Goal: Task Accomplishment & Management: Manage account settings

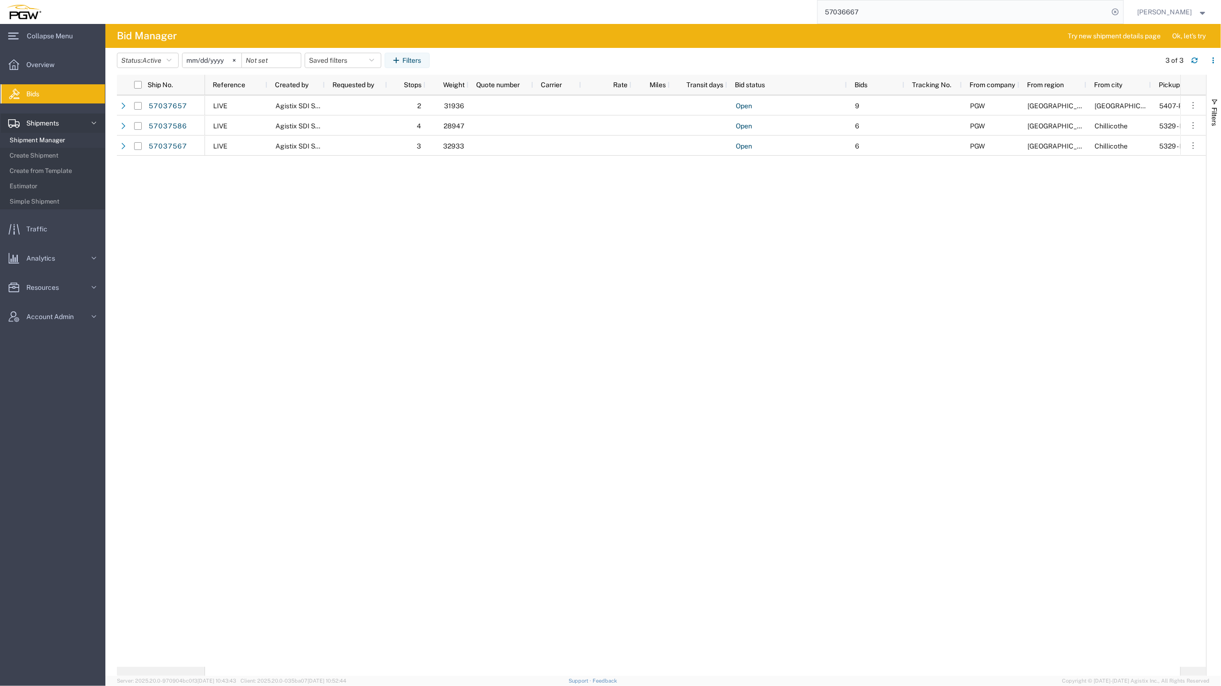
click at [51, 136] on span "Shipment Manager" at bounding box center [54, 140] width 89 height 19
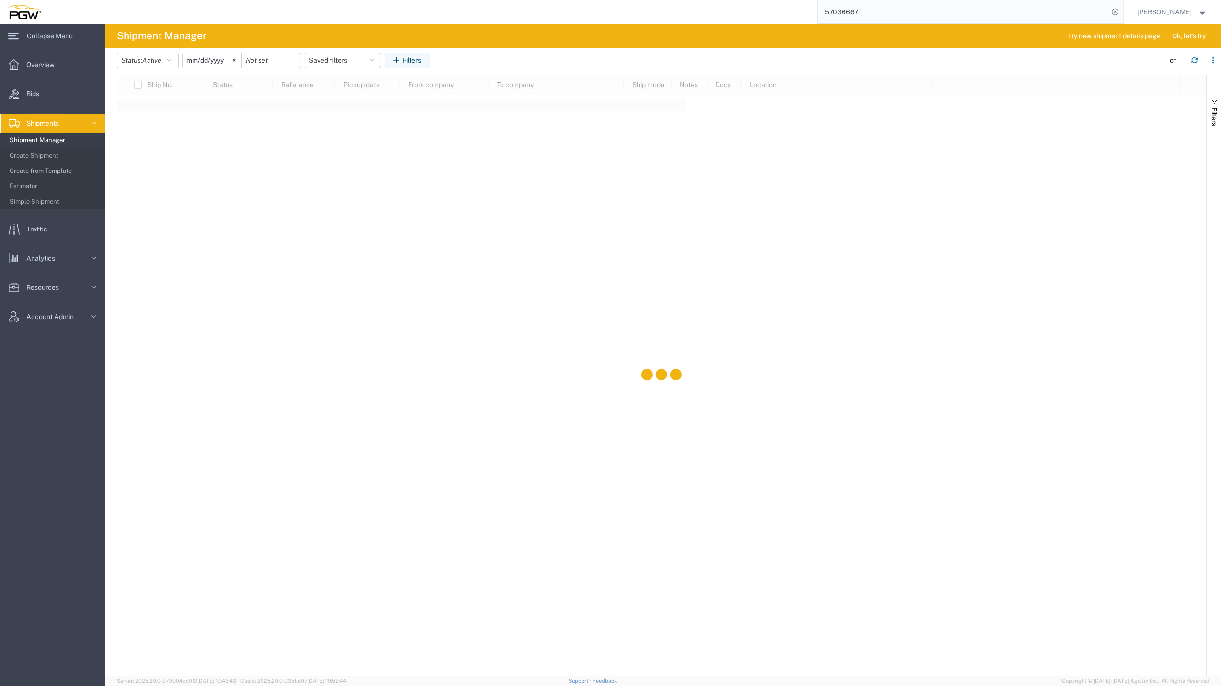
click at [78, 140] on span "Shipment Manager" at bounding box center [54, 140] width 89 height 19
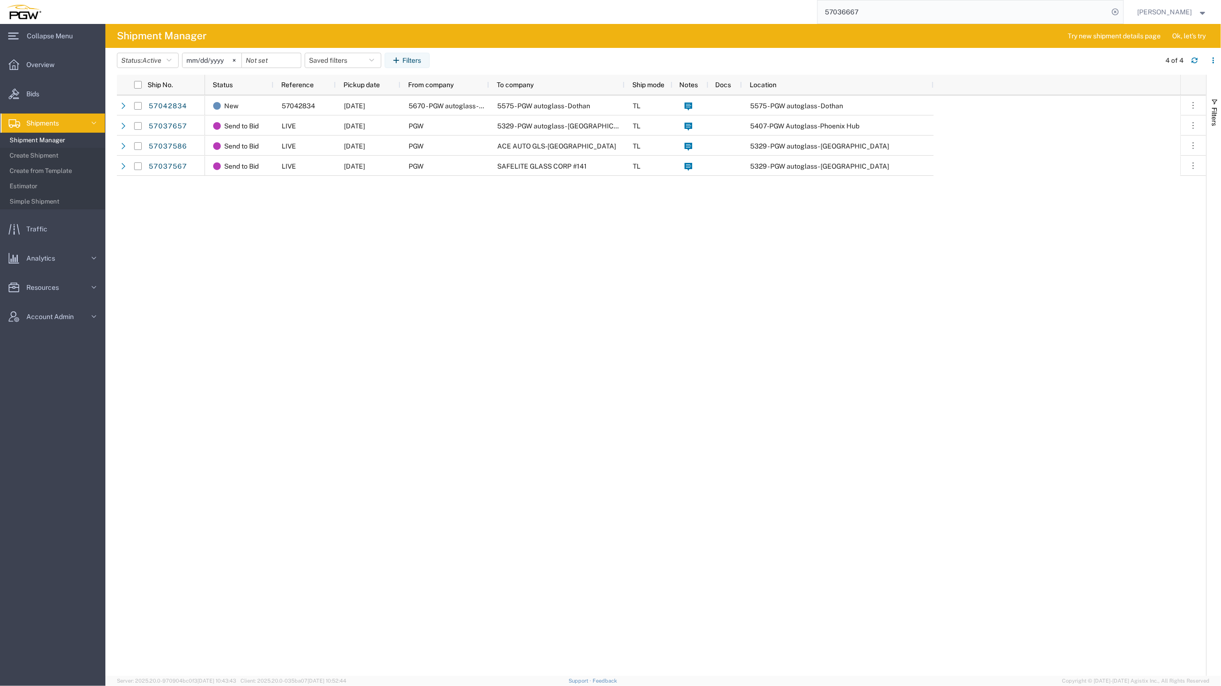
click at [77, 139] on span "Shipment Manager" at bounding box center [54, 140] width 89 height 19
click at [74, 125] on link "Shipments" at bounding box center [52, 122] width 104 height 19
click at [65, 122] on span "Shipments" at bounding box center [45, 122] width 39 height 19
click at [59, 136] on span "Shipment Manager" at bounding box center [54, 140] width 89 height 19
click at [53, 169] on span "Create from Template" at bounding box center [54, 170] width 89 height 19
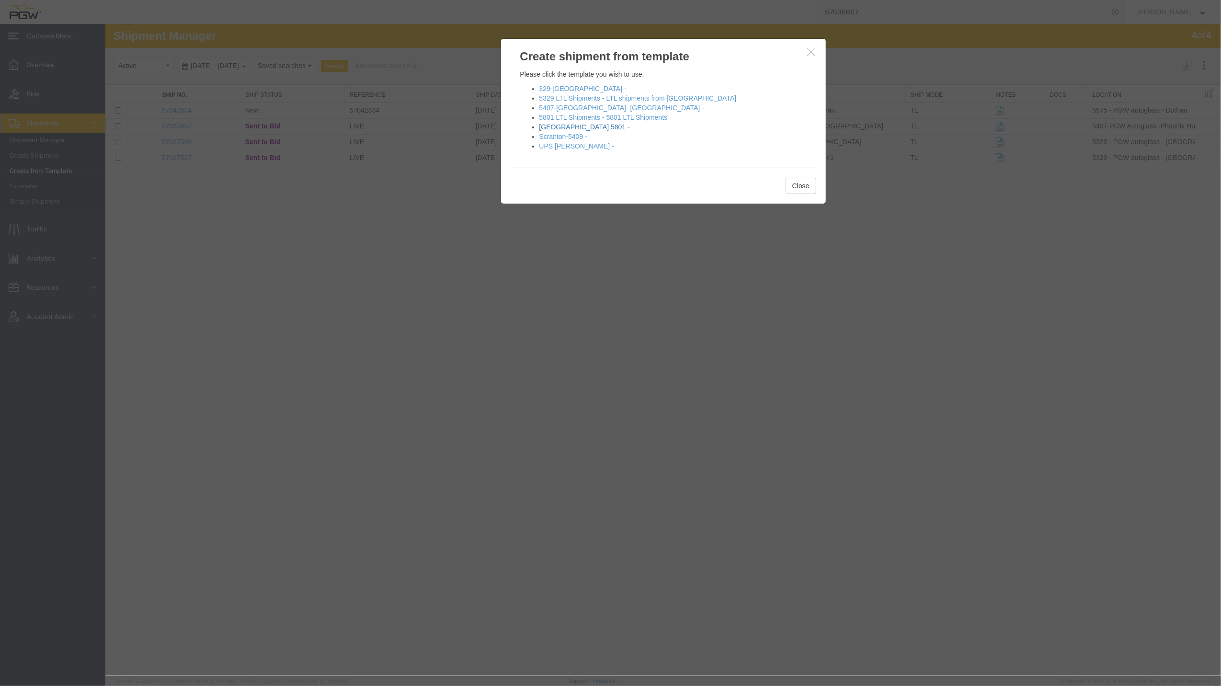
click at [569, 127] on link "[GEOGRAPHIC_DATA] 5801 -" at bounding box center [584, 127] width 91 height 8
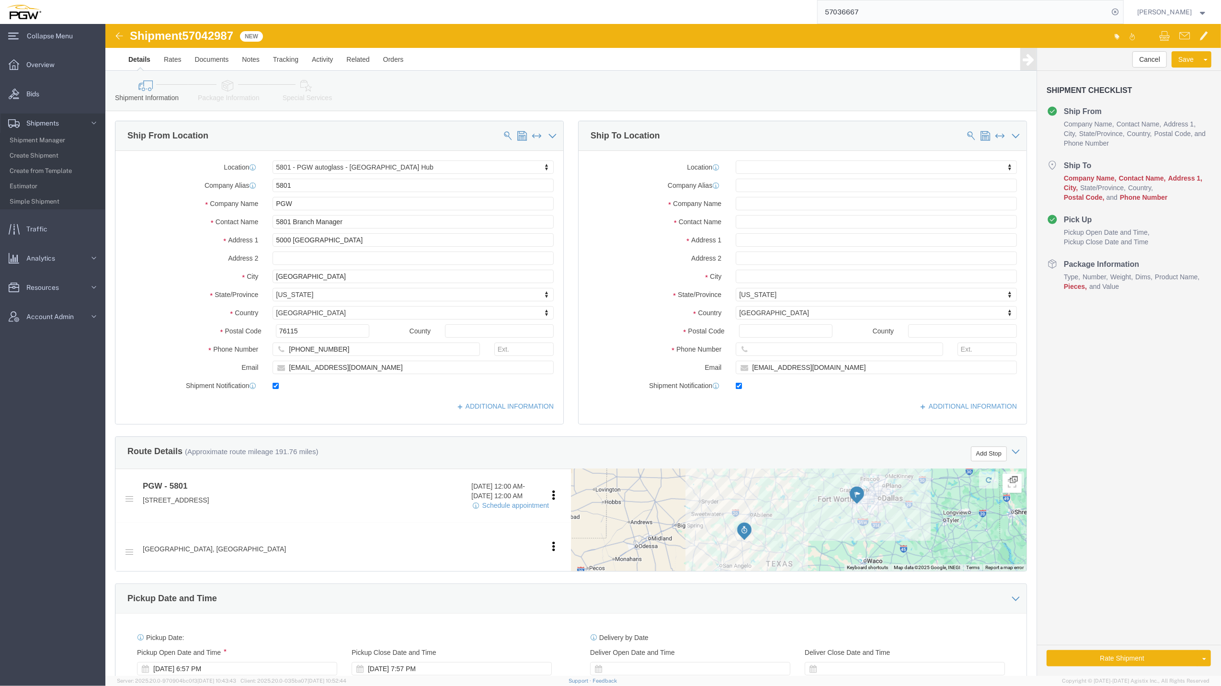
select select "62891"
select select
type input "805"
select select "62791"
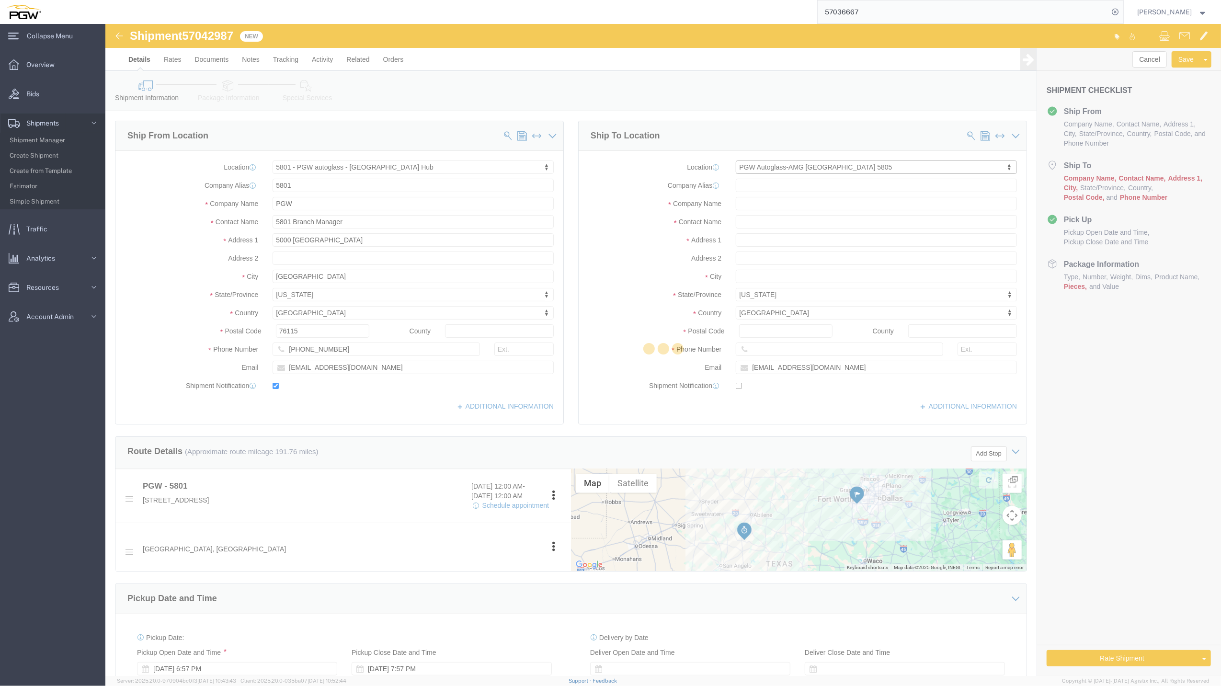
type input "5805"
type input "PGW Autoglass-AMG [GEOGRAPHIC_DATA] 5805"
type input "[STREET_ADDRESS][PERSON_NAME]"
type input "San Antonio"
type input "78219"
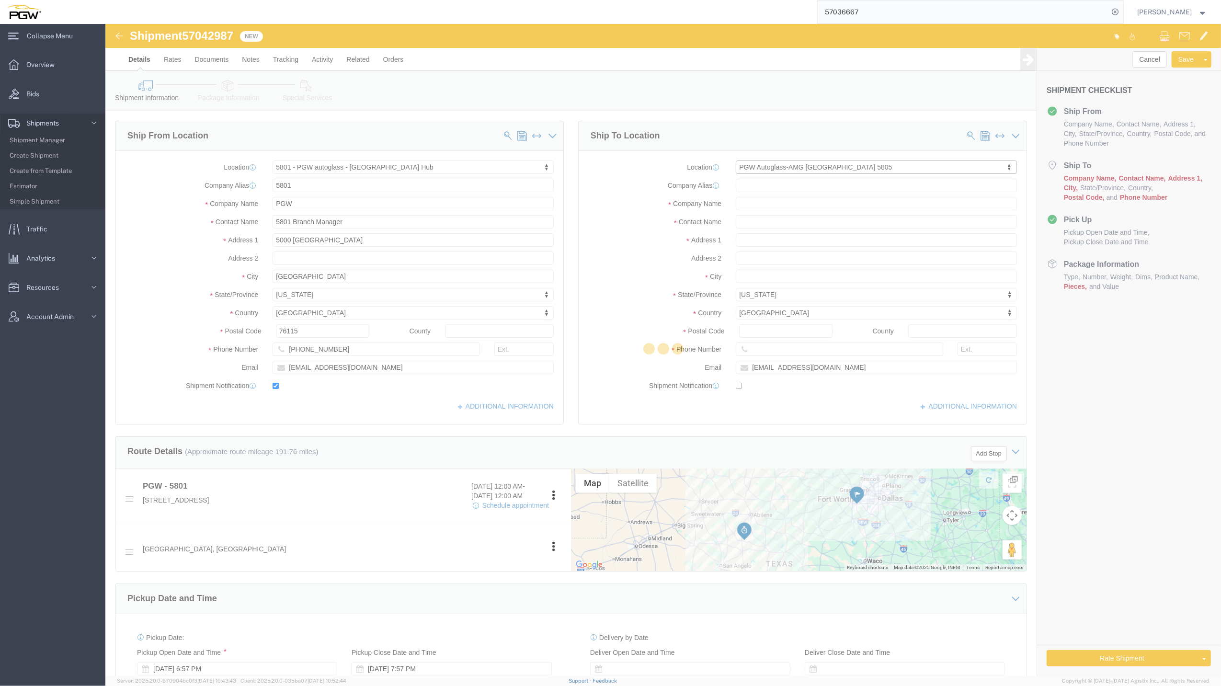
type input "[PHONE_NUMBER]"
checkbox input "false"
select select "[GEOGRAPHIC_DATA]"
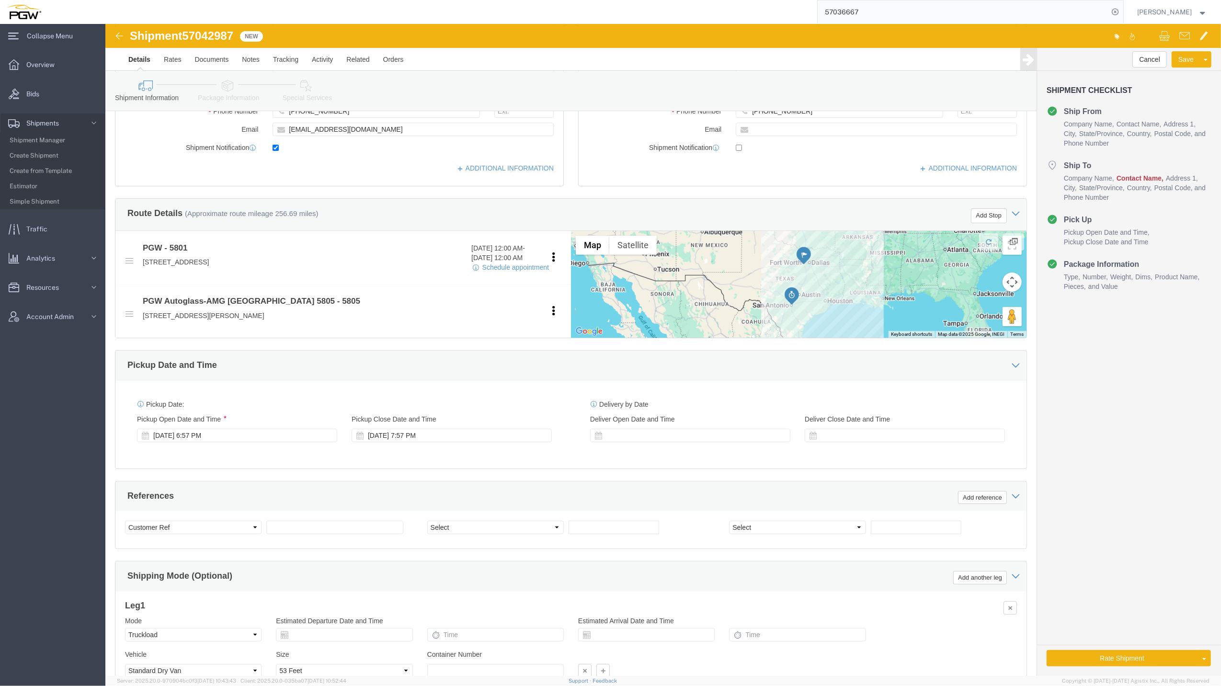
scroll to position [242, 0]
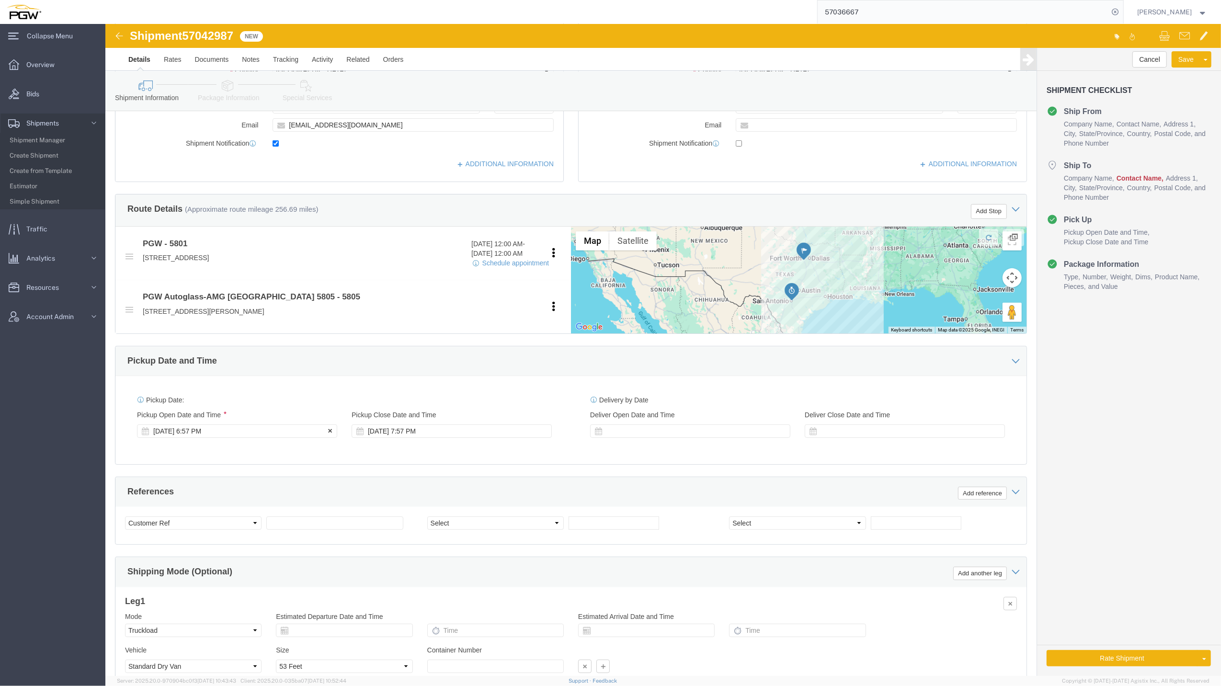
click div "[DATE] 6:57 PM"
click input "6:57 PM"
type input "9:00 AM"
click button "Apply"
click span "57042987"
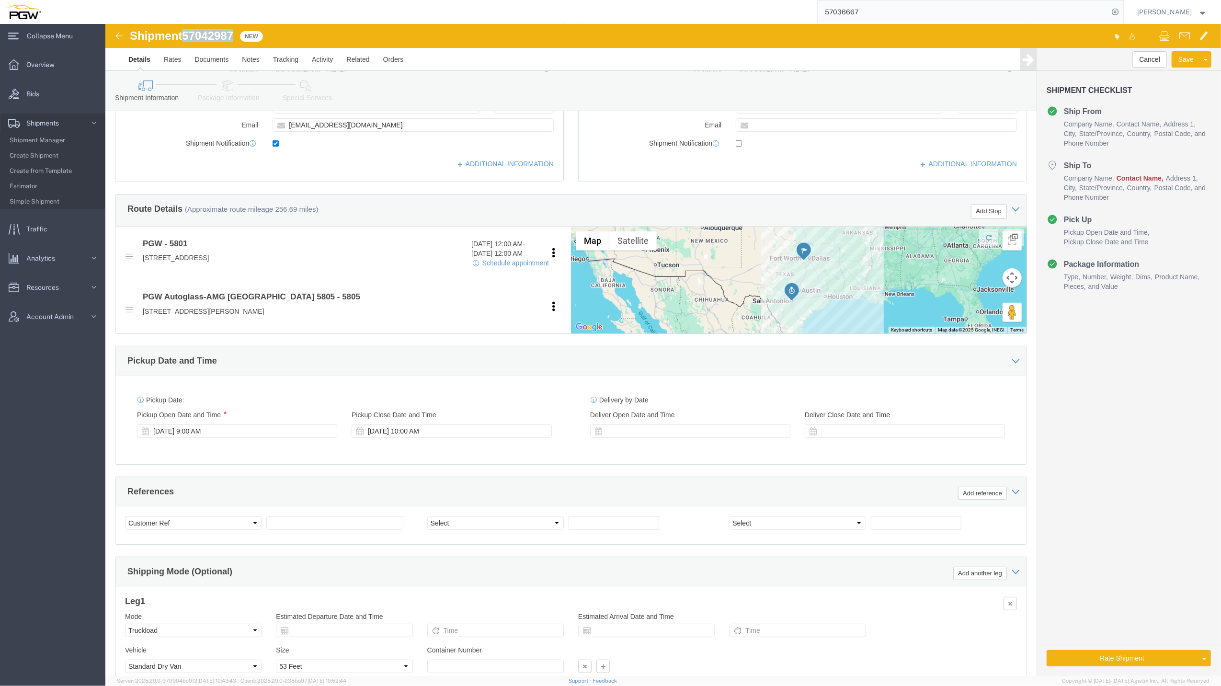
click span "57042987"
copy span "57042987"
click input "text"
paste input "57042987"
type input "57042987"
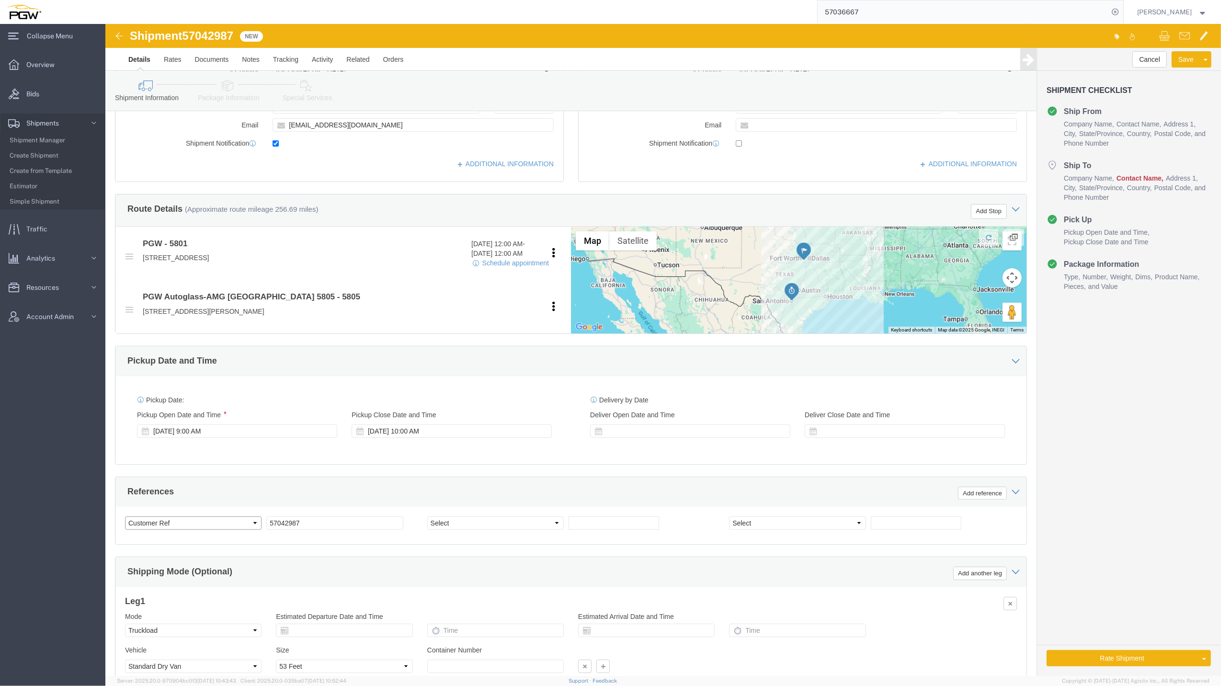
click select "Select Account Type Activity ID Airline Appointment Number ASN Batch Request # …"
select select "BOL"
click select "Select Account Type Activity ID Airline Appointment Number ASN Batch Request # …"
click input "text"
paste input "669500"
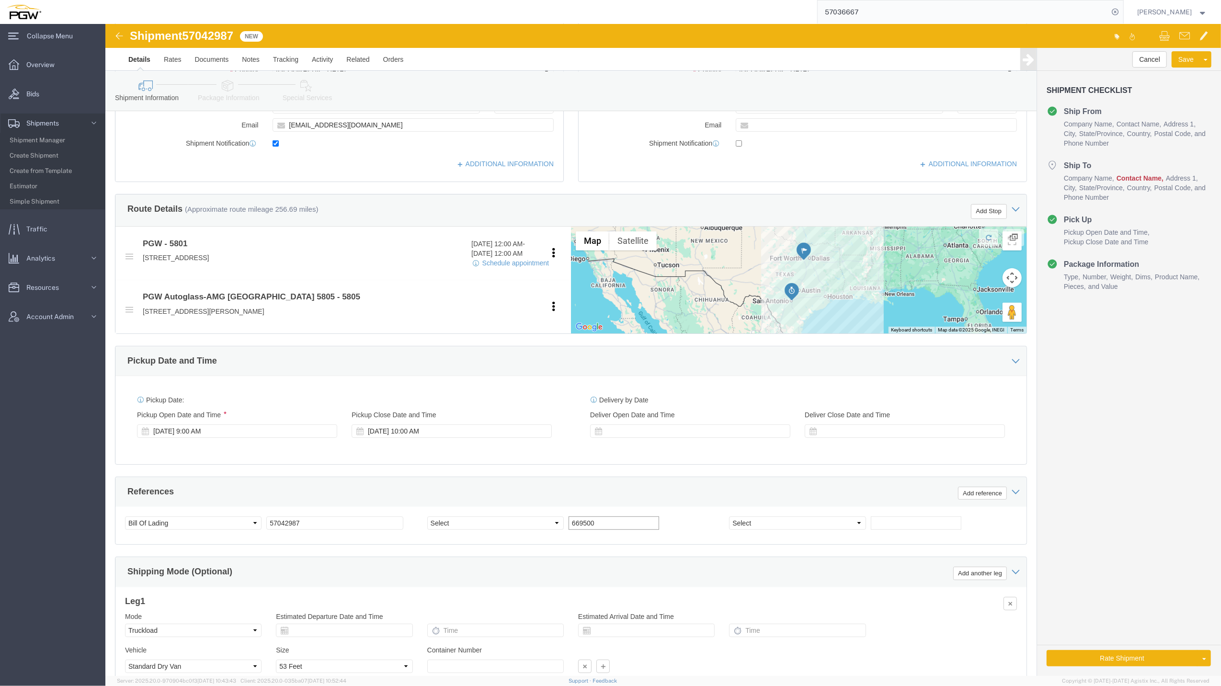
type input "669500"
click select "Select Account Type Activity ID Airline Appointment Number ASN Batch Request # …"
select select "ORDERNUM"
click select "Select Account Type Activity ID Airline Appointment Number ASN Batch Request # …"
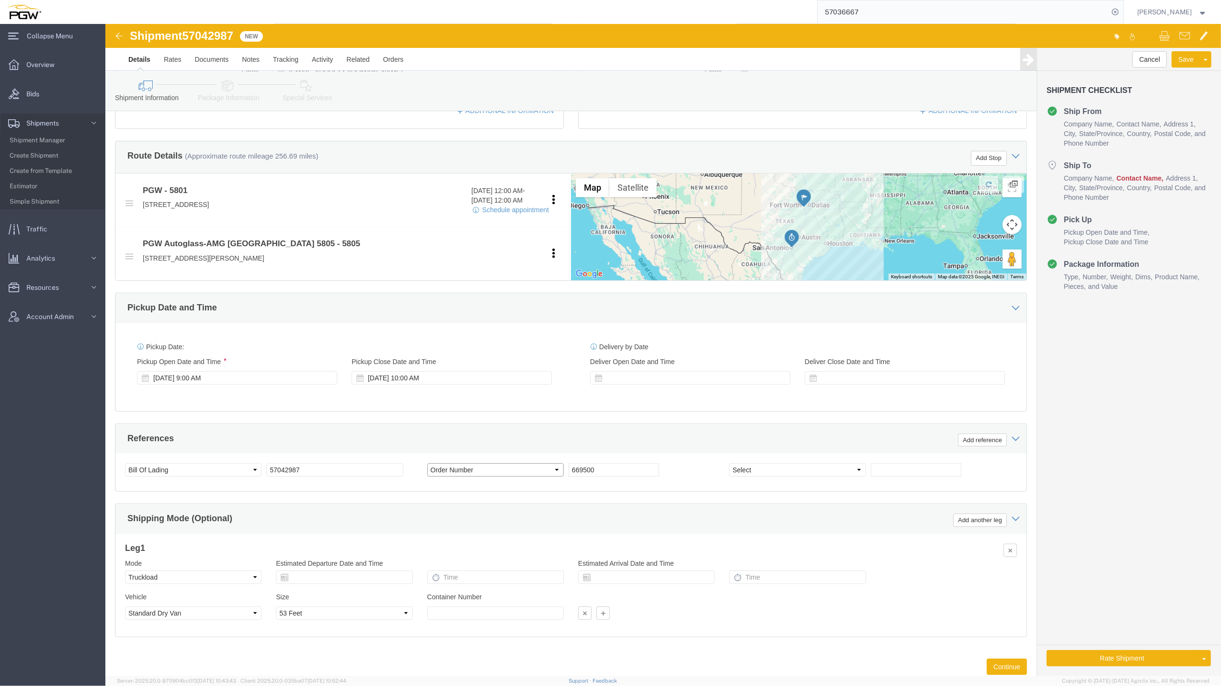
scroll to position [327, 0]
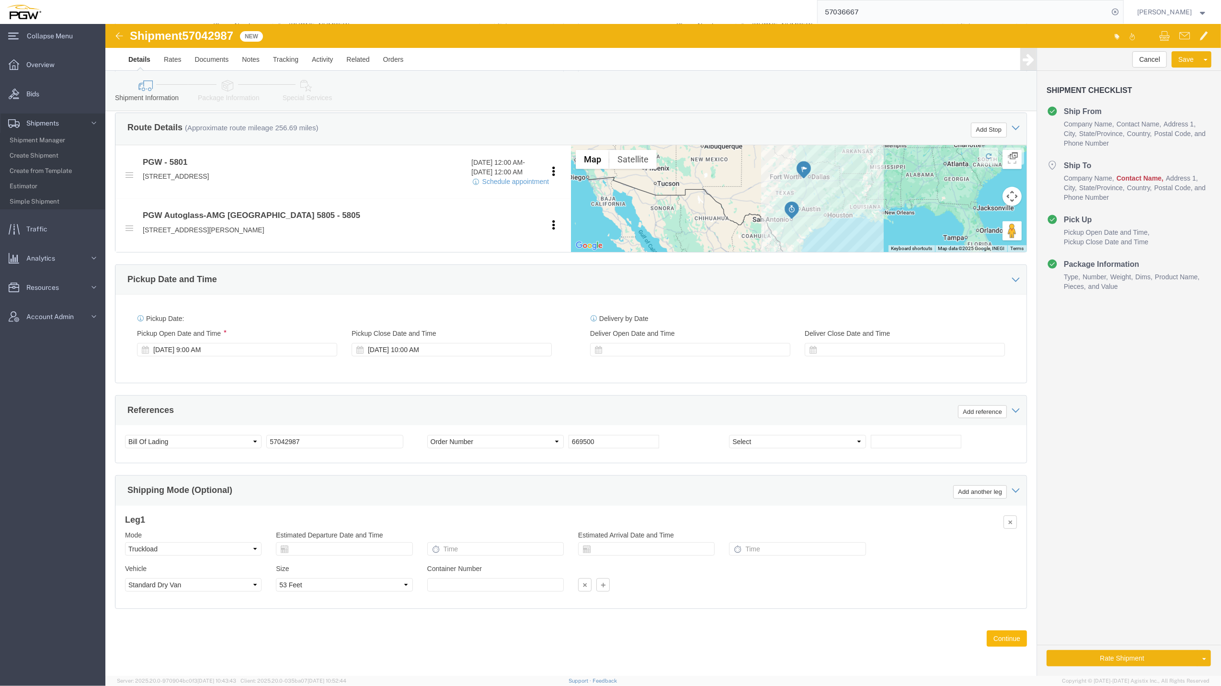
click button "Continue"
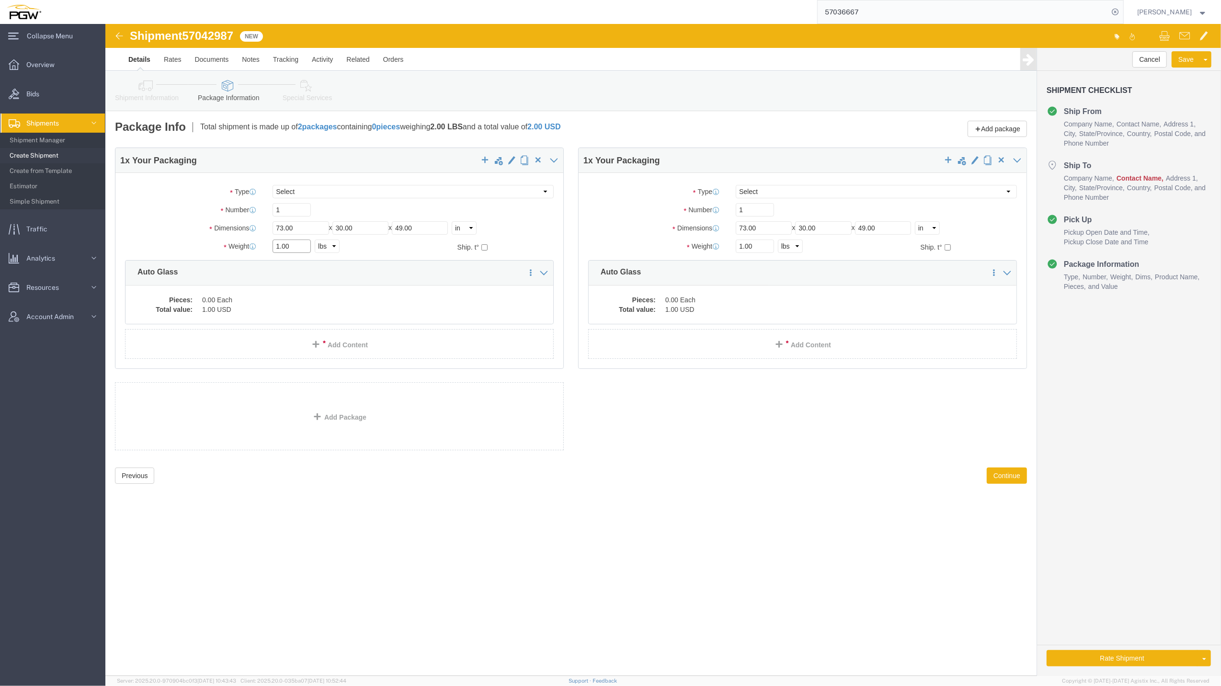
click input "1.00"
drag, startPoint x: 174, startPoint y: 224, endPoint x: 160, endPoint y: 218, distance: 15.5
click div "1.00 Select kgs lbs"
paste input "39995"
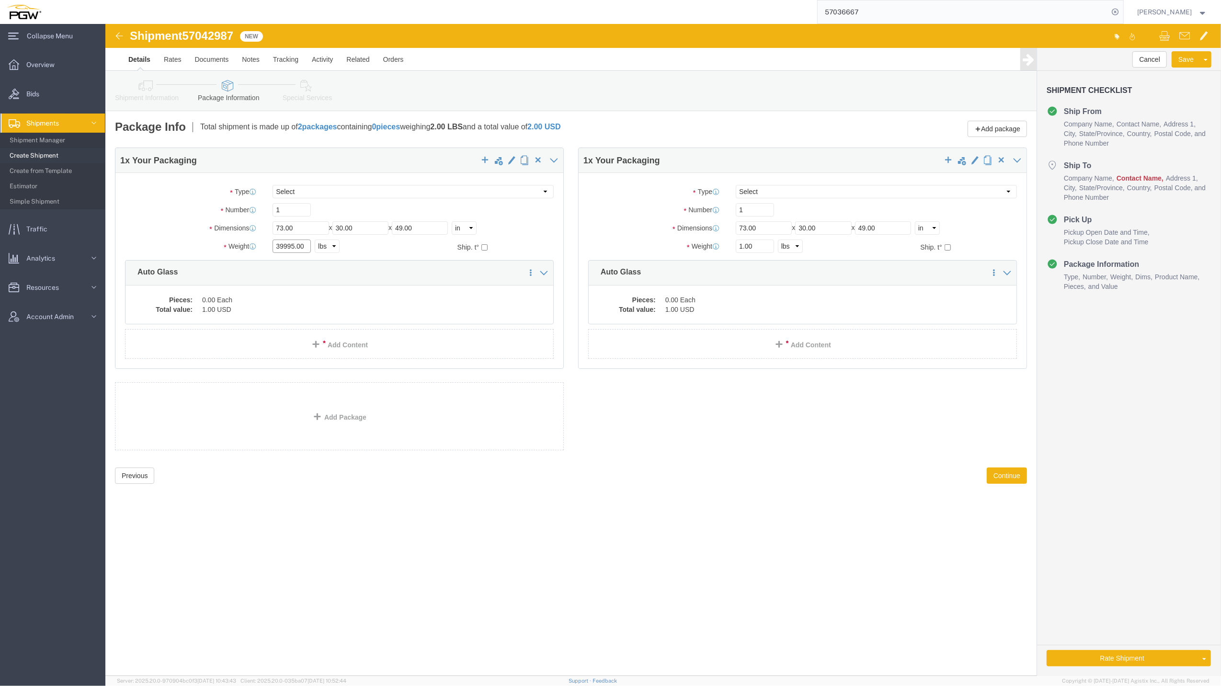
type input "39995.00"
drag, startPoint x: 182, startPoint y: 183, endPoint x: 154, endPoint y: 183, distance: 28.3
click div "Number 1"
type input "39"
click dd "0.00 Each"
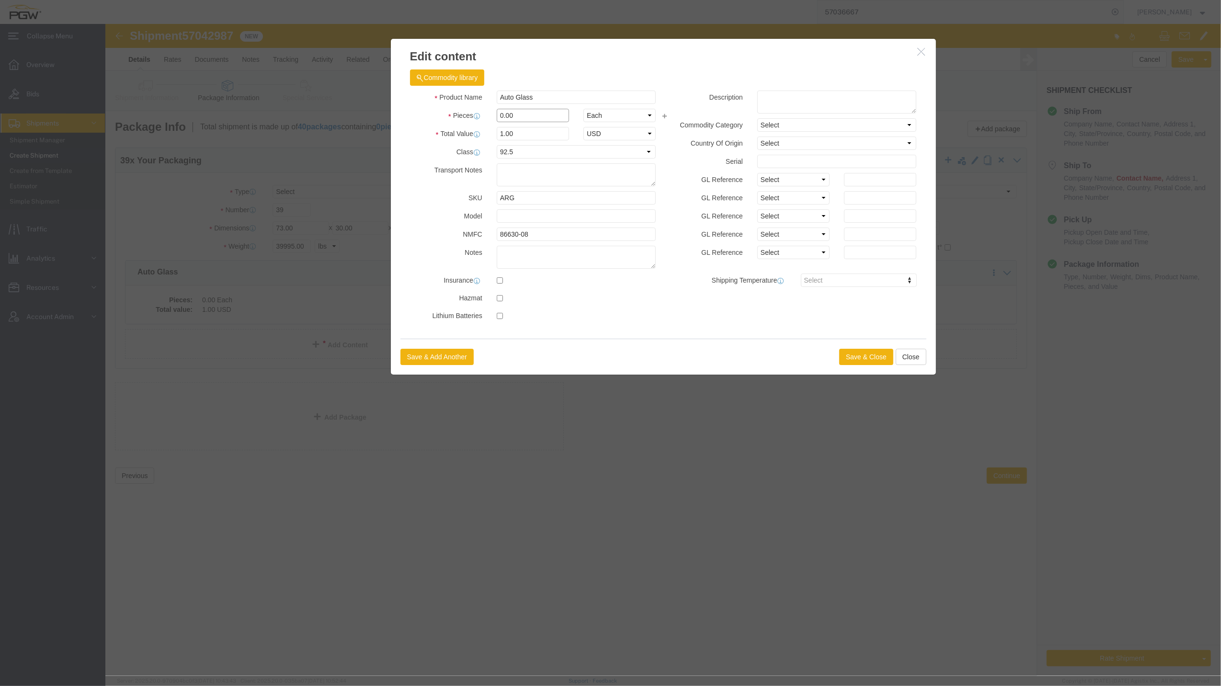
drag, startPoint x: 401, startPoint y: 97, endPoint x: 385, endPoint y: 96, distance: 15.4
click div "0.00"
type input "39.00"
type input "39"
click button "Save & Close"
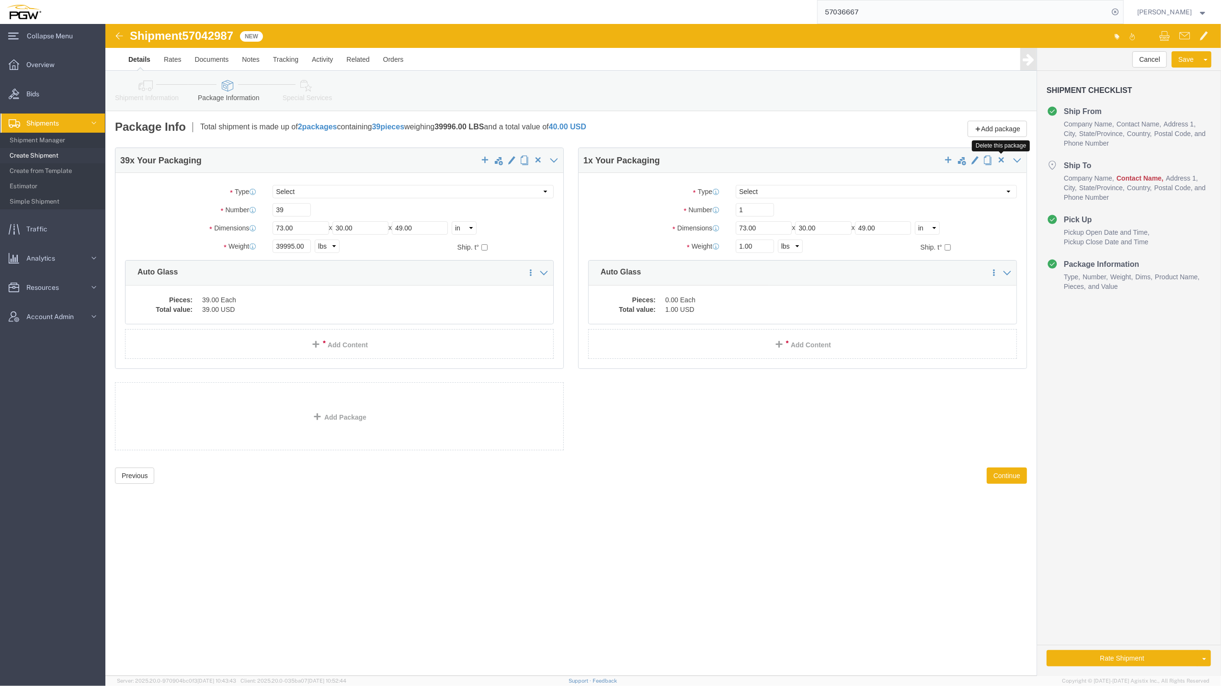
click span "button"
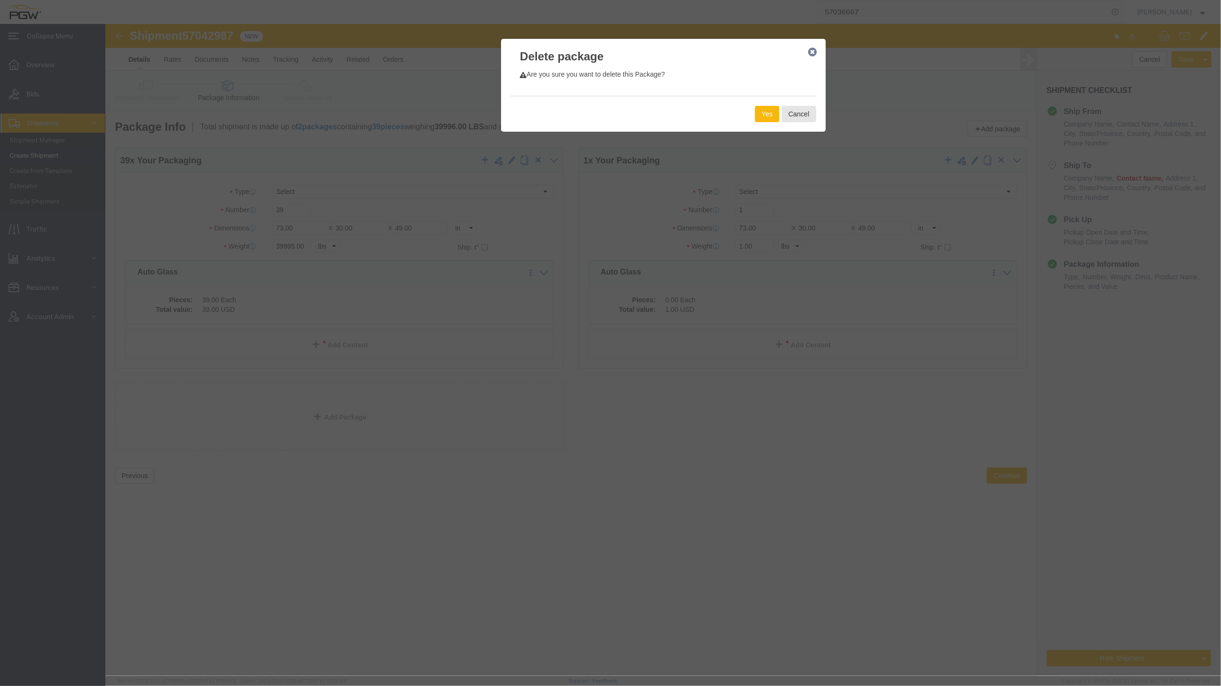
click button "Yes"
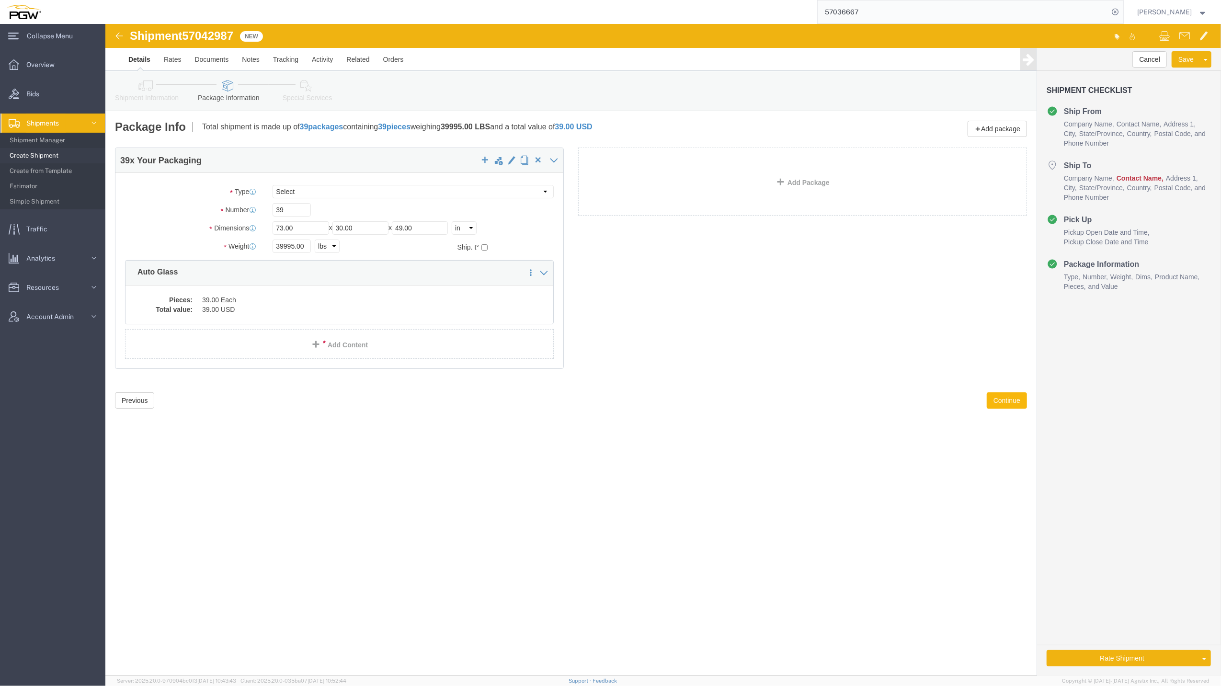
click button "Continue"
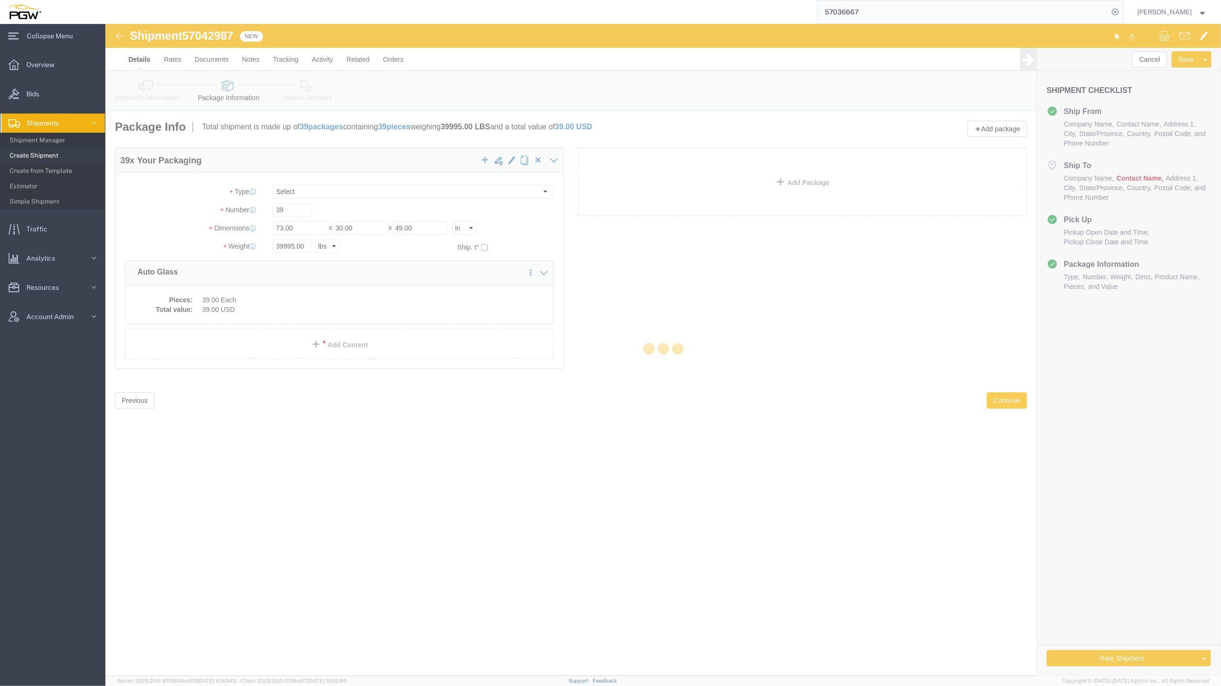
select select
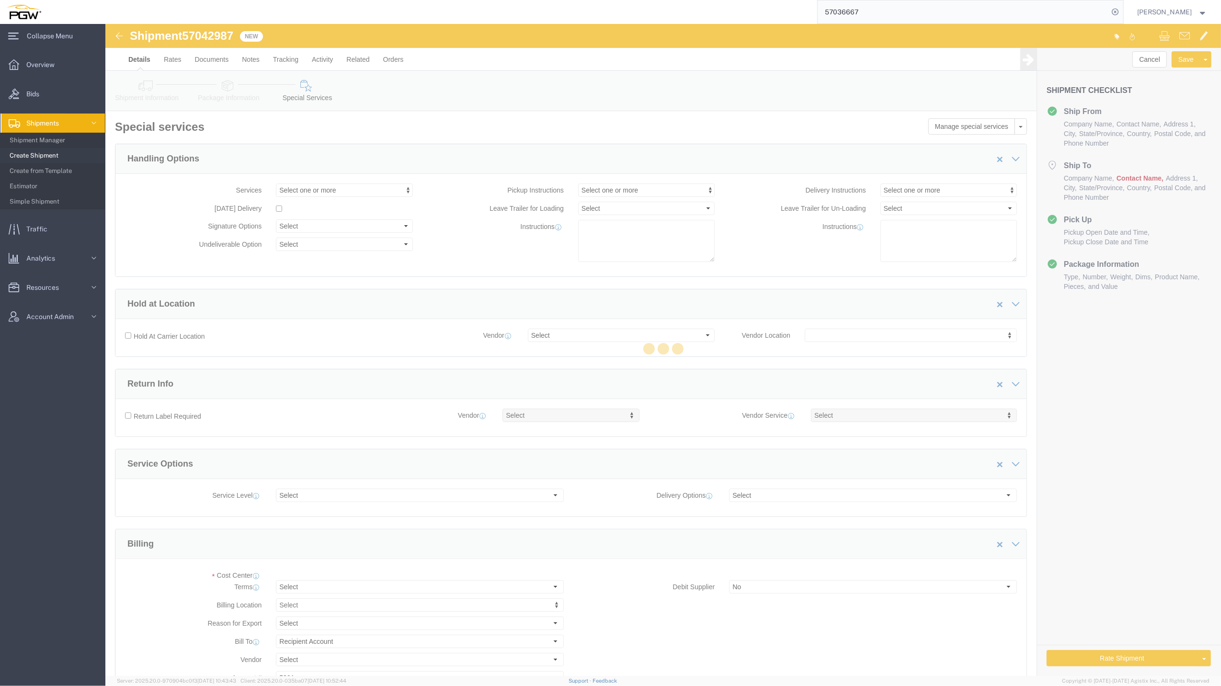
select select "COSTCENTER"
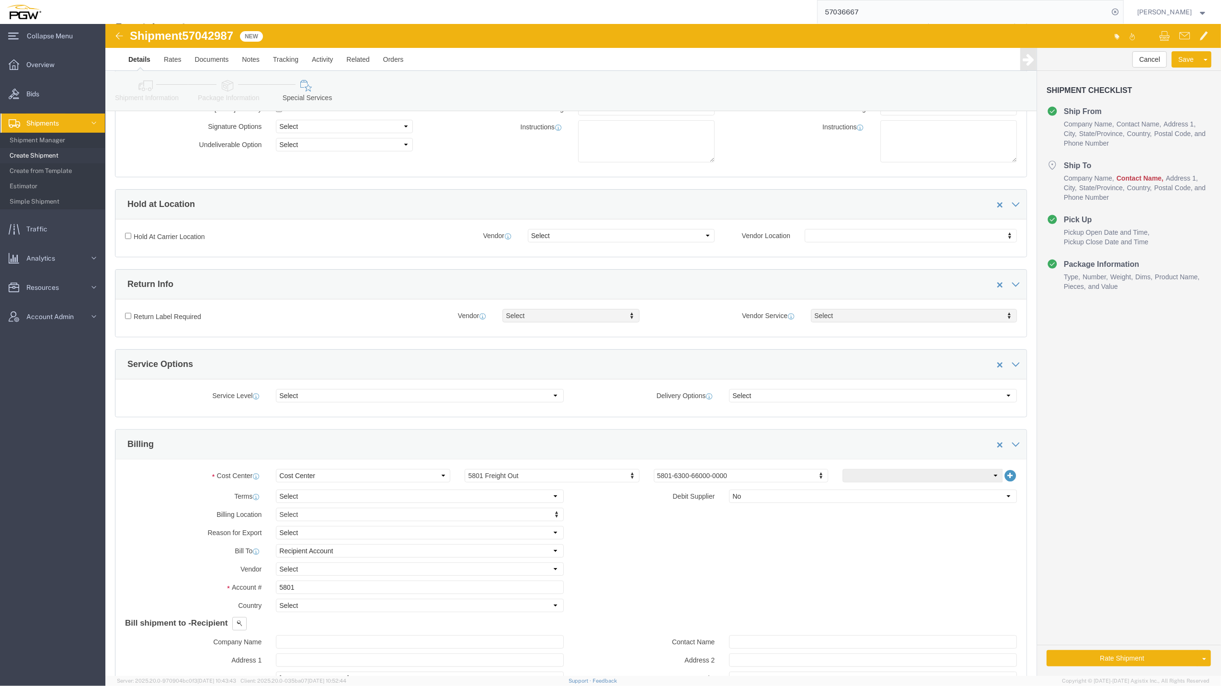
scroll to position [89, 0]
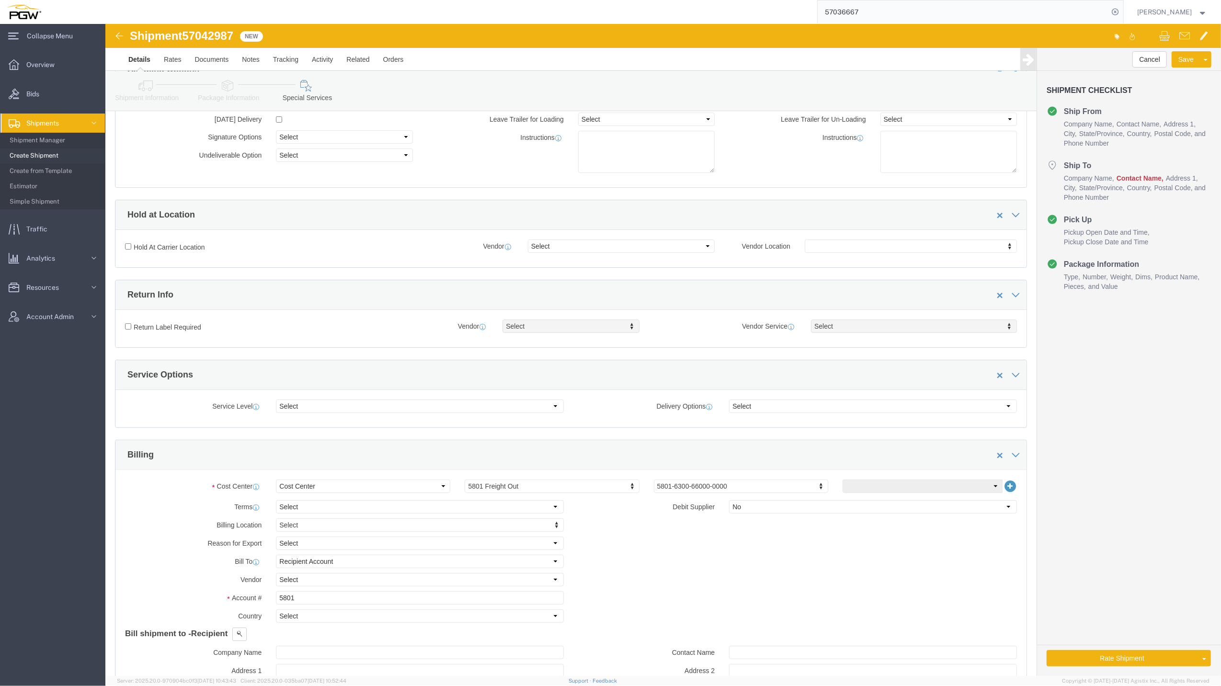
click link "Shipment Information"
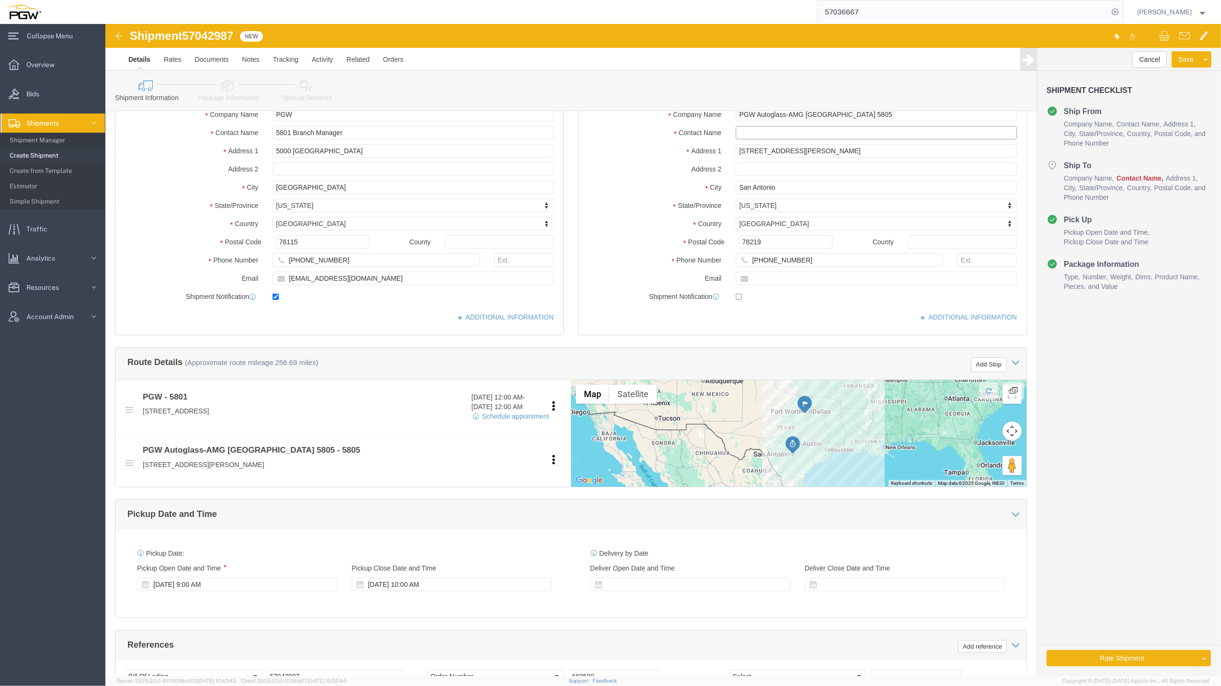
click input "text"
type input "Branch manager"
click div "Cancel Save Assign To Clone Shipment Save As Template Shipment Checklist Ship F…"
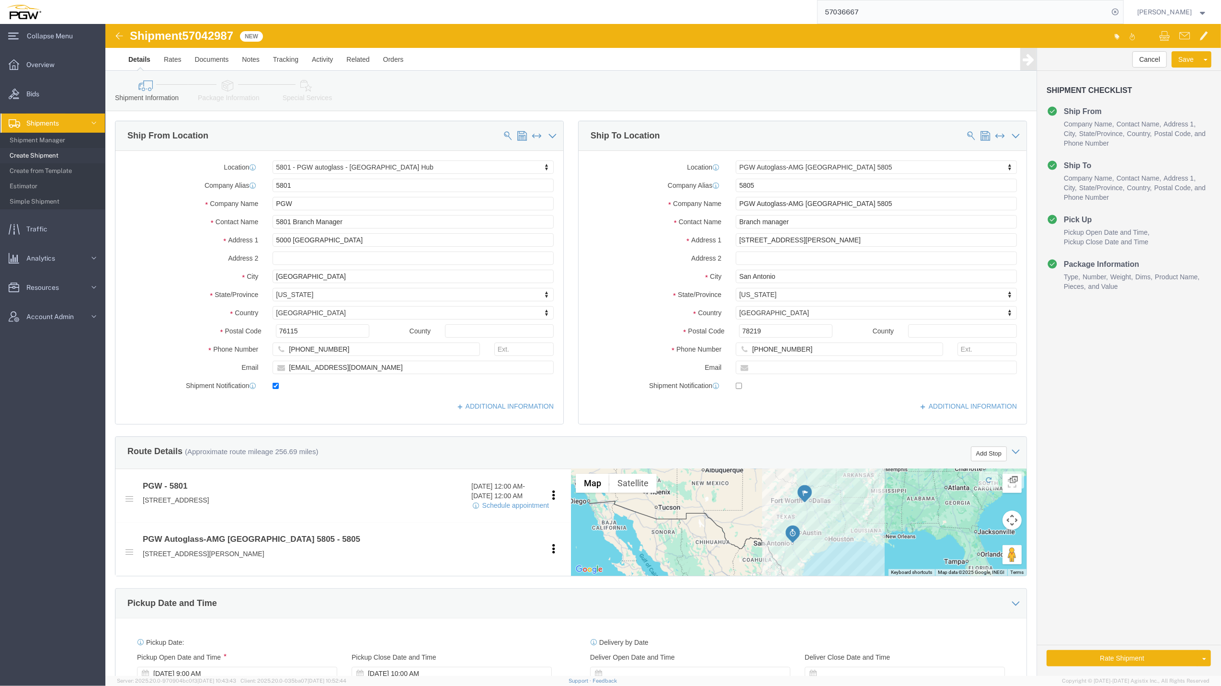
click span "57042987"
copy span "57042987"
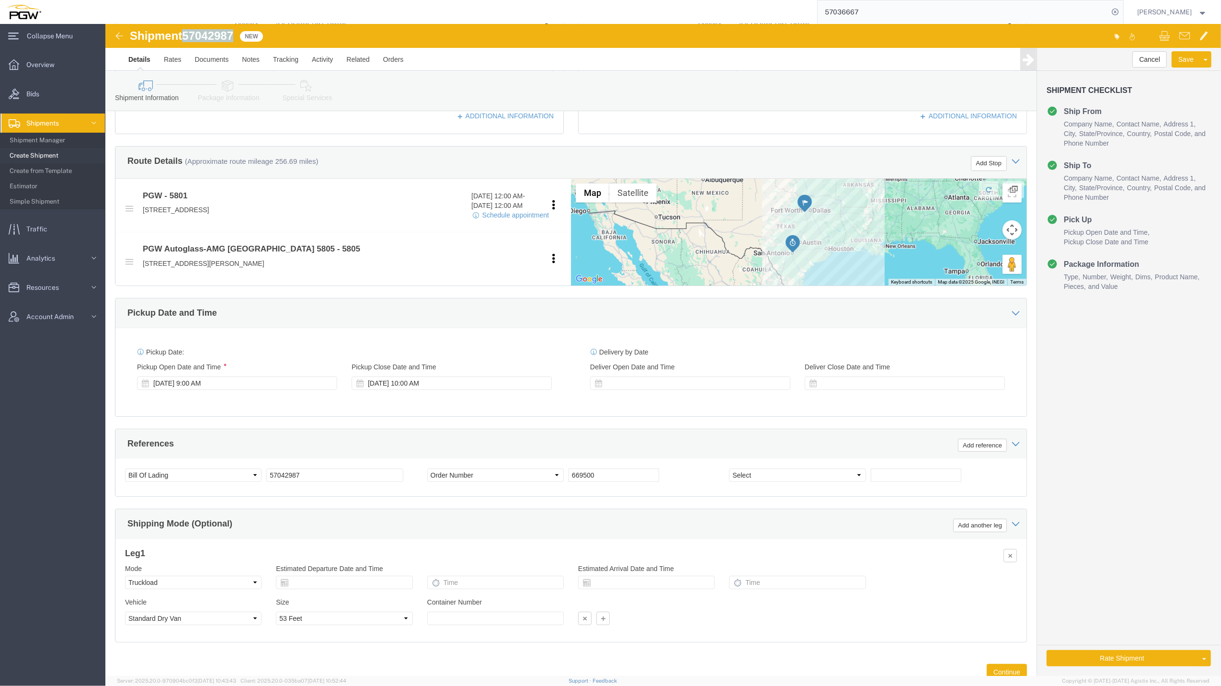
scroll to position [327, 0]
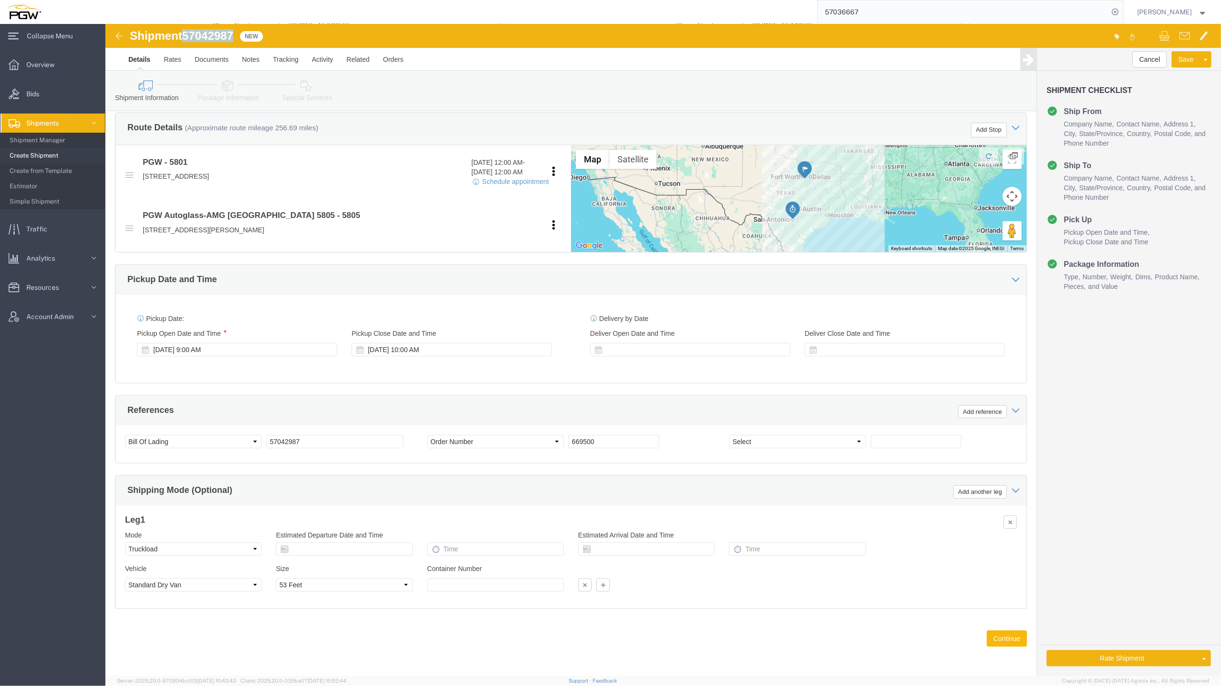
click button "Continue"
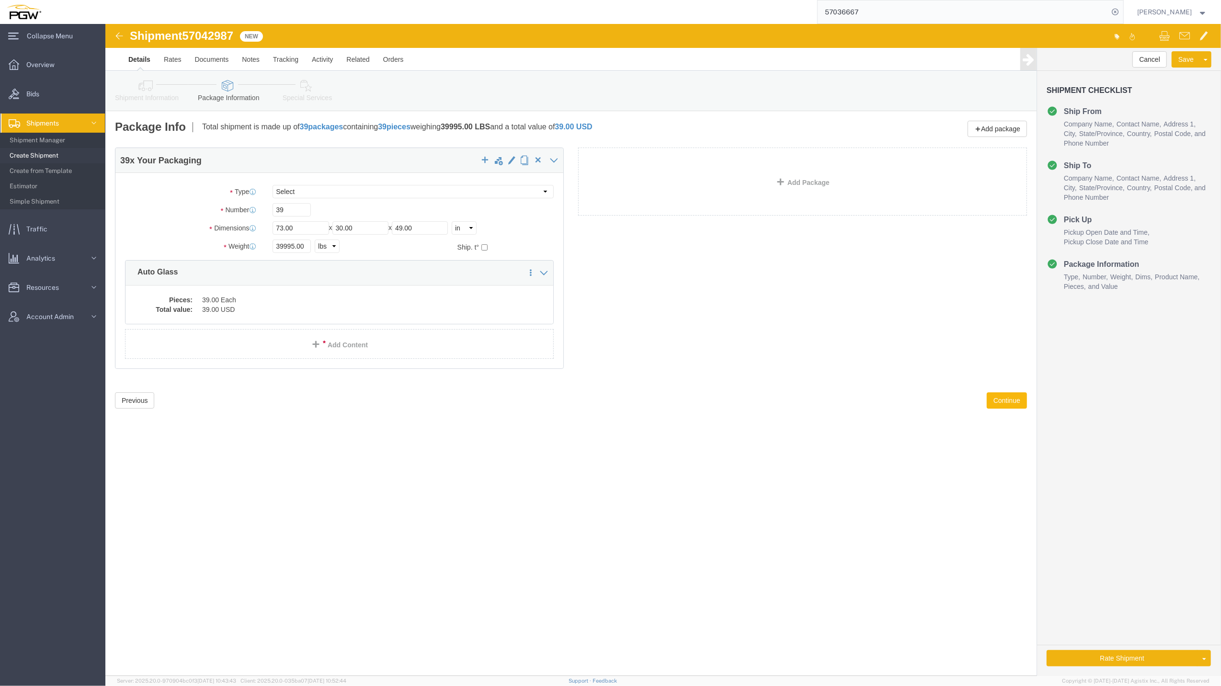
scroll to position [0, 0]
click button "Continue"
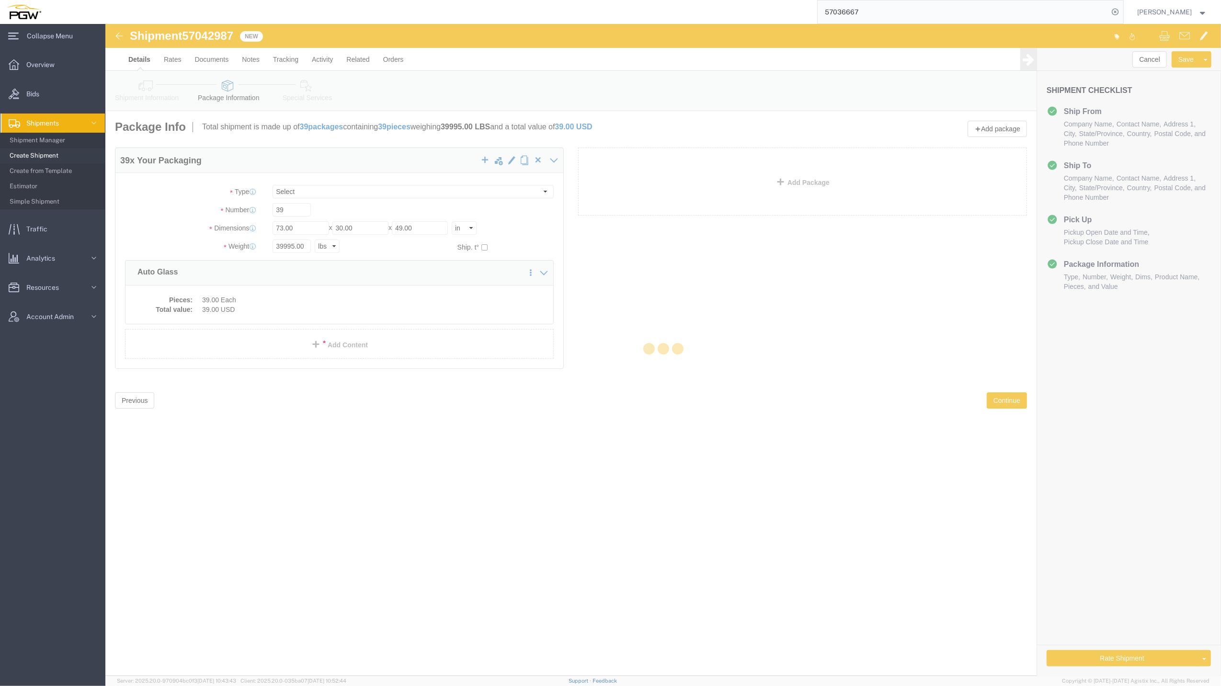
select select
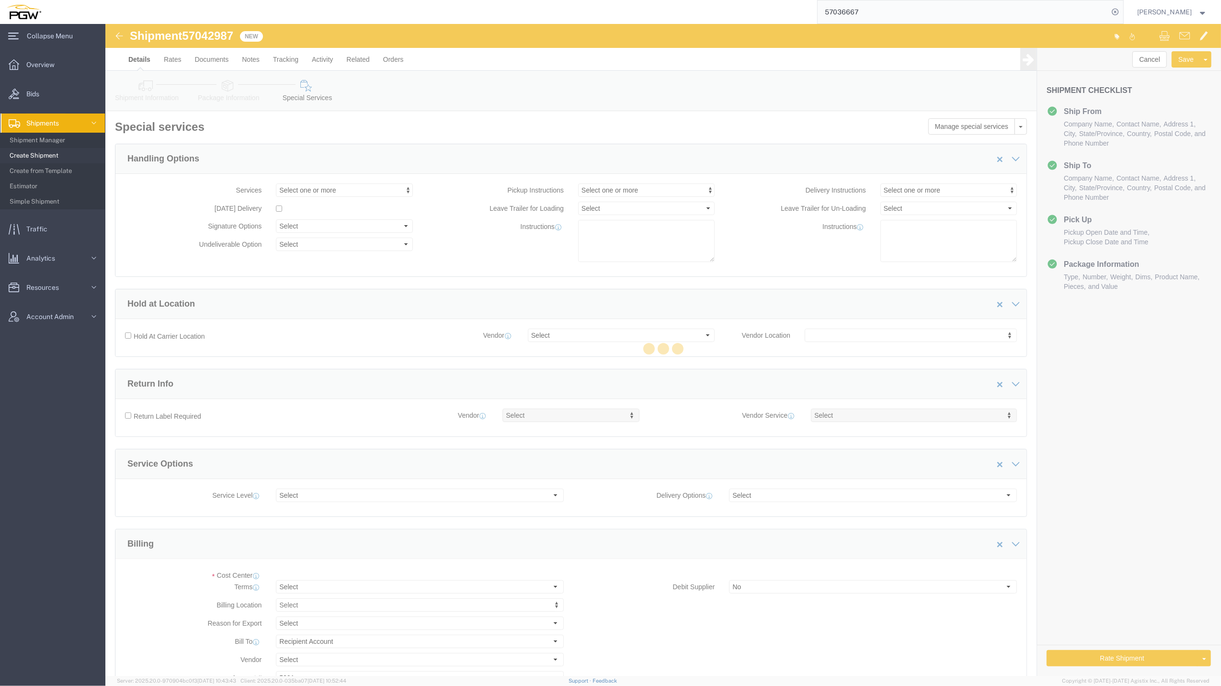
select select "COSTCENTER"
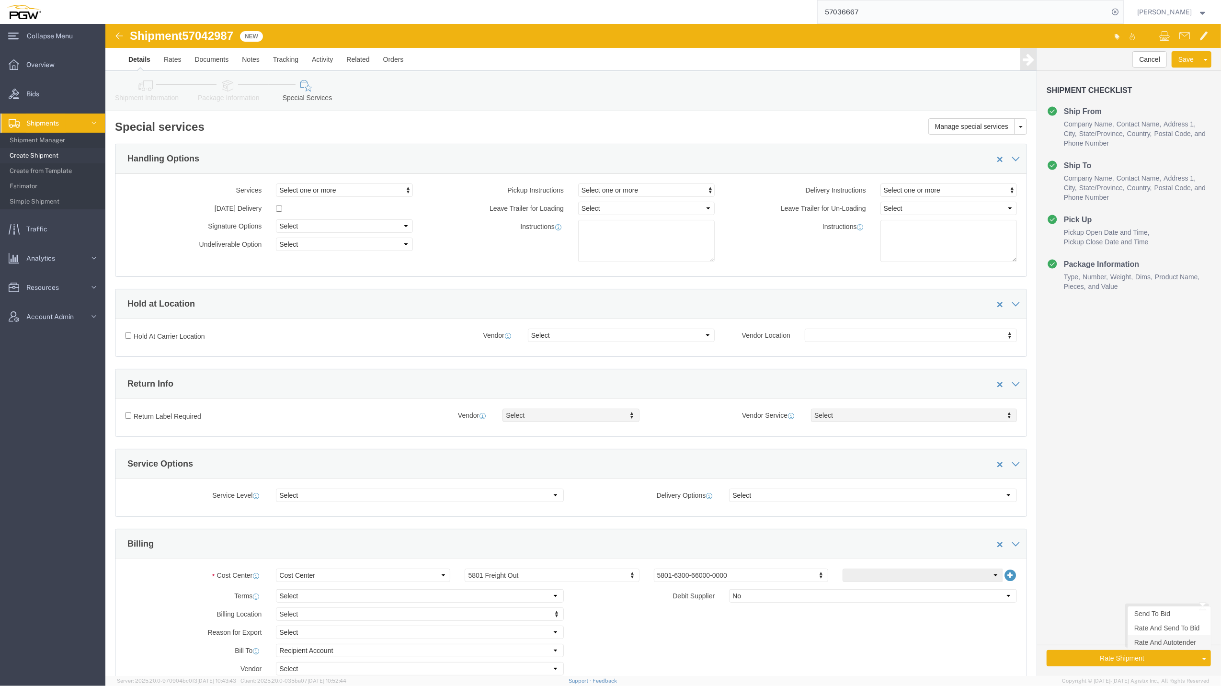
click link "Rate And Autotender"
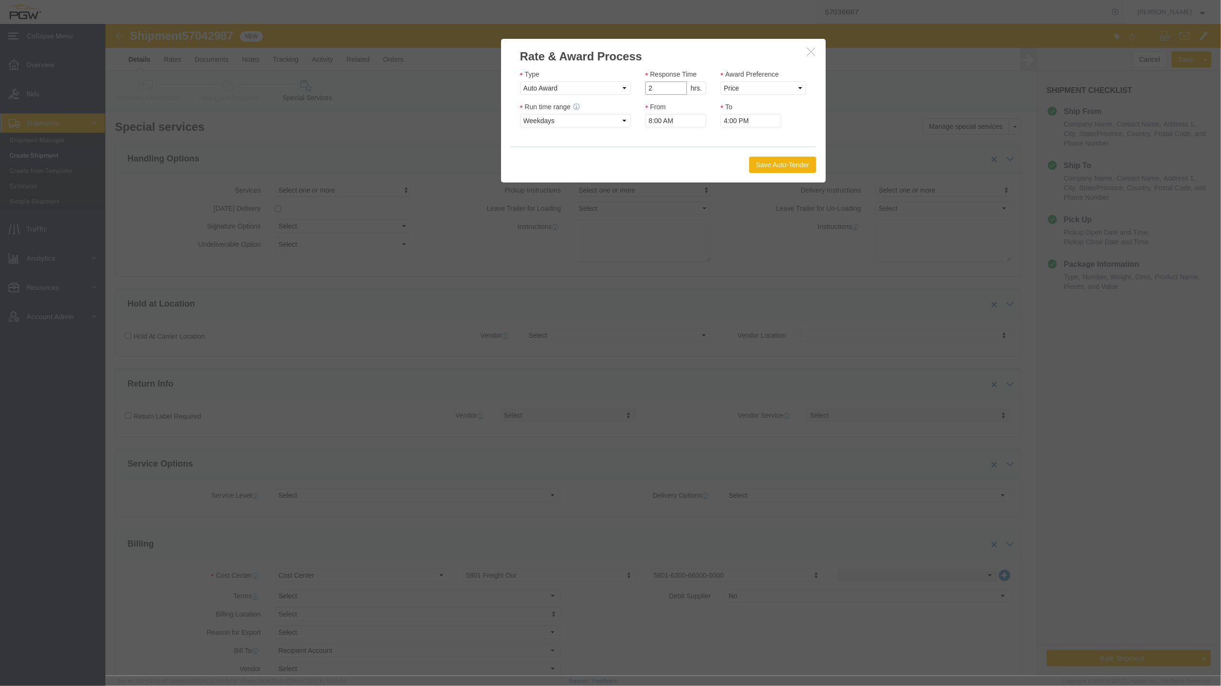
type input "2"
click input "2"
click select "Price Carrier Rank"
select select "LANE_RANK"
click select "Price Carrier Rank"
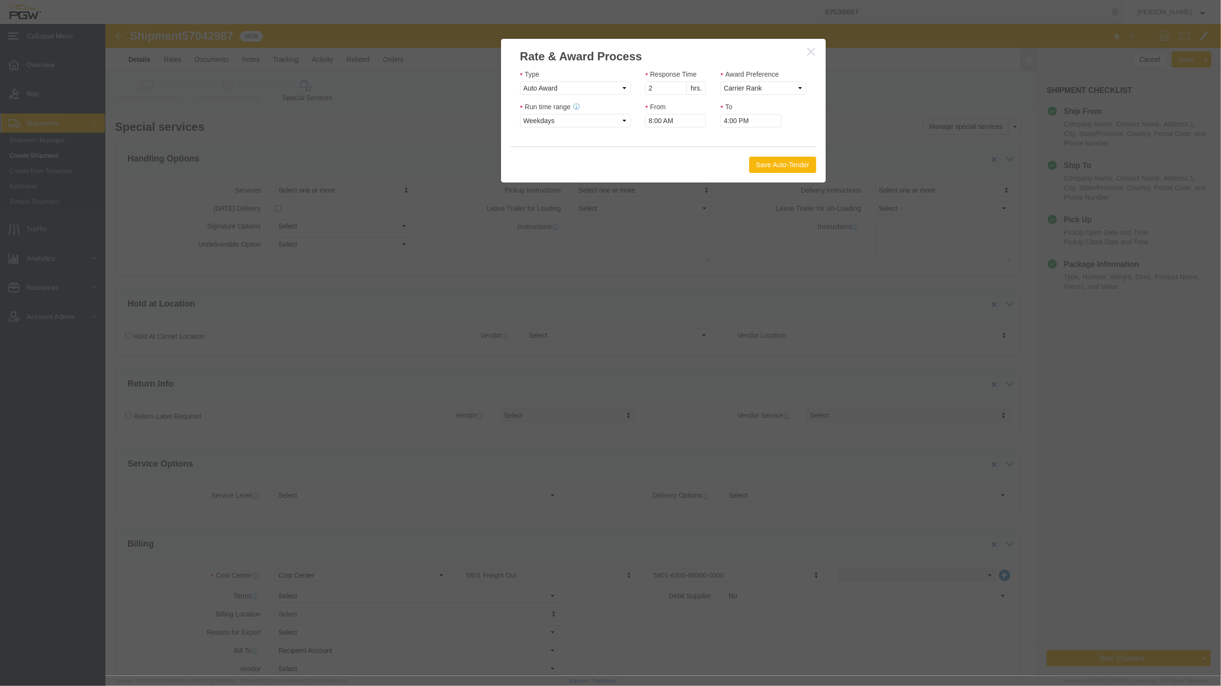
click button "Save Auto-Tender"
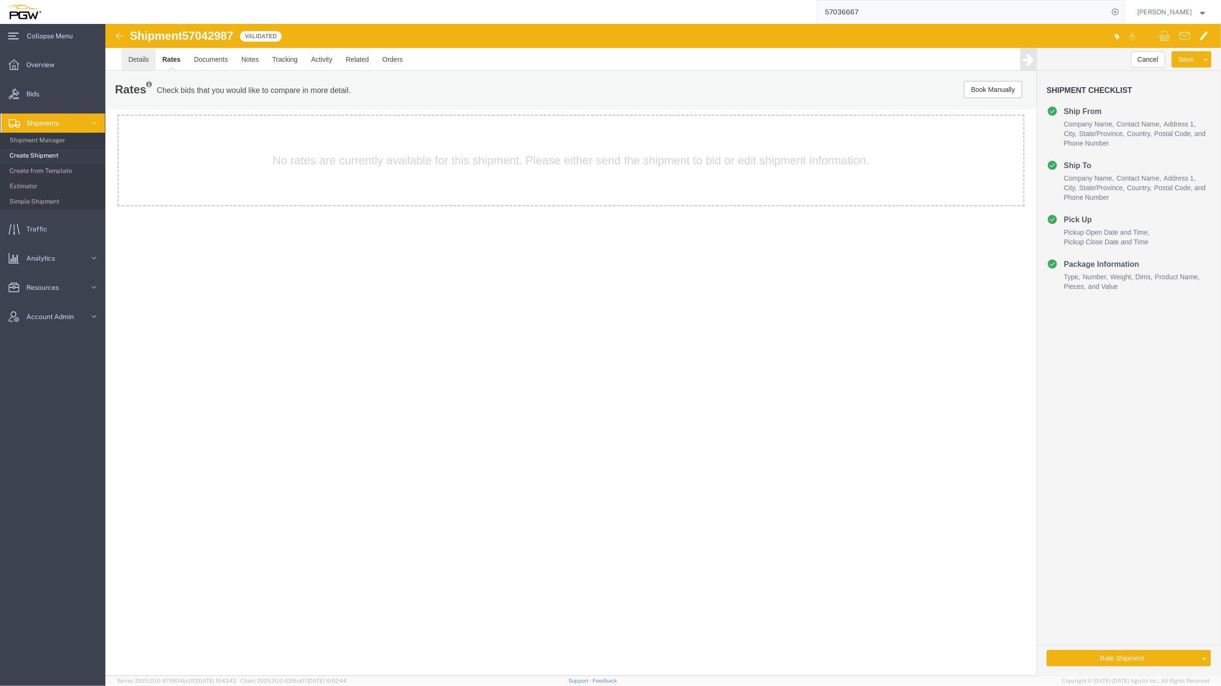
click at [144, 65] on link "Details" at bounding box center [138, 59] width 34 height 23
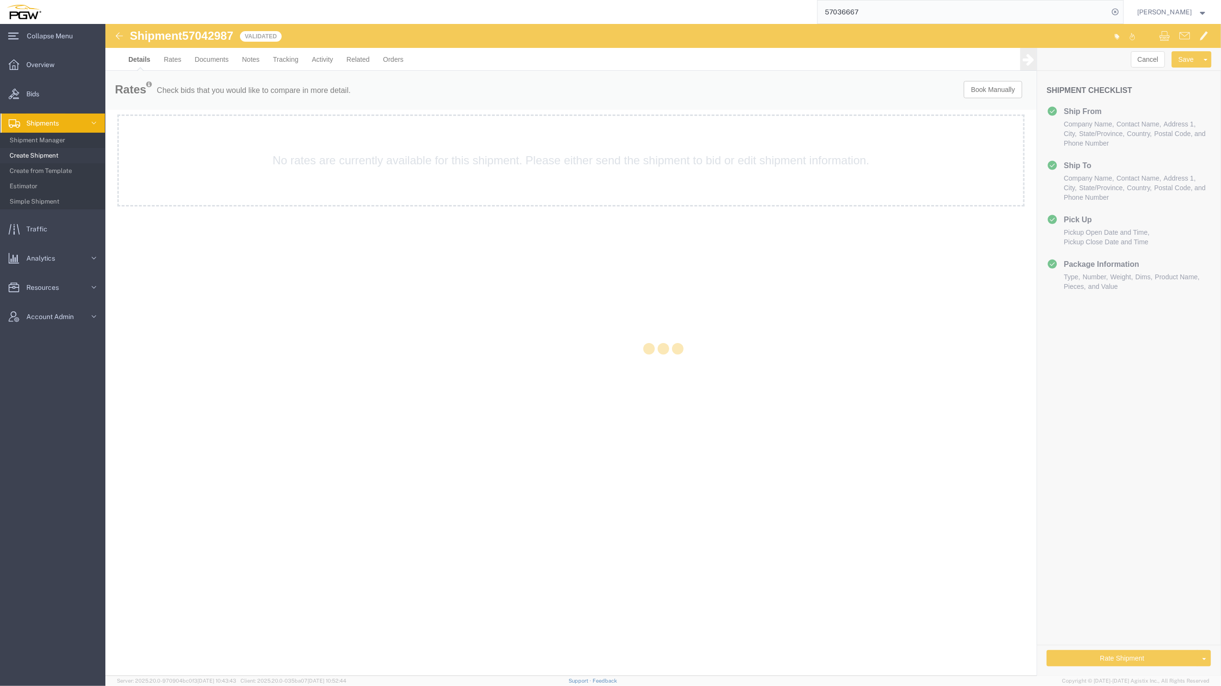
select select "62891"
select select "62791"
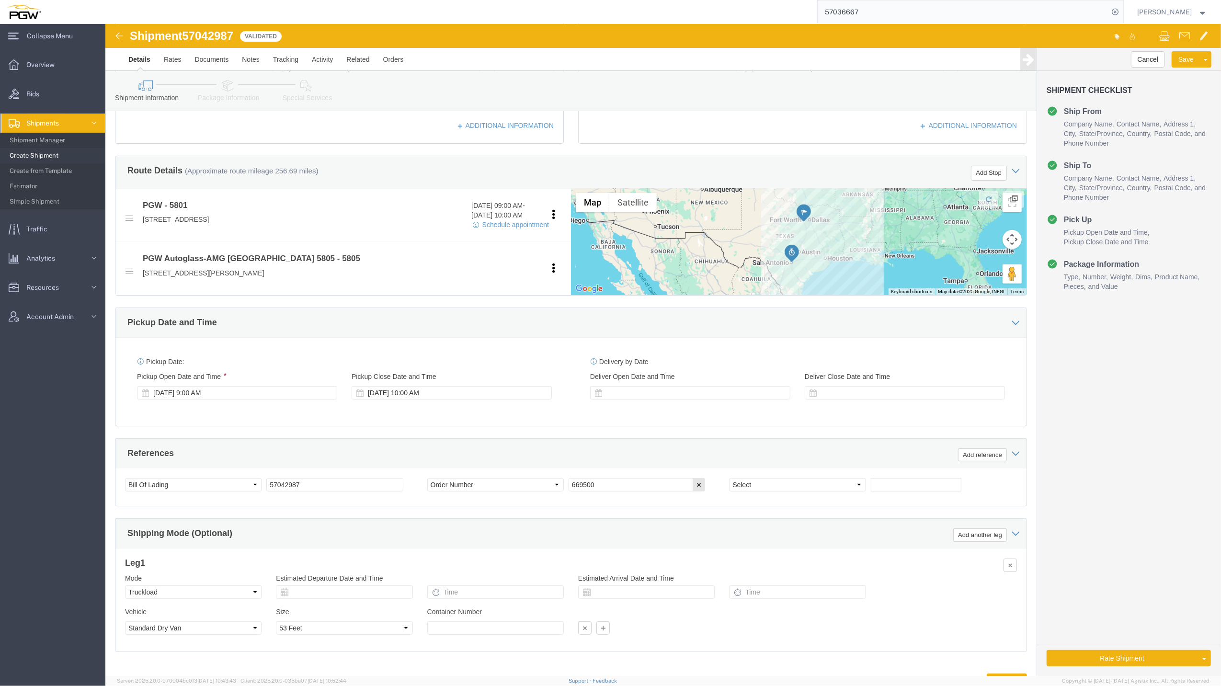
scroll to position [283, 0]
click button "Rate Shipment"
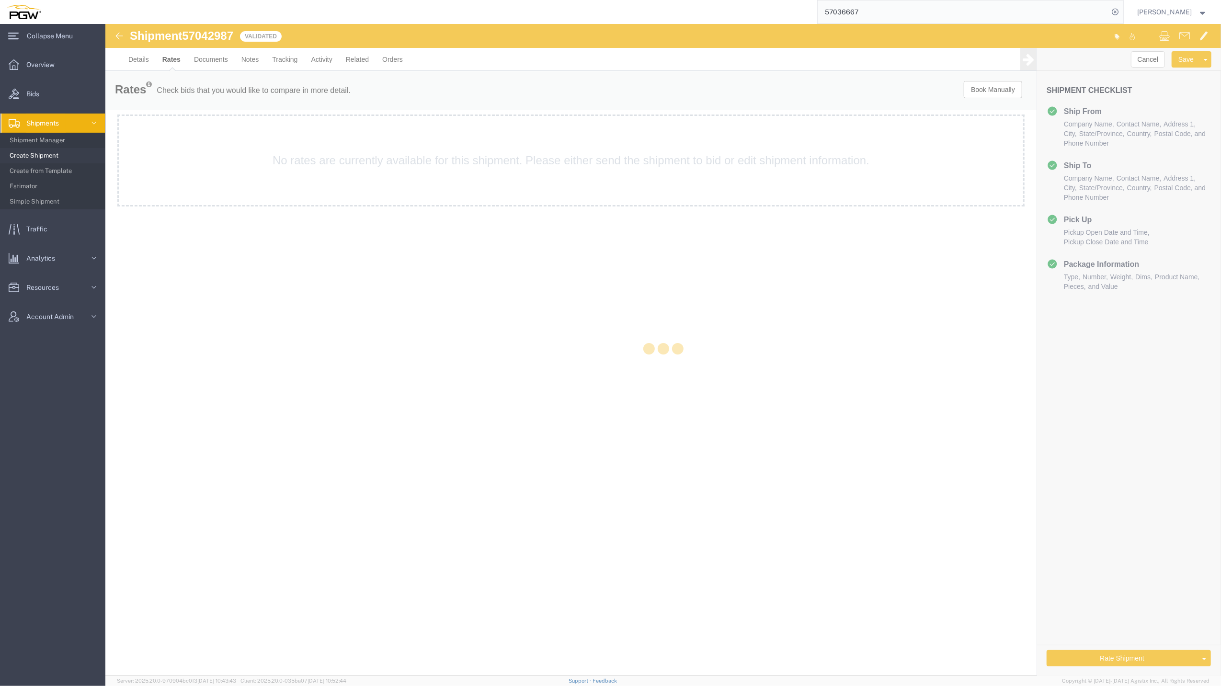
scroll to position [0, 0]
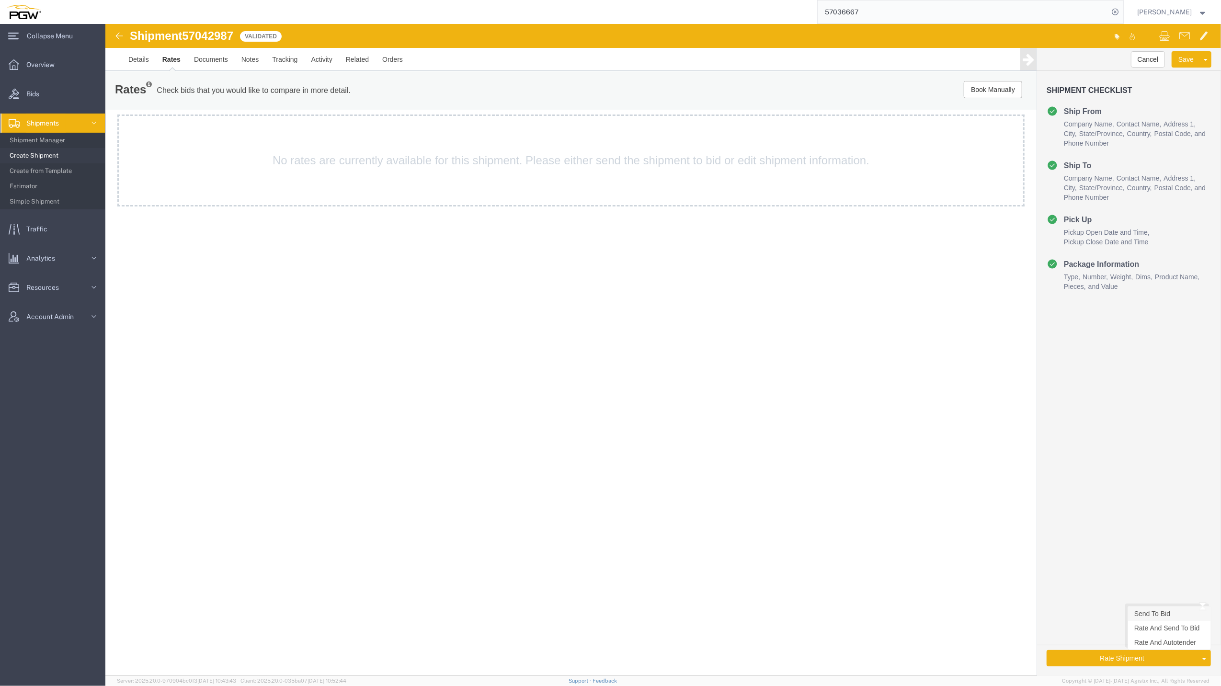
click at [1162, 612] on link "Send To Bid" at bounding box center [1168, 613] width 83 height 14
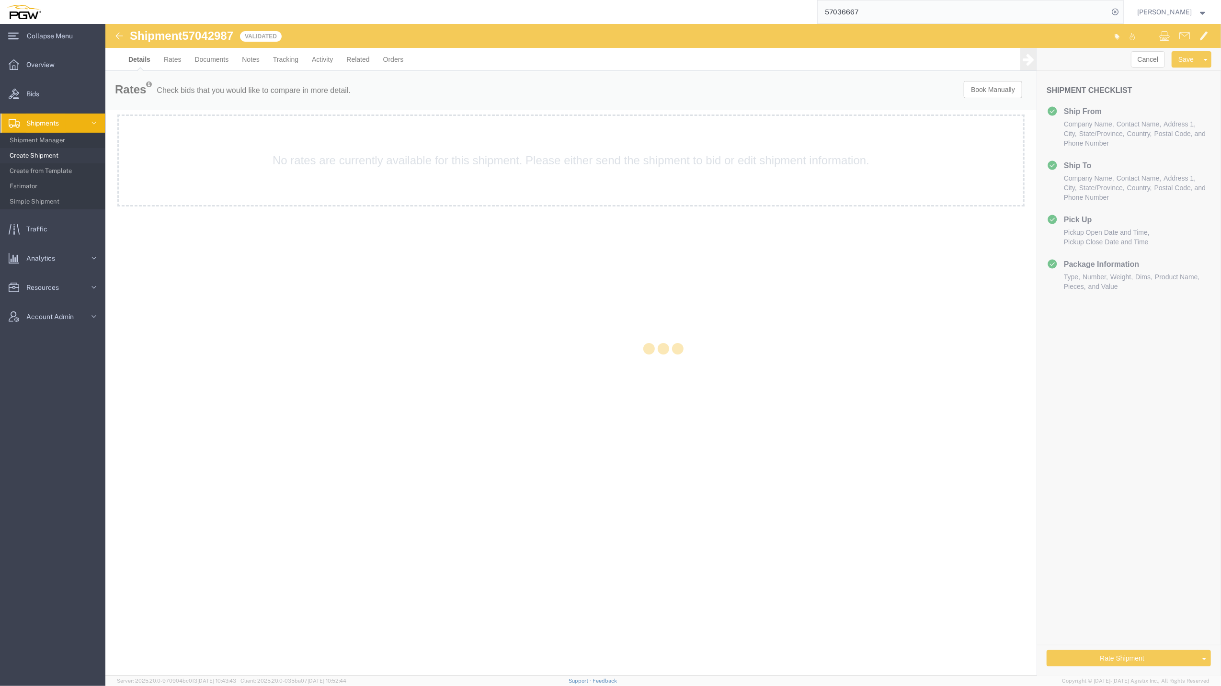
select select "62891"
select select "62791"
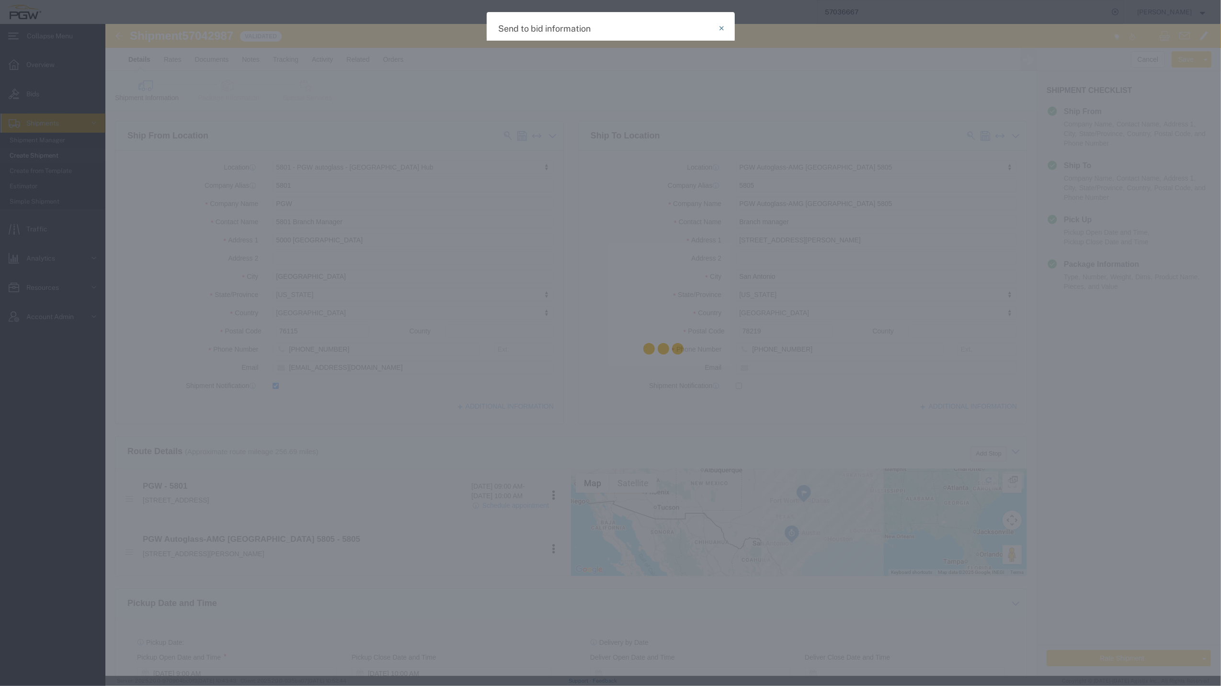
select select "TL"
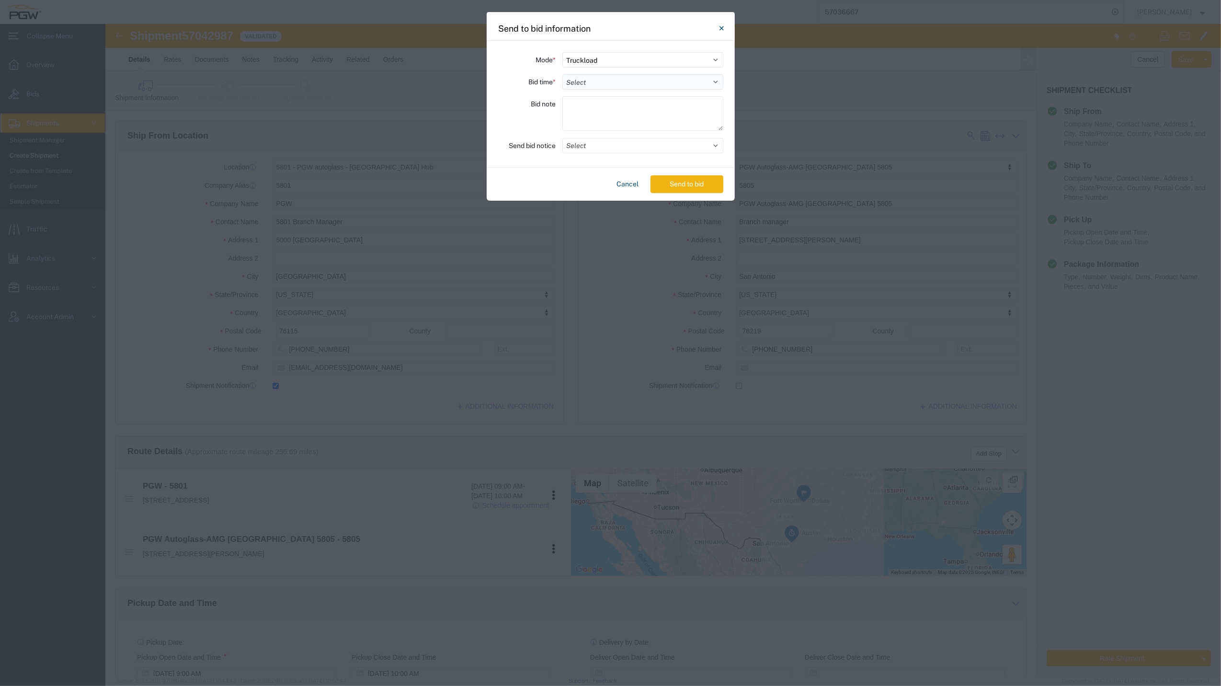
click at [653, 84] on select "Select 30 Min (Rush) 1 Hour (Rush) 2 Hours (Rush) 4 Hours (Rush) 8 Hours (Rush)…" at bounding box center [642, 81] width 161 height 15
select select "24"
click at [562, 74] on select "Select 30 Min (Rush) 1 Hour (Rush) 2 Hours (Rush) 4 Hours (Rush) 8 Hours (Rush)…" at bounding box center [642, 81] width 161 height 15
click at [688, 190] on button "Send to bid" at bounding box center [686, 184] width 73 height 18
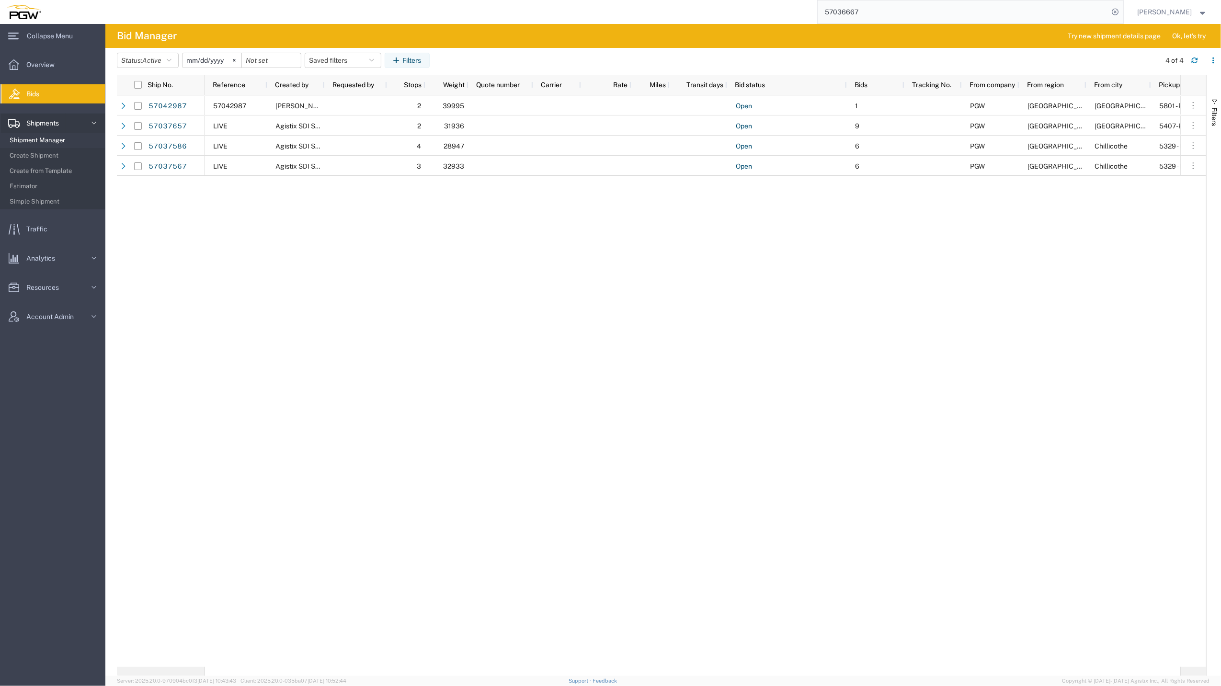
click at [54, 137] on span "Shipment Manager" at bounding box center [54, 140] width 89 height 19
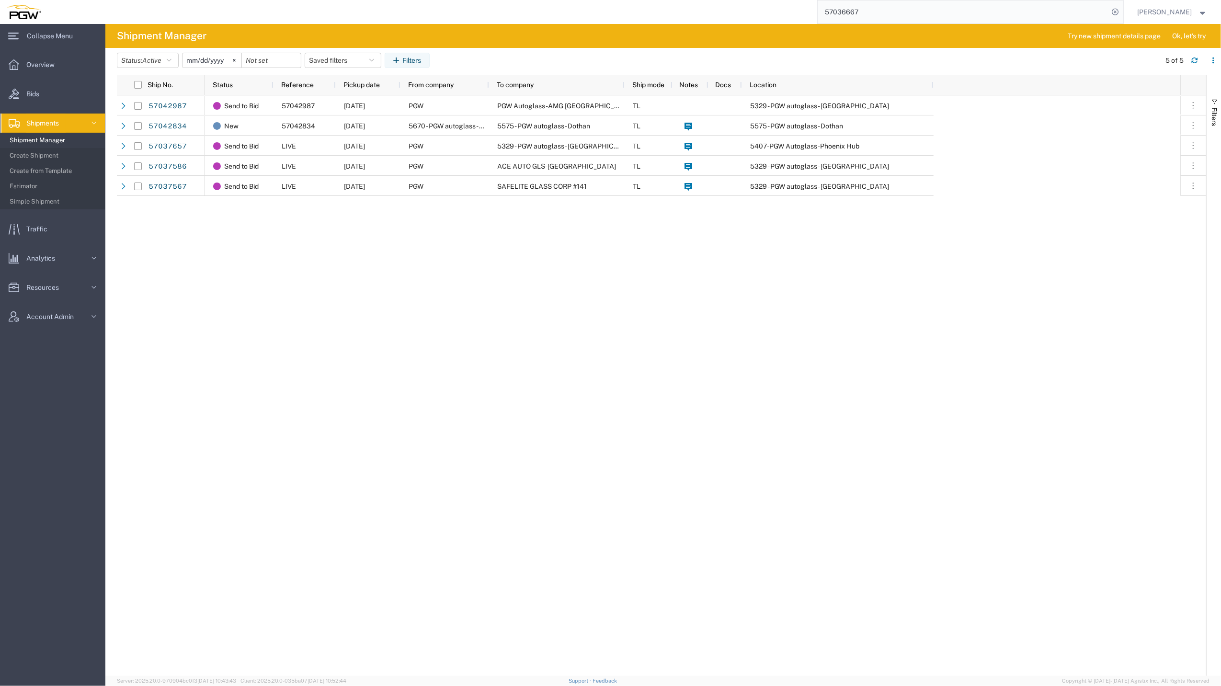
click at [64, 119] on span "Shipments" at bounding box center [45, 122] width 39 height 19
click at [66, 125] on span "Shipments" at bounding box center [45, 122] width 39 height 19
click at [64, 165] on span "Create from Template" at bounding box center [54, 170] width 89 height 19
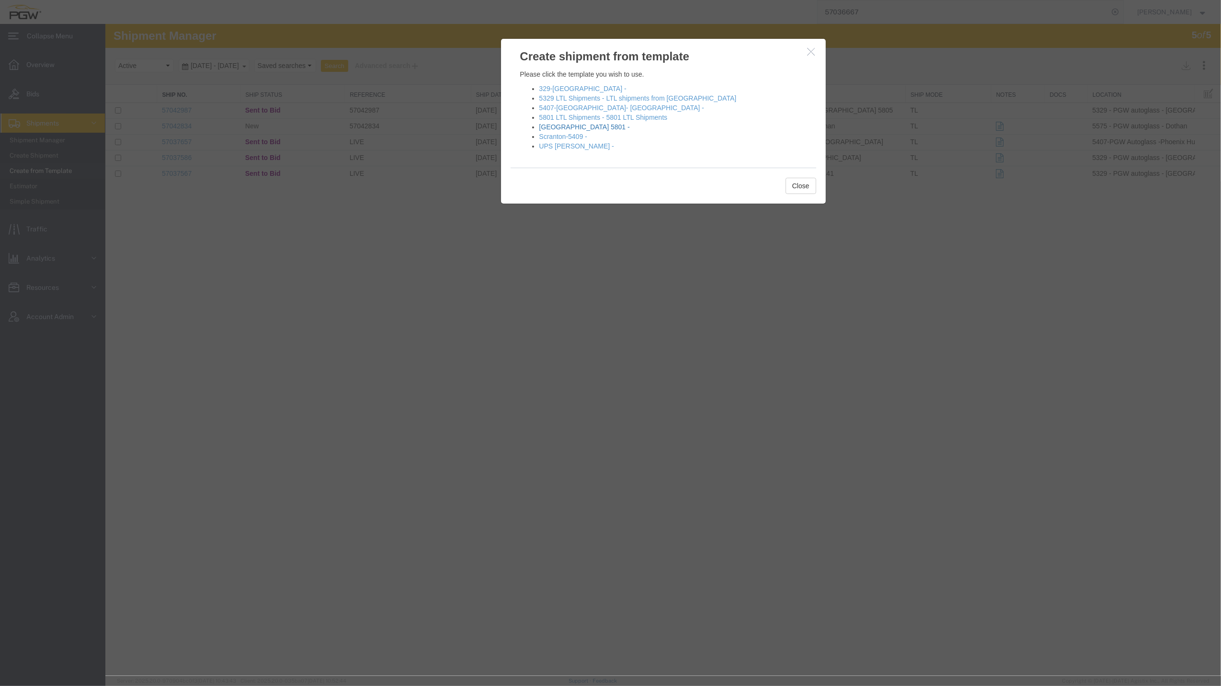
click at [576, 127] on link "[GEOGRAPHIC_DATA] 5801 -" at bounding box center [584, 127] width 91 height 8
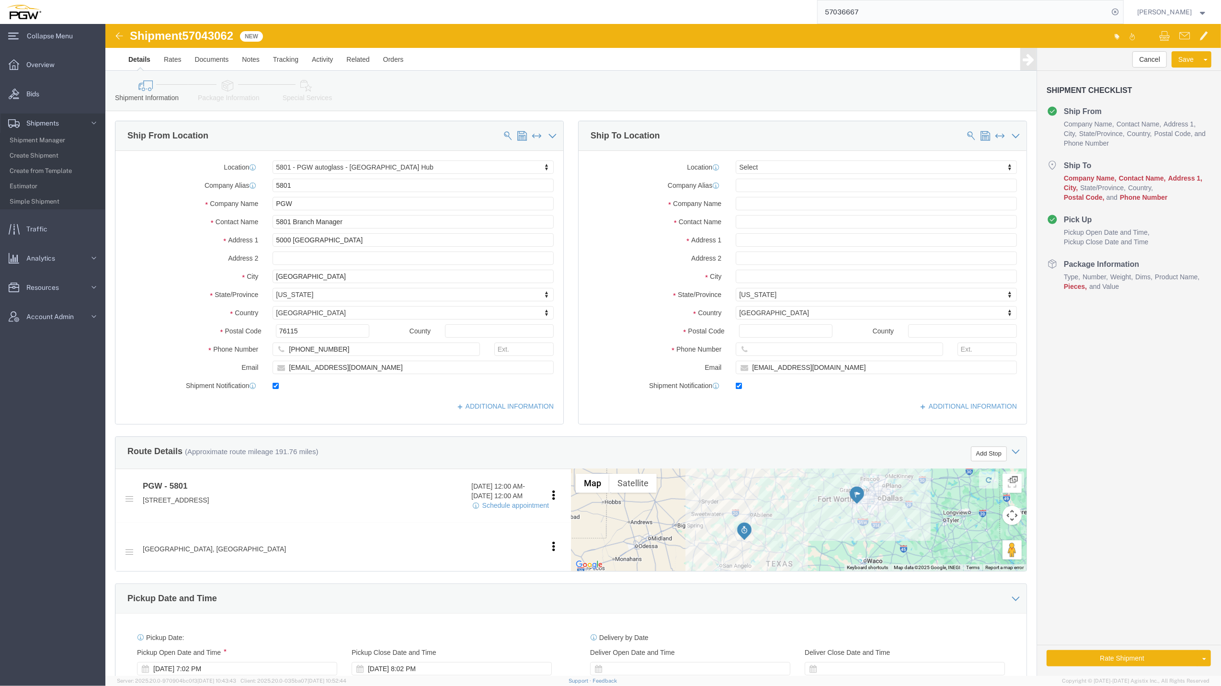
select select "62891"
select select
type input "818"
click div "818 PGW Autoglass-AMG Baton Rouge 5 818"
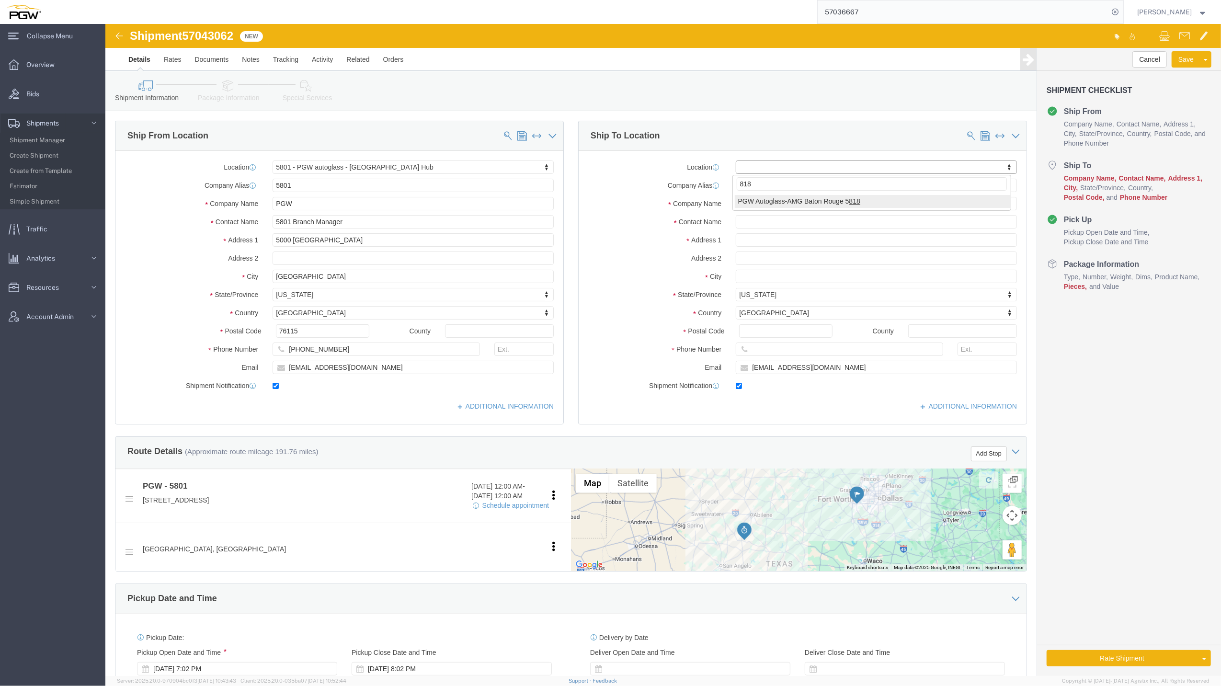
select select "62691"
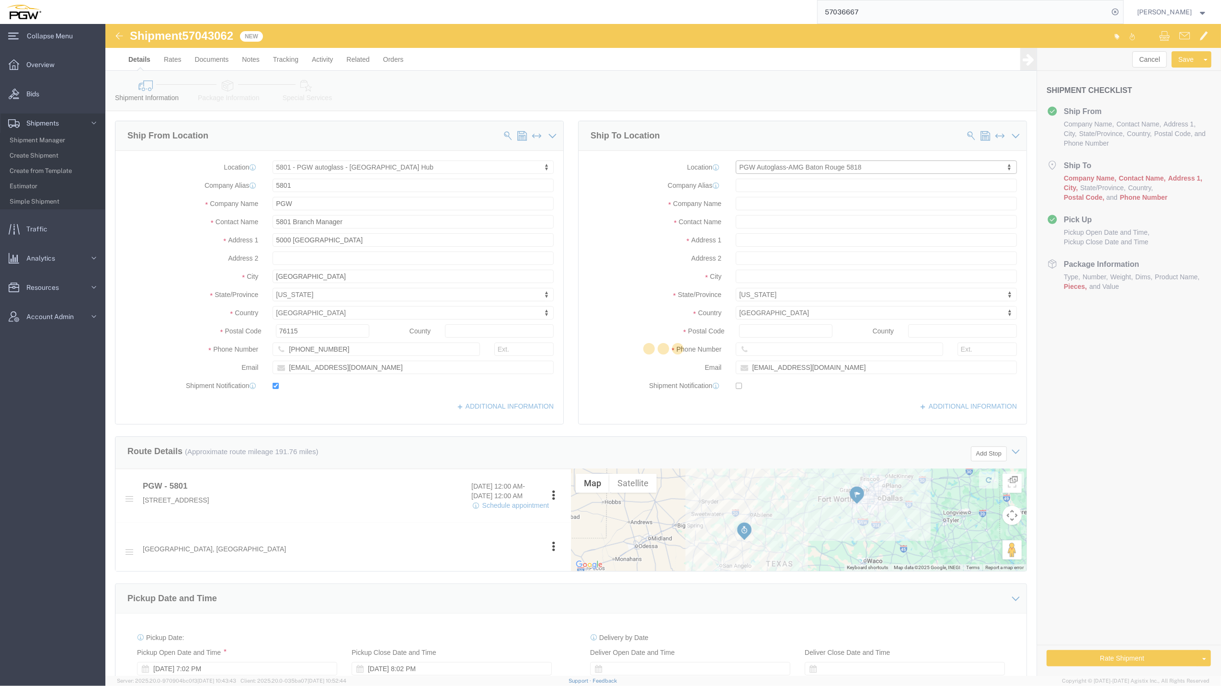
type input "5818"
type input "PGW Autoglass-AMG Baton Rouge 5818"
type input "[STREET_ADDRESS]"
type input "Baton Rouge"
type input "70815"
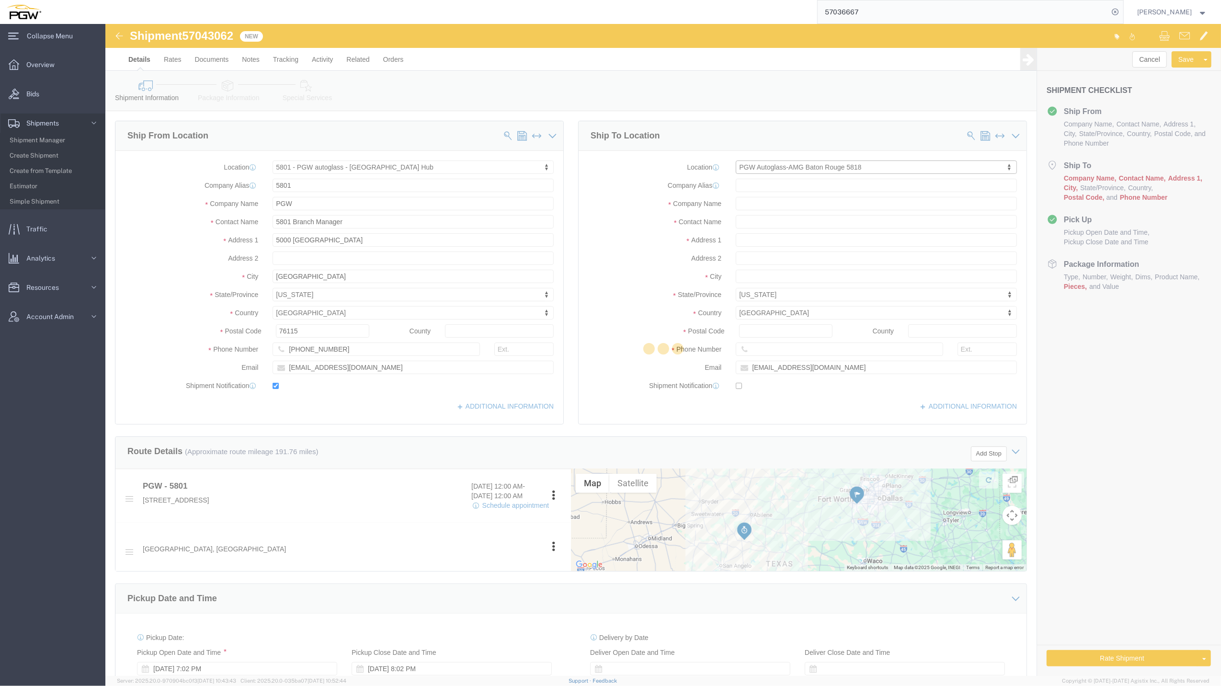
type input "[PHONE_NUMBER]"
checkbox input "false"
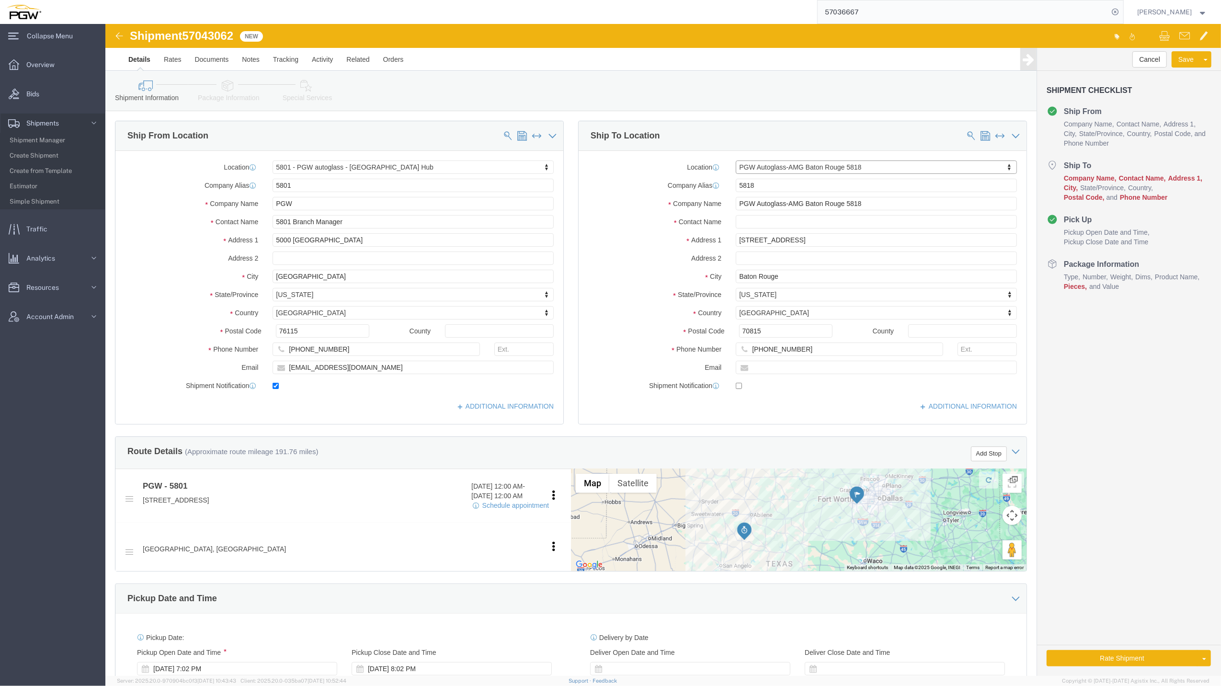
select select "LA"
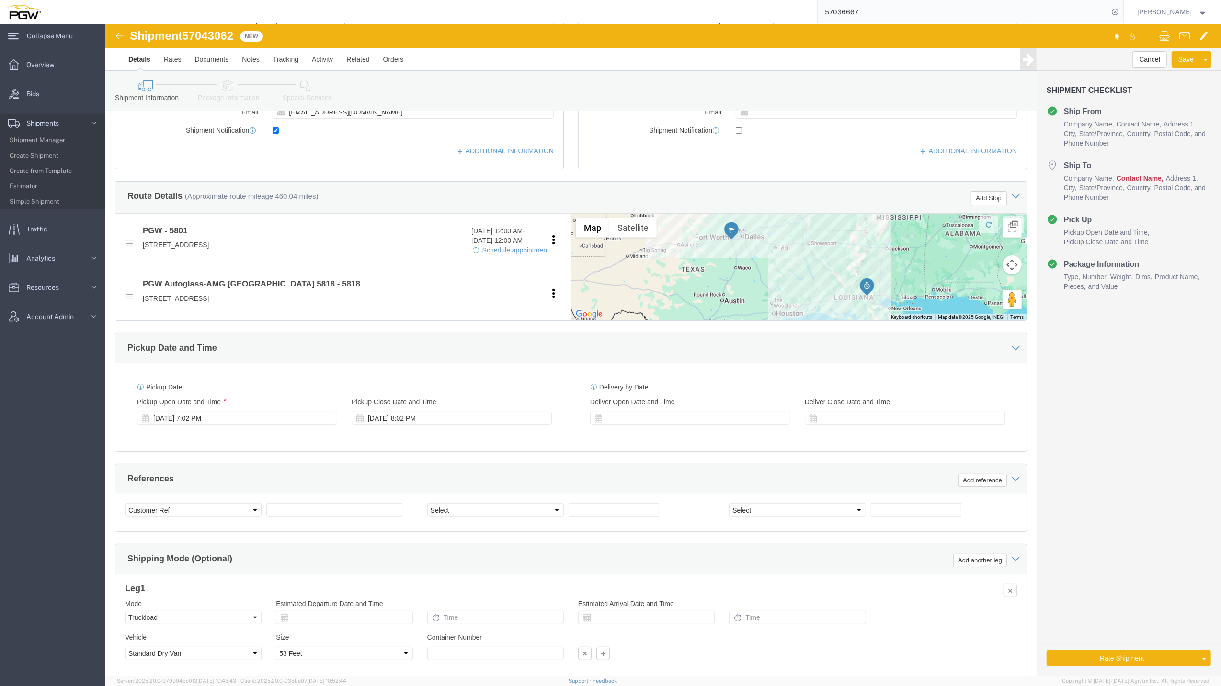
scroll to position [278, 0]
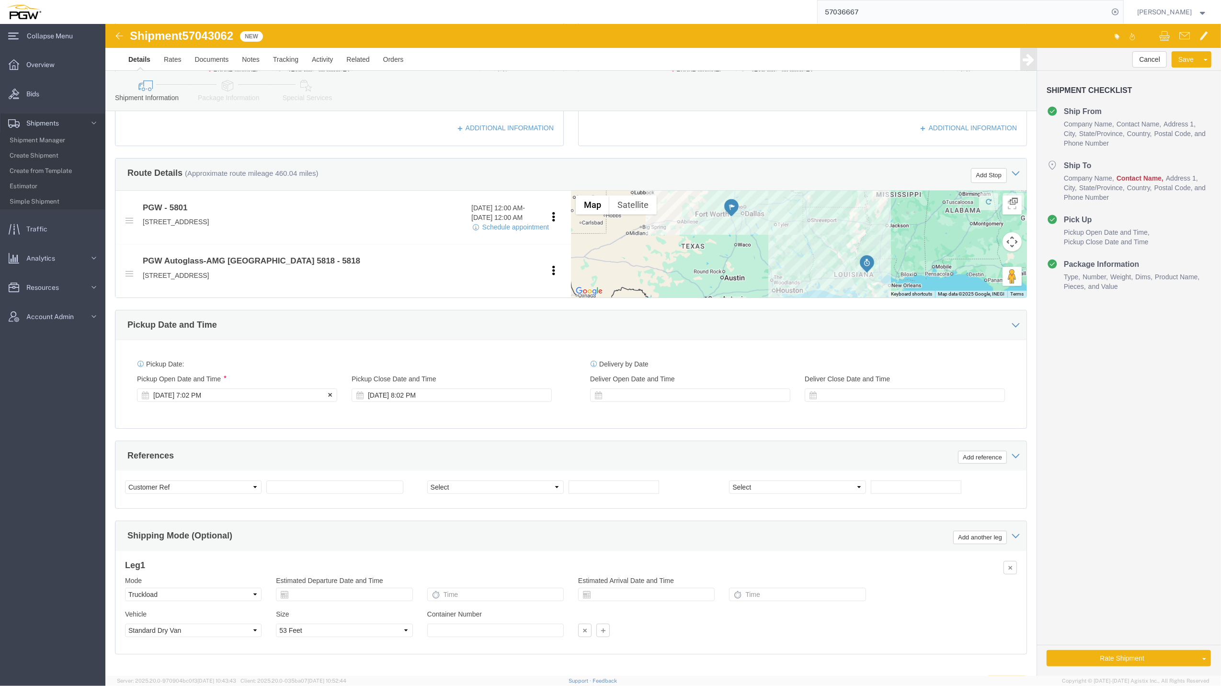
click div "[DATE] 7:02 PM"
click input "7:02 PM"
type input "10:00 AM"
click button "Apply"
click div "[DATE] 10:00 AM"
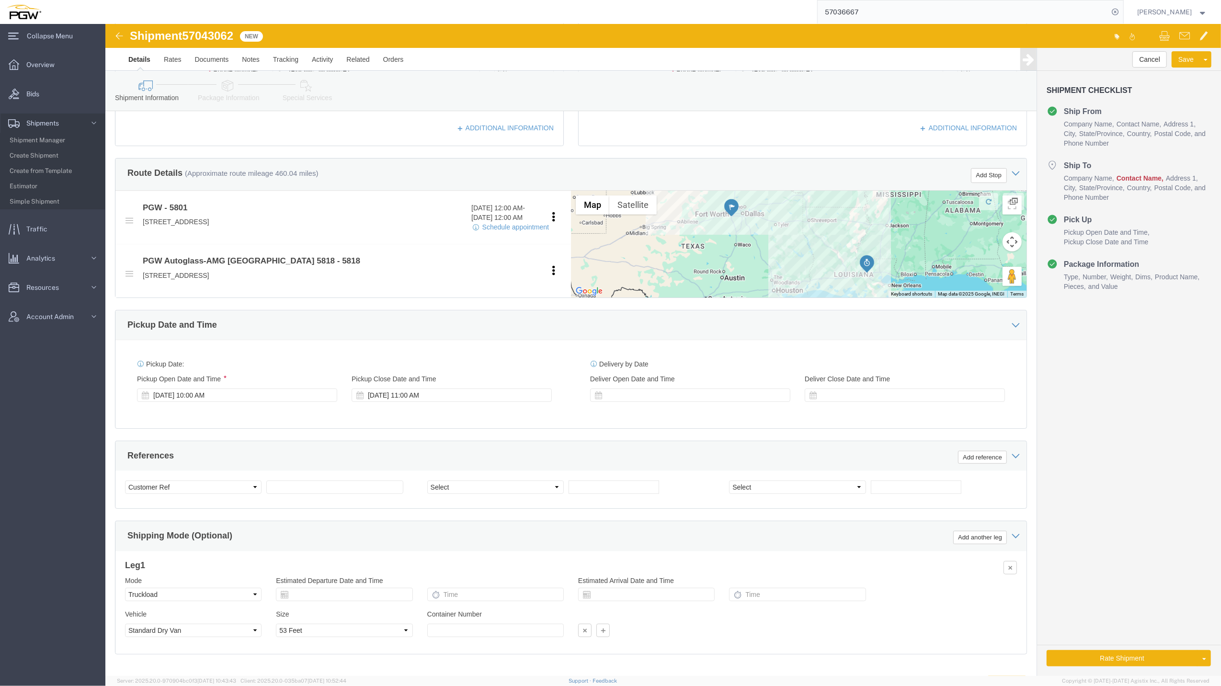
click div "References Add reference"
click select "Select Account Type Activity ID Airline Appointment Number ASN Batch Request # …"
select select "BOL"
click select "Select Account Type Activity ID Airline Appointment Number ASN Batch Request # …"
click span "57043062"
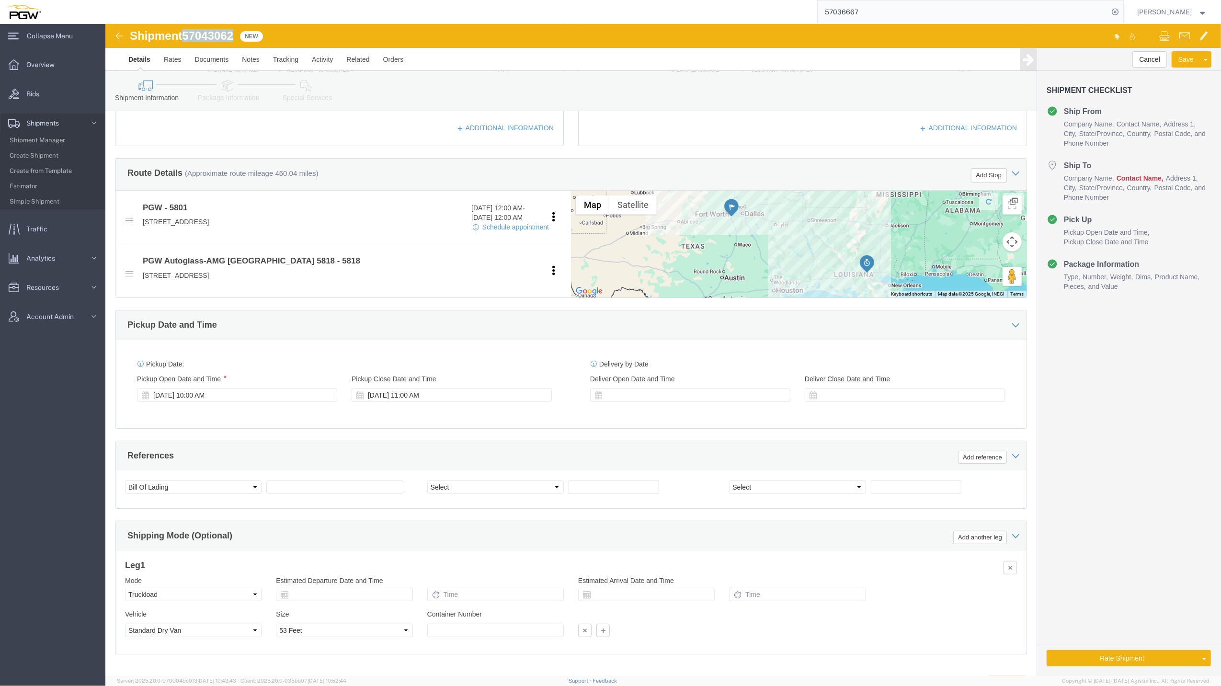
click span "57043062"
copy span "57043062"
click div "Select Account Type Activity ID Airline Appointment Number ASN Batch Request # …"
click input "text"
paste input "57043062"
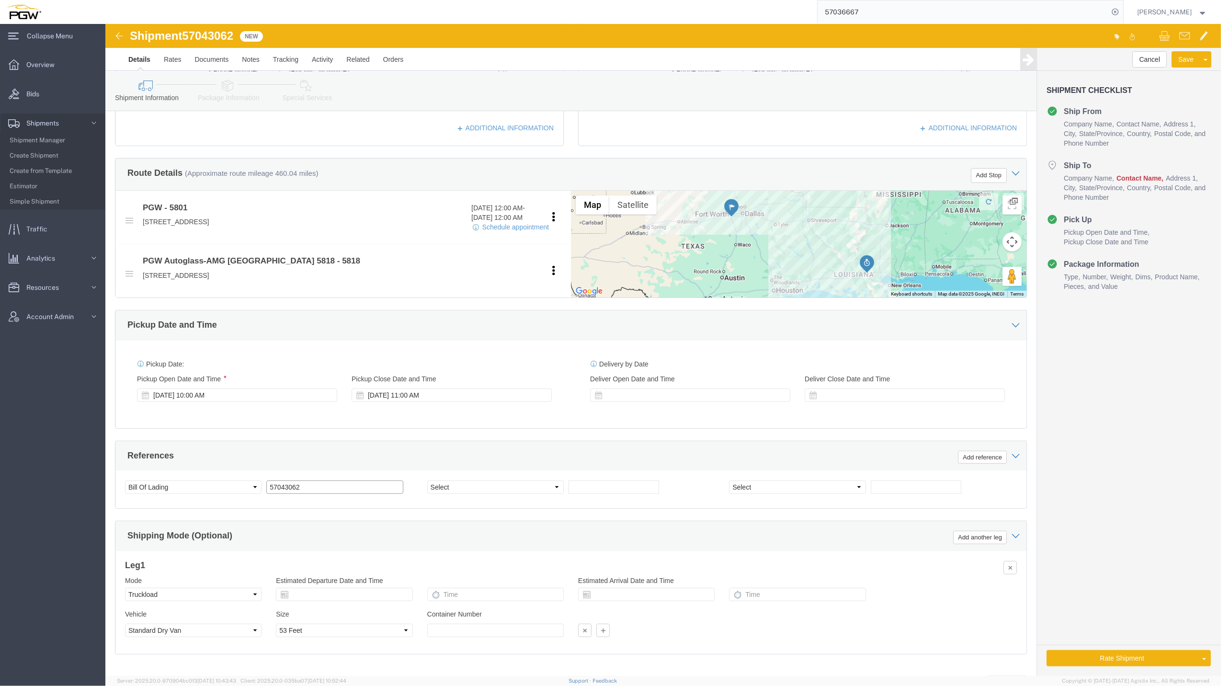
type input "57043062"
click select "Select Account Type Activity ID Airline Appointment Number ASN Batch Request # …"
select select "ORDERNUM"
click select "Select Account Type Activity ID Airline Appointment Number ASN Batch Request # …"
click input "text"
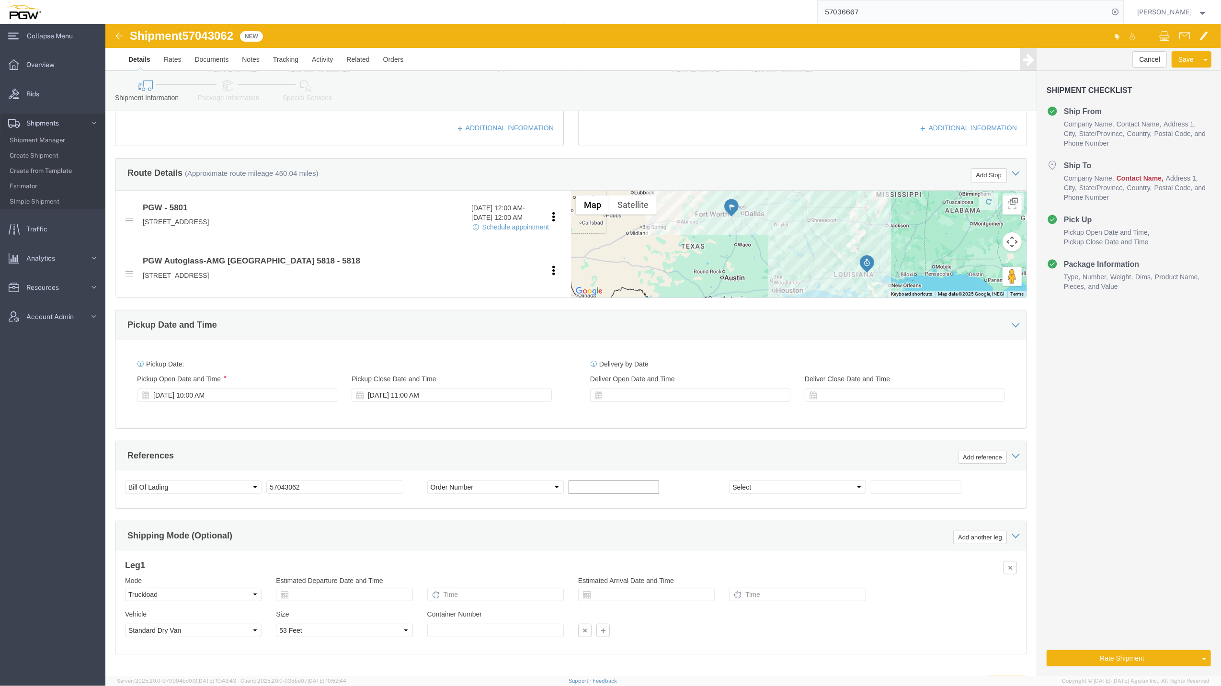
paste input "669496"
type input "6"
paste input "669496"
type input "669496"
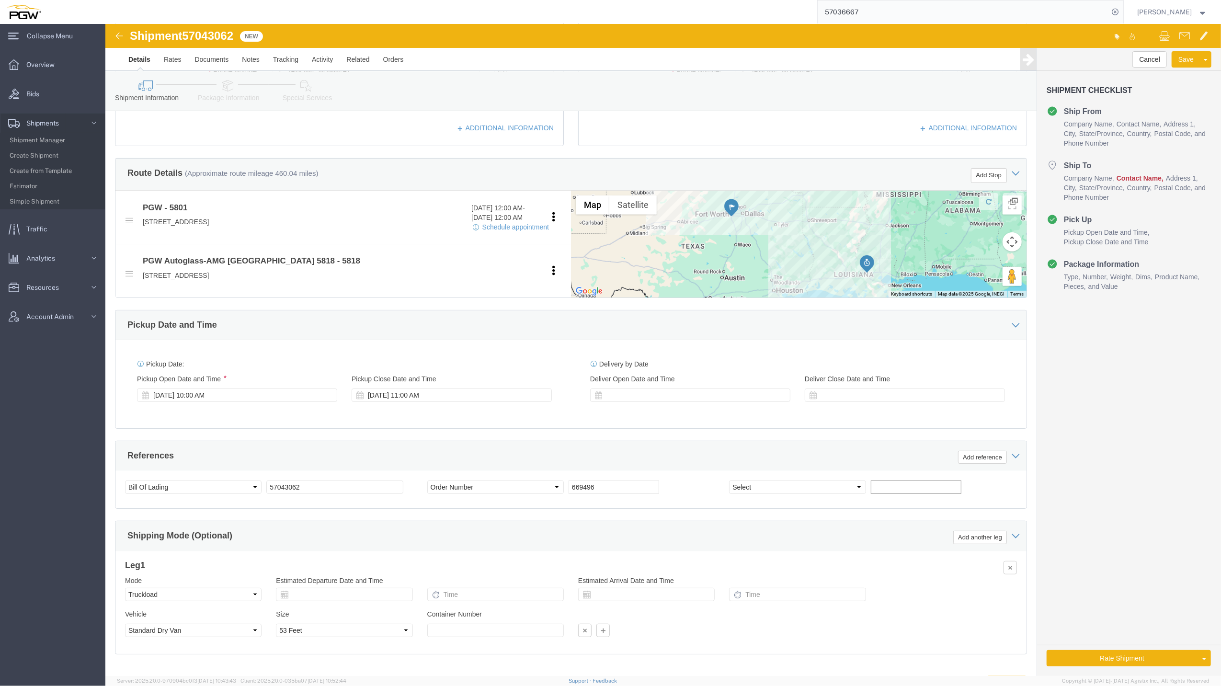
click input "text"
paste input "669504"
type input "669504"
click div "Select Account Type Activity ID Airline Appointment Number ASN Batch Request # …"
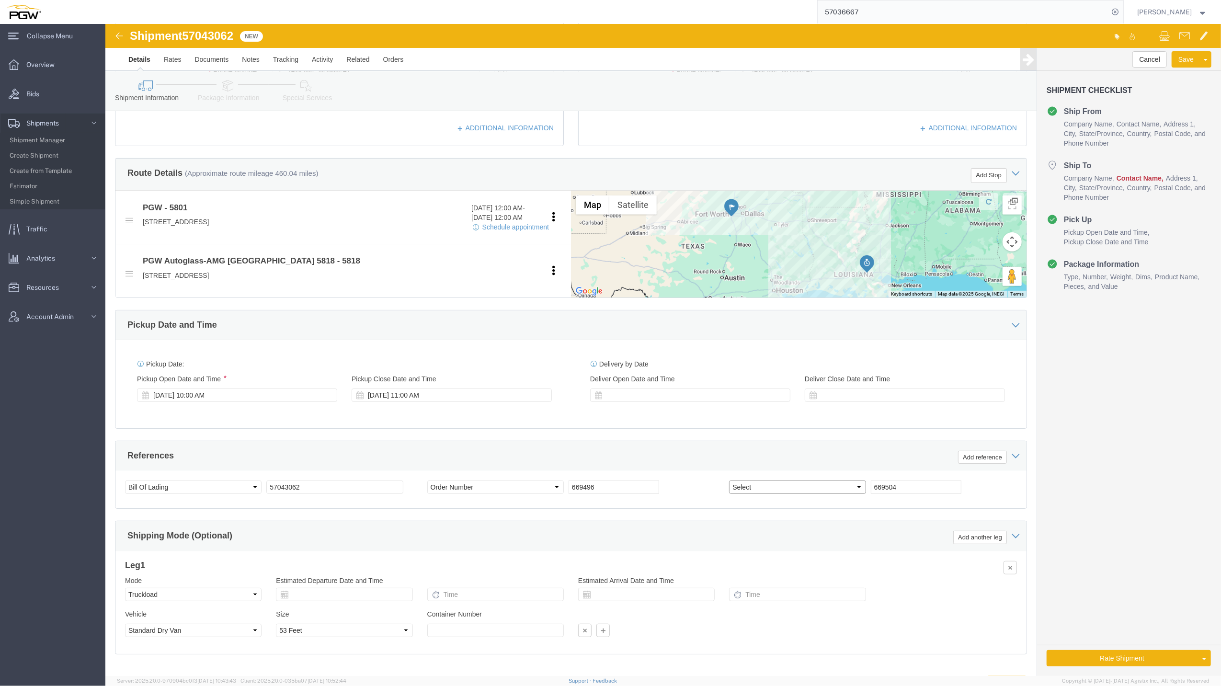
click select "Select Account Type Activity ID Airline Appointment Number ASN Batch Request # …"
select select "ORDERNUM"
click select "Select Account Type Activity ID Airline Appointment Number ASN Batch Request # …"
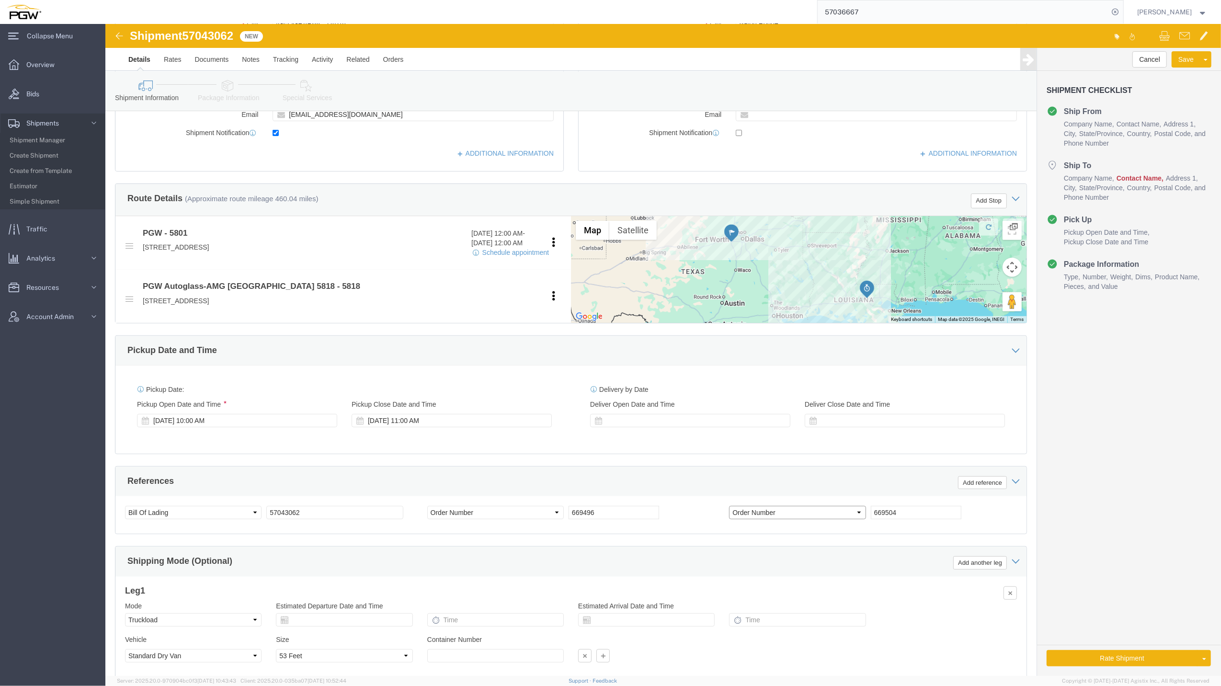
scroll to position [327, 0]
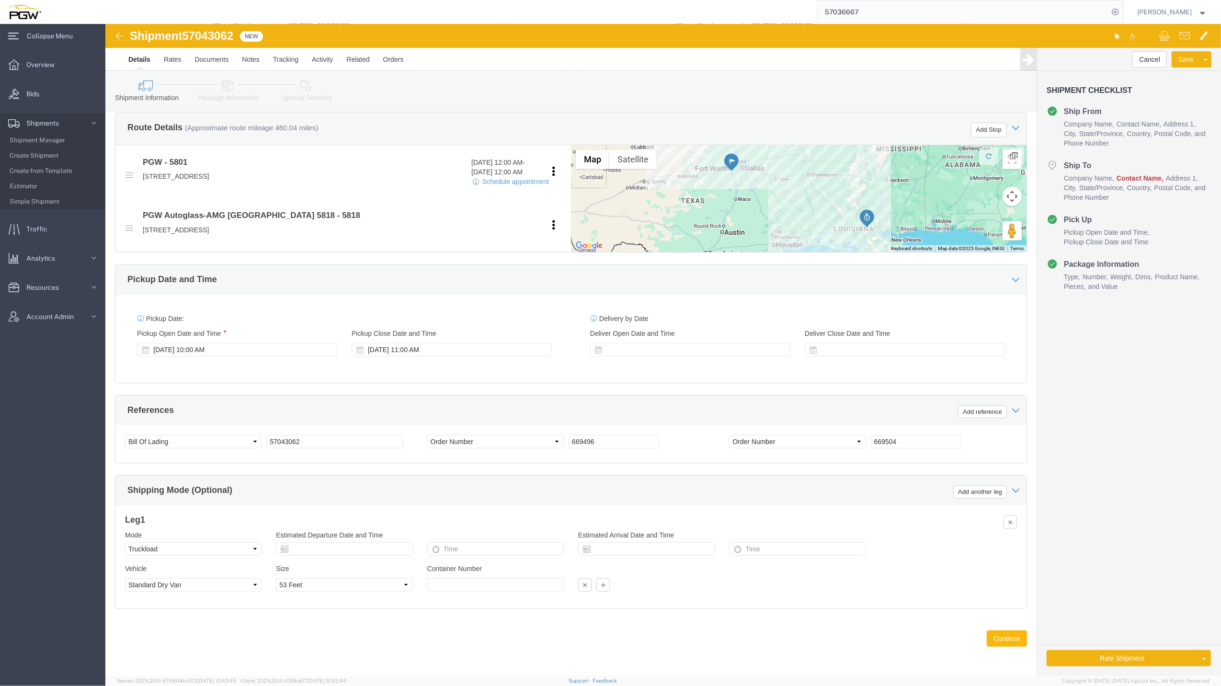
click button "Continue"
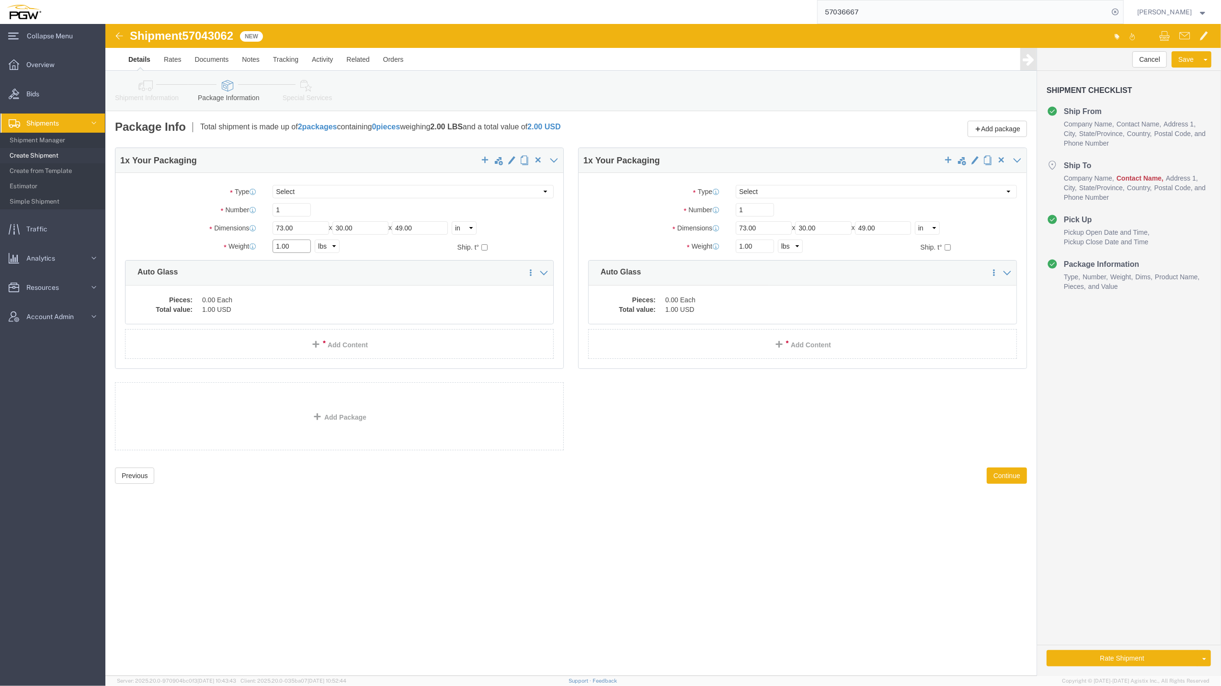
click input "1.00"
drag, startPoint x: 173, startPoint y: 224, endPoint x: 154, endPoint y: 215, distance: 21.3
click div "Package Type Select Bale(s) Basket(s) Bolt(s) Bottle(s) Buckets Bulk Bundle(s) …"
paste input "32577"
type input "32577.00"
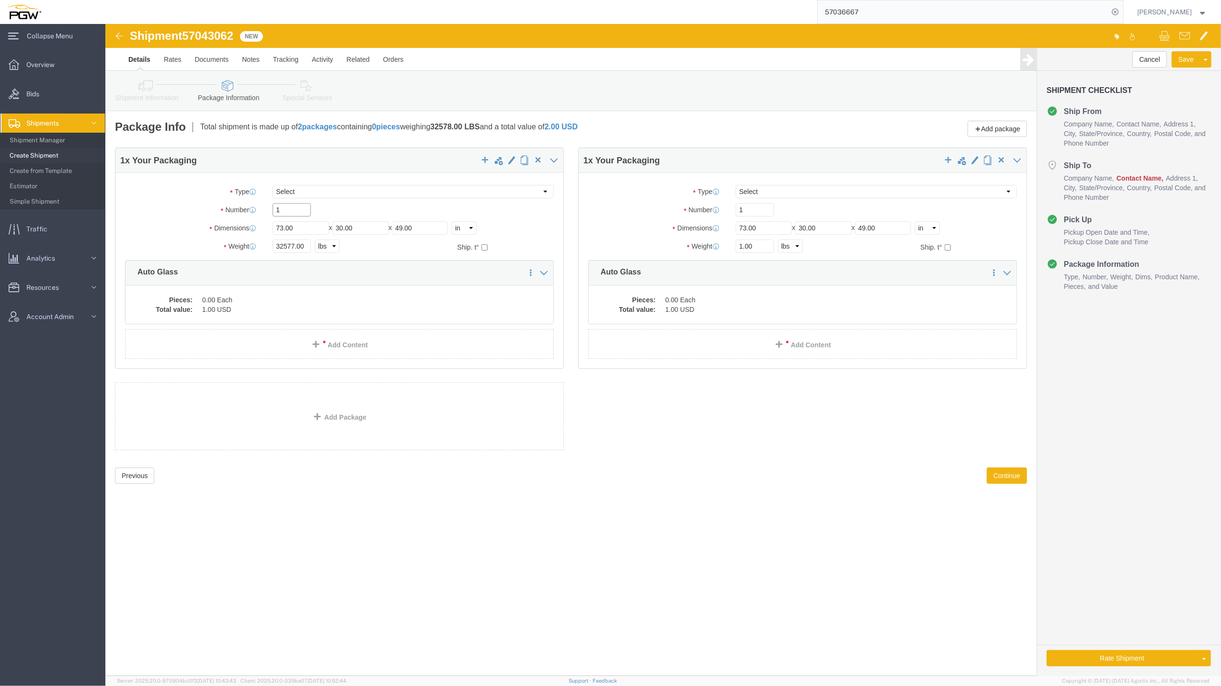
drag, startPoint x: 177, startPoint y: 193, endPoint x: 158, endPoint y: 171, distance: 28.8
click div "Package Type Select Bale(s) Basket(s) Bolt(s) Bottle(s) Buckets Bulk Bundle(s) …"
type input "38"
click dd "1.00 USD"
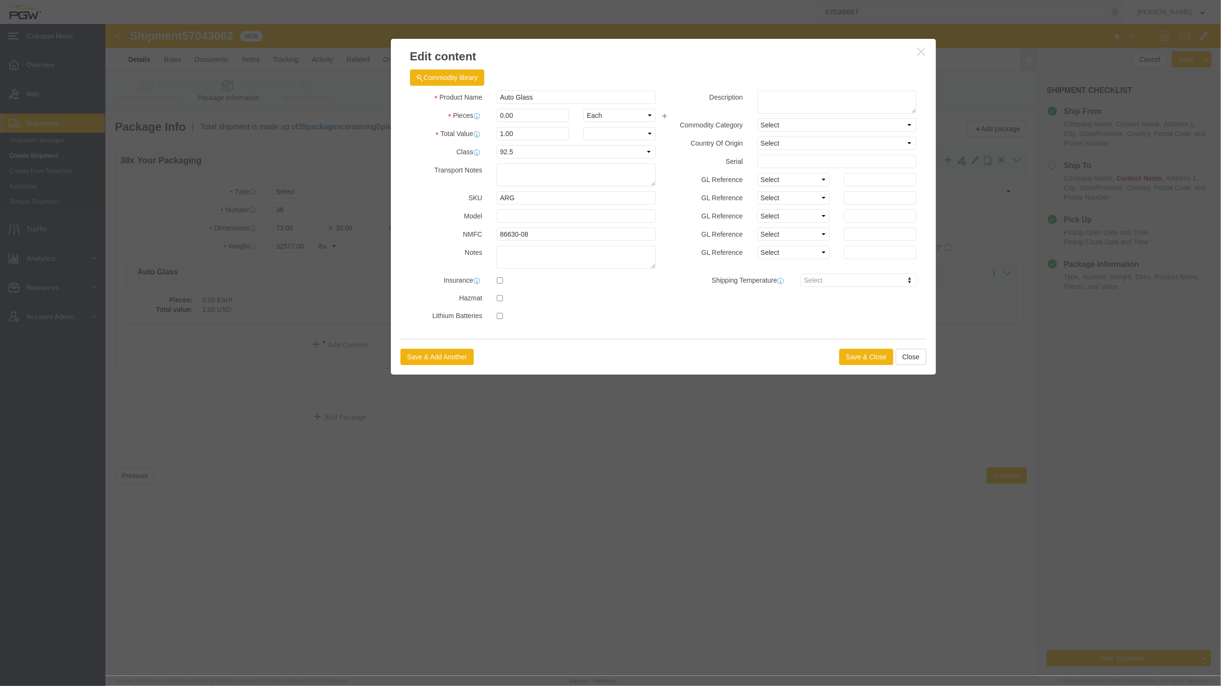
drag, startPoint x: 104, startPoint y: 291, endPoint x: 233, endPoint y: 292, distance: 128.8
drag, startPoint x: 399, startPoint y: 87, endPoint x: 369, endPoint y: 79, distance: 31.1
click div "Product Name Auto Glass Pieces 0.00 Select Bag Barrels 100Board Feet Bottle Box…"
type input "38.00"
type input "38"
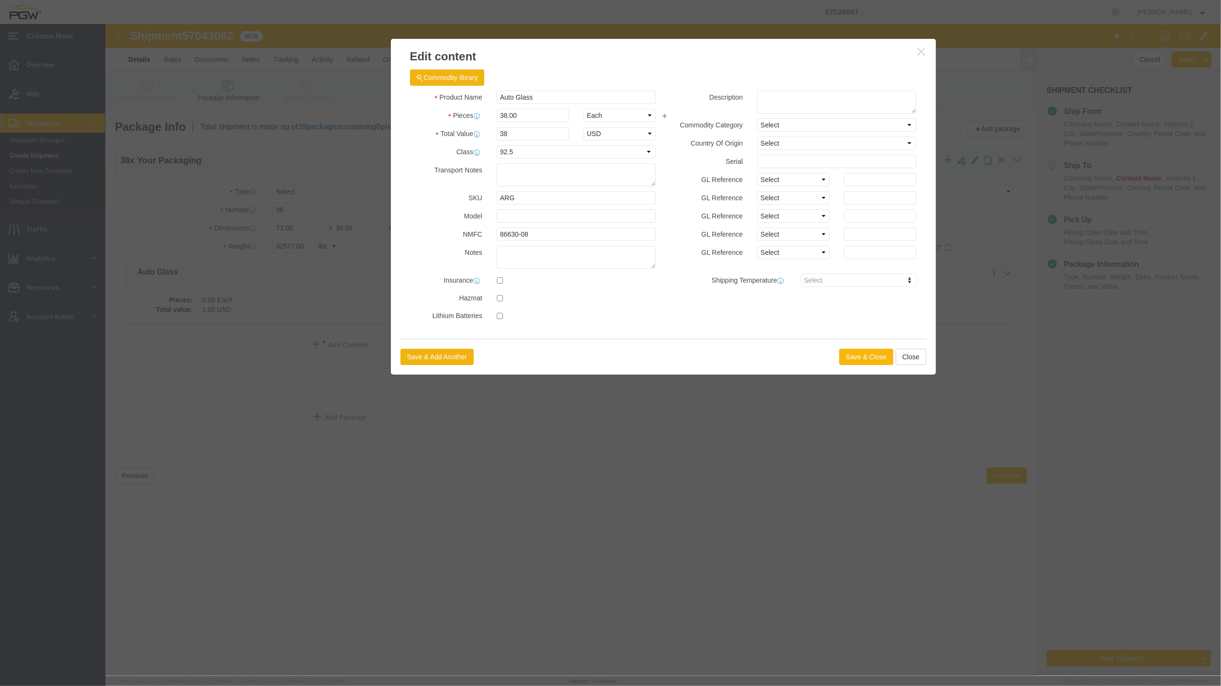
click button "Save & Close"
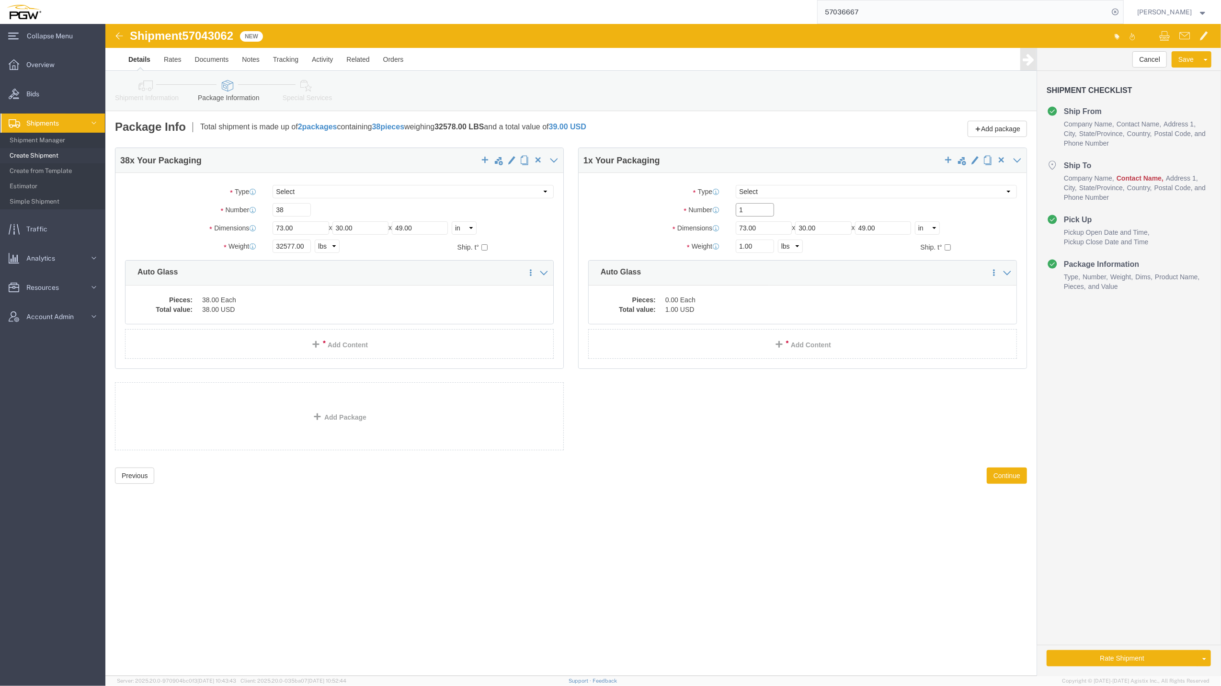
drag, startPoint x: 654, startPoint y: 188, endPoint x: 608, endPoint y: 180, distance: 46.7
click div "Number 1"
type input "3"
click dd "1.00 USD"
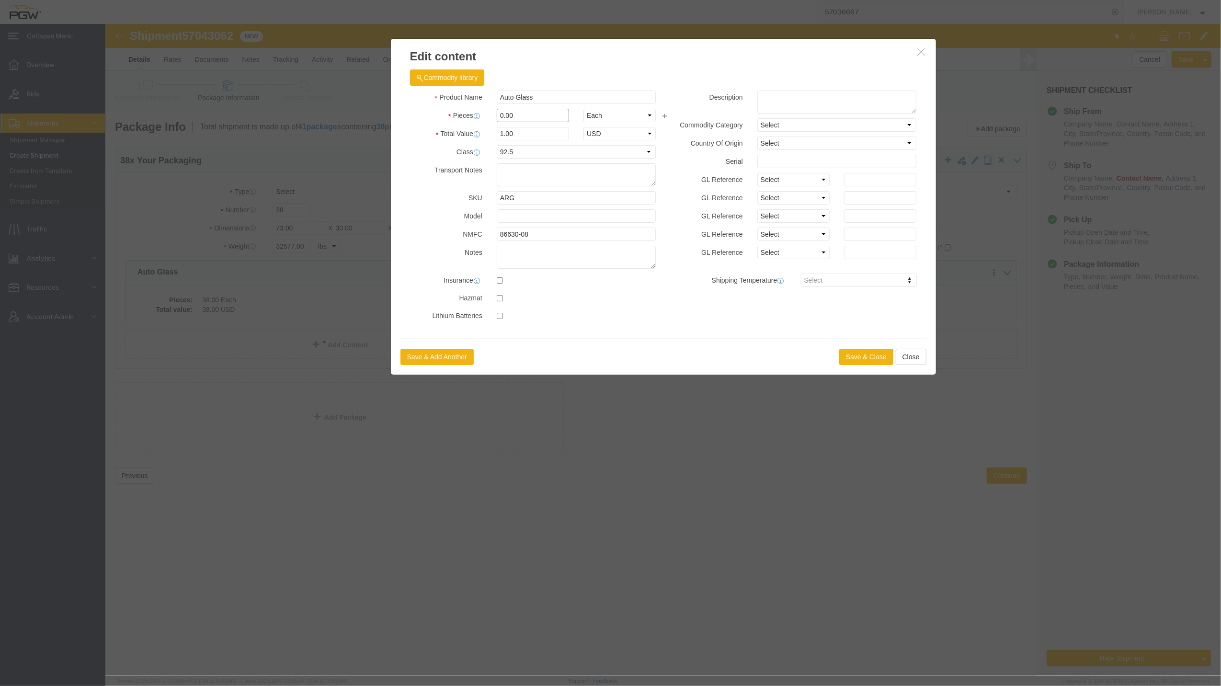
drag, startPoint x: 398, startPoint y: 89, endPoint x: 386, endPoint y: 82, distance: 14.1
click div "Product Name Auto Glass Pieces 0.00 Select Bag Barrels 100Board Feet Bottle Box…"
type input "640.00"
type input "640"
click button "Save & Close"
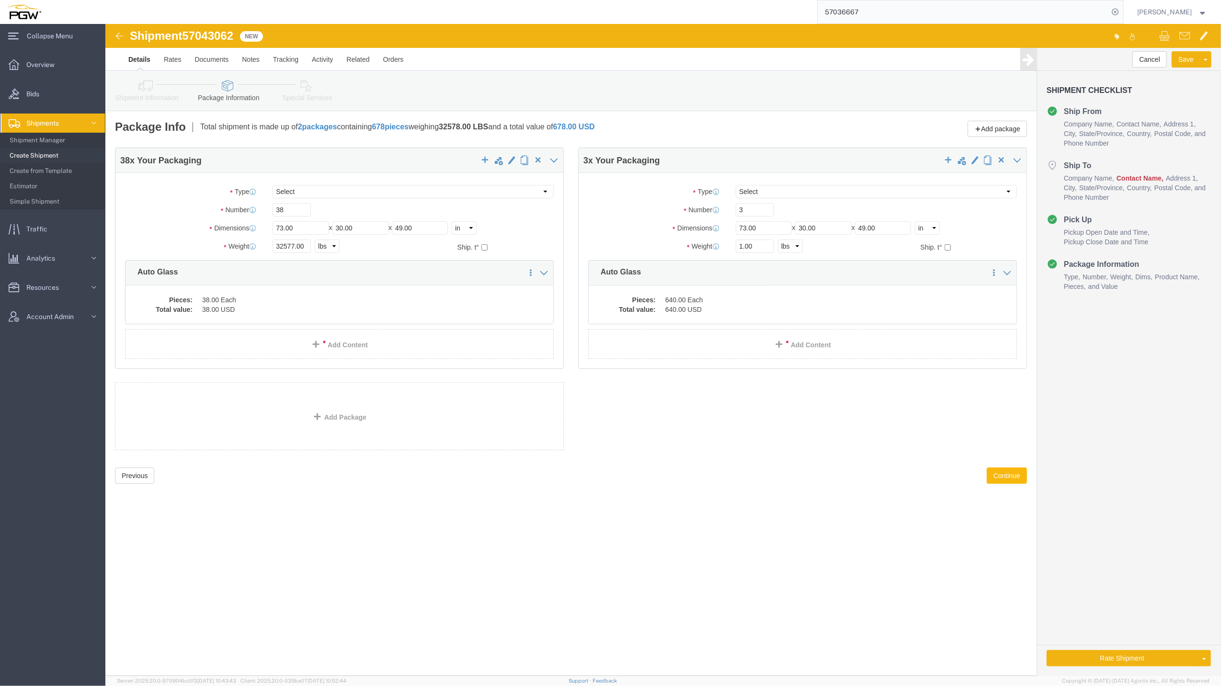
click button "Continue"
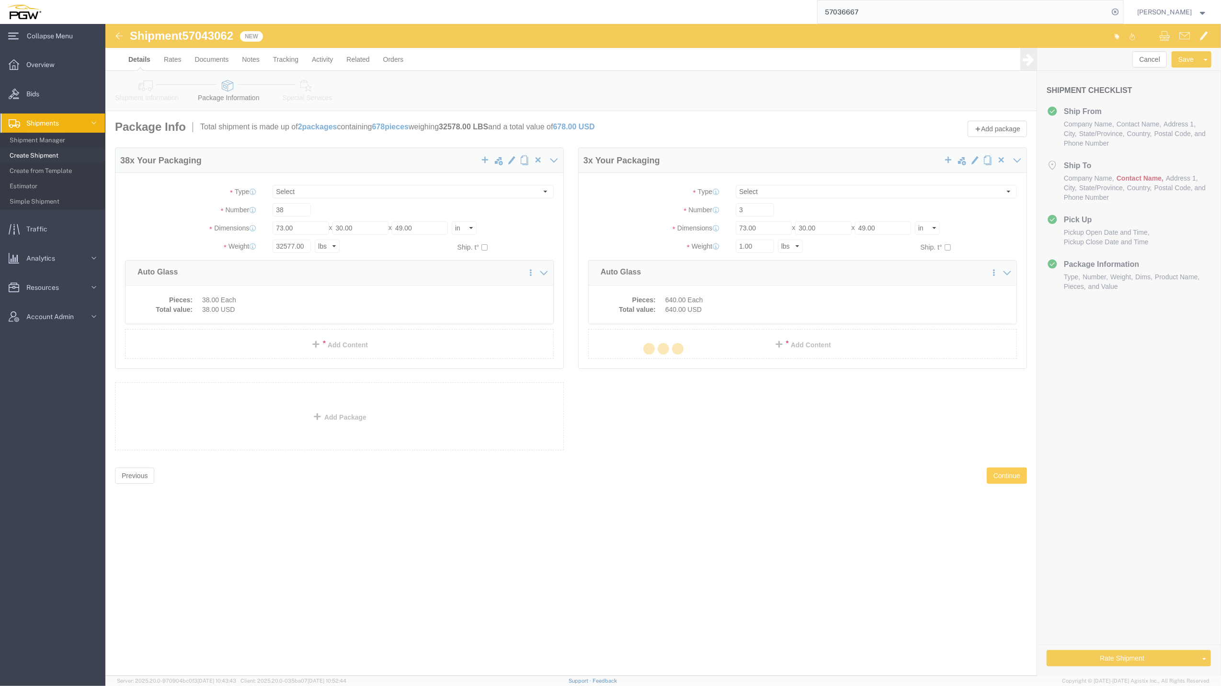
select select
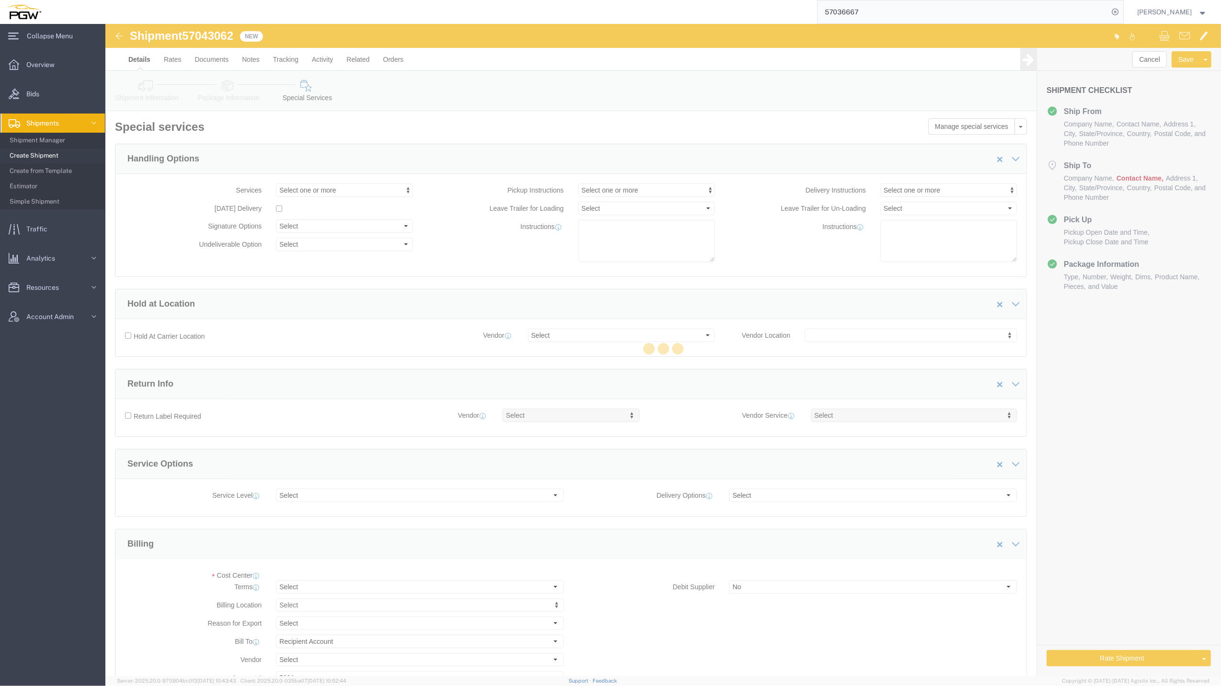
select select "COSTCENTER"
drag, startPoint x: 944, startPoint y: 448, endPoint x: 570, endPoint y: 320, distance: 395.9
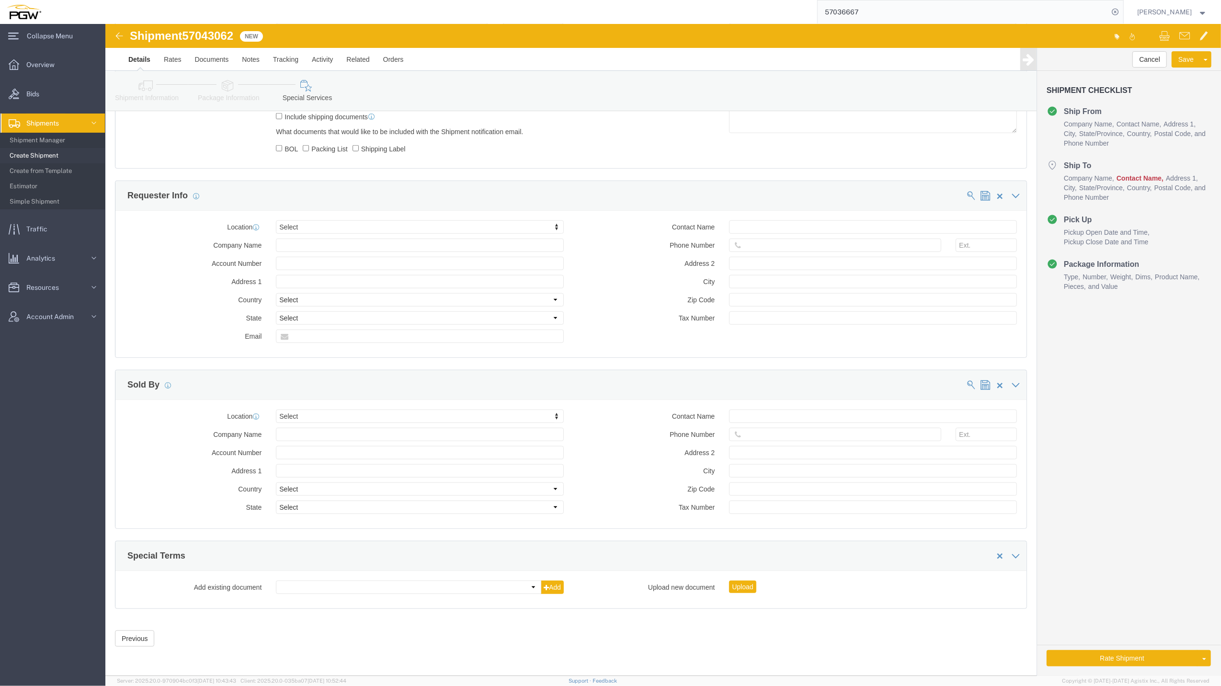
scroll to position [803, 0]
click button "Rate Shipment"
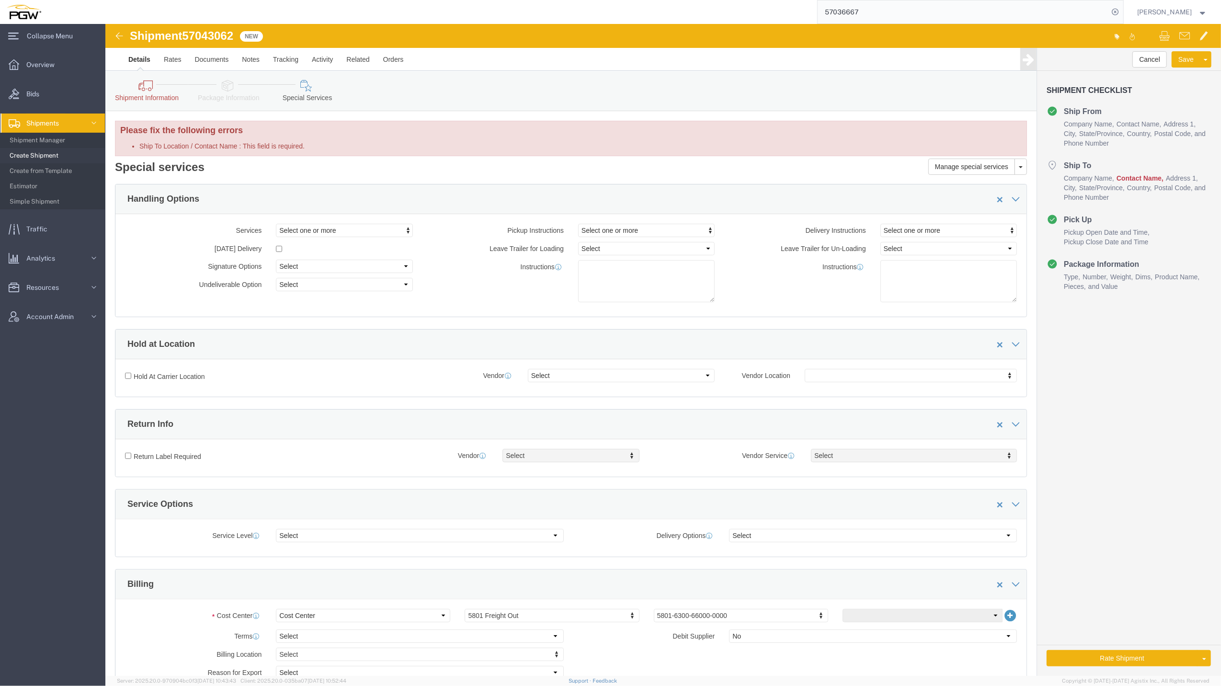
click h3 "Please fix the following errors"
click icon
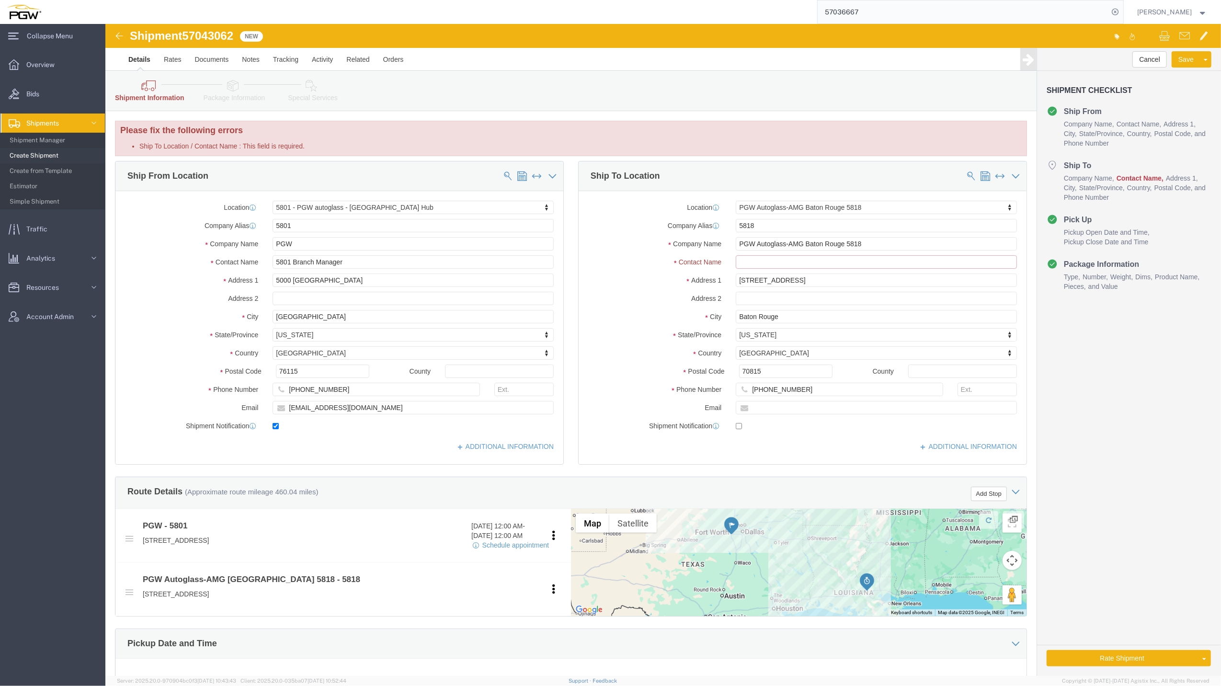
click input "Ship To Location / Contact Name : This field is required."
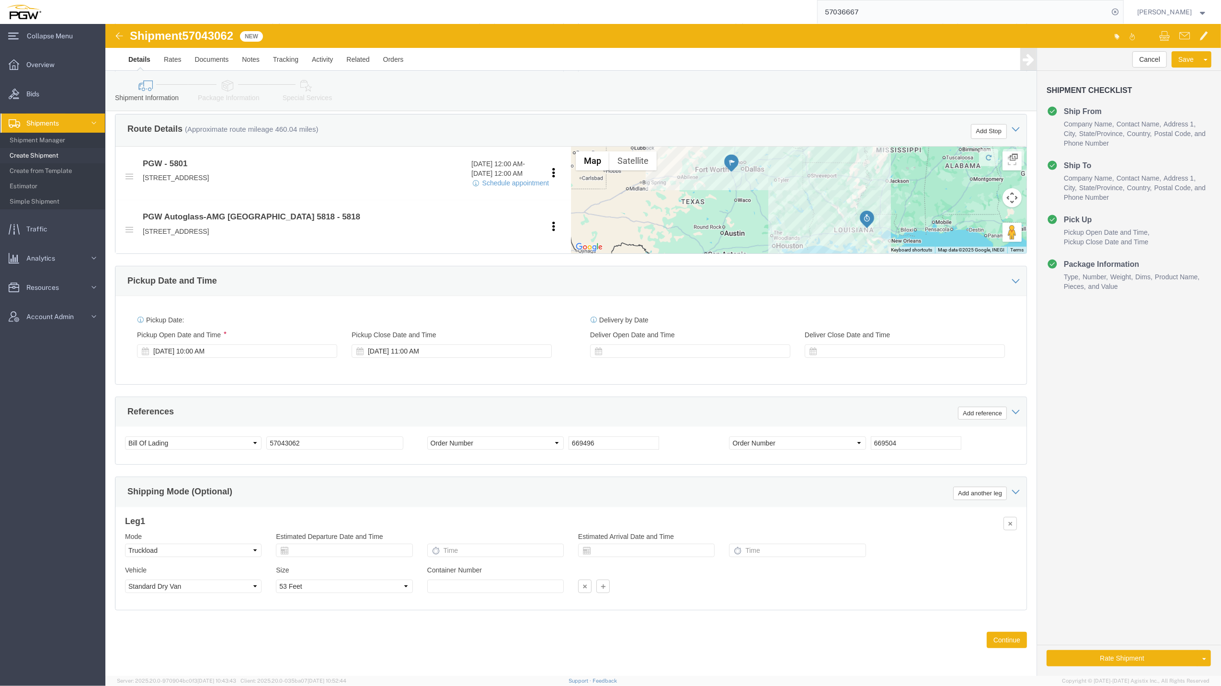
scroll to position [321, 0]
type input "Branch Manager"
click button "Rate Shipment"
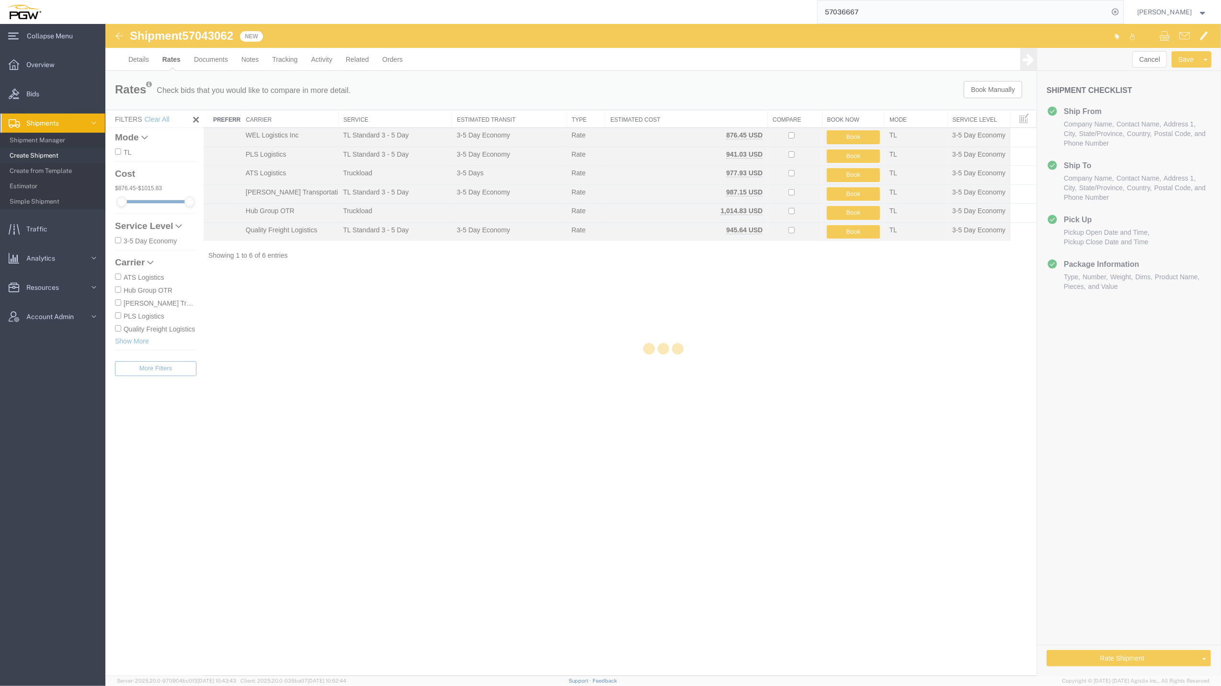
scroll to position [0, 0]
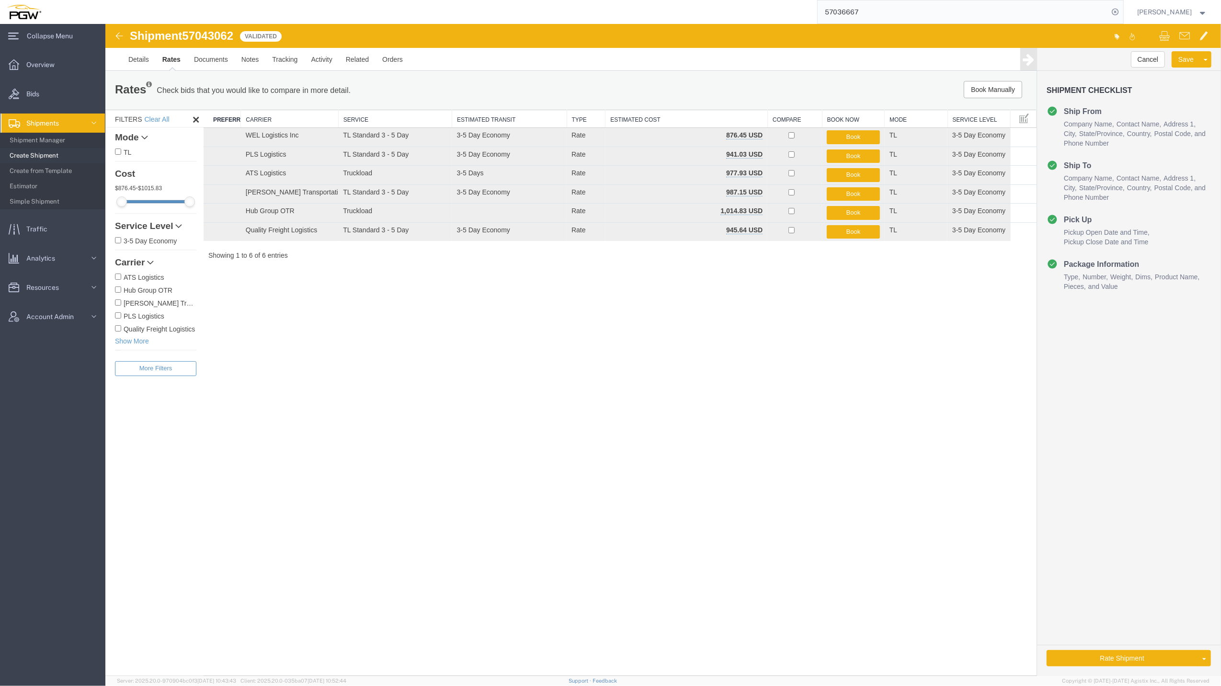
click at [215, 33] on span "57043062" at bounding box center [206, 35] width 51 height 13
copy span "57043062"
click at [1105, 667] on div "Rate Shipment Send To Bid Rate And Send To Bid Rate And Autotender" at bounding box center [1128, 660] width 184 height 31
click at [1117, 659] on button "Rate Shipment" at bounding box center [1121, 658] width 151 height 16
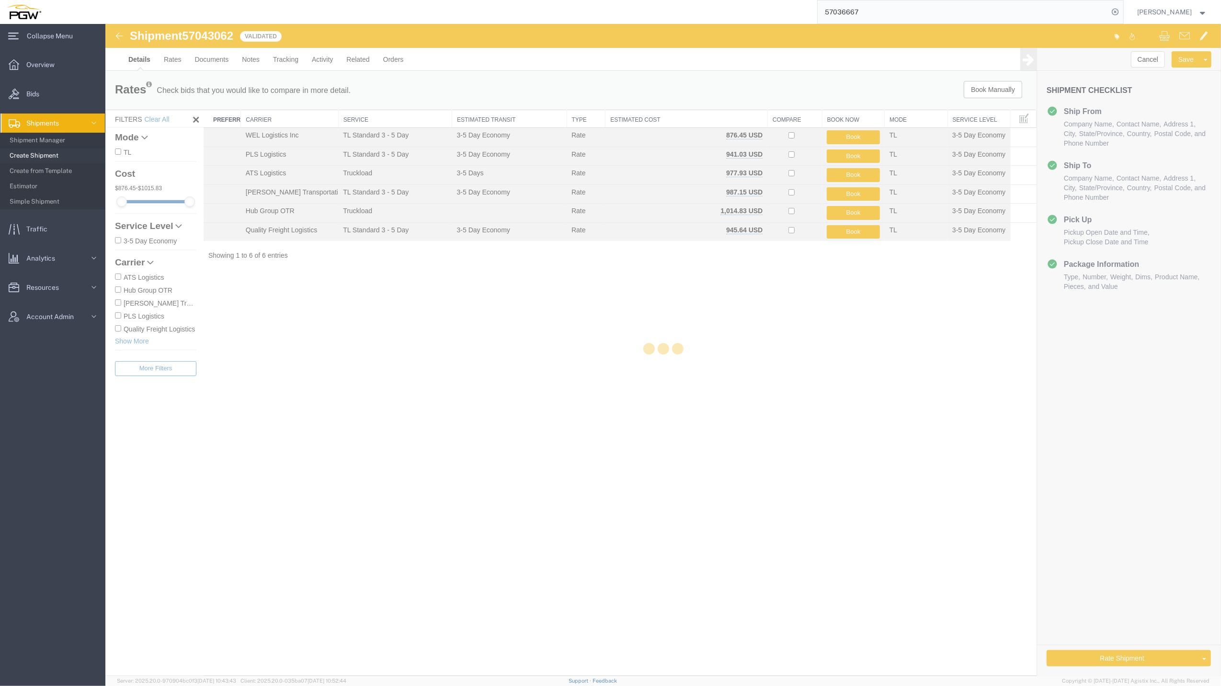
select select "62891"
select select "62691"
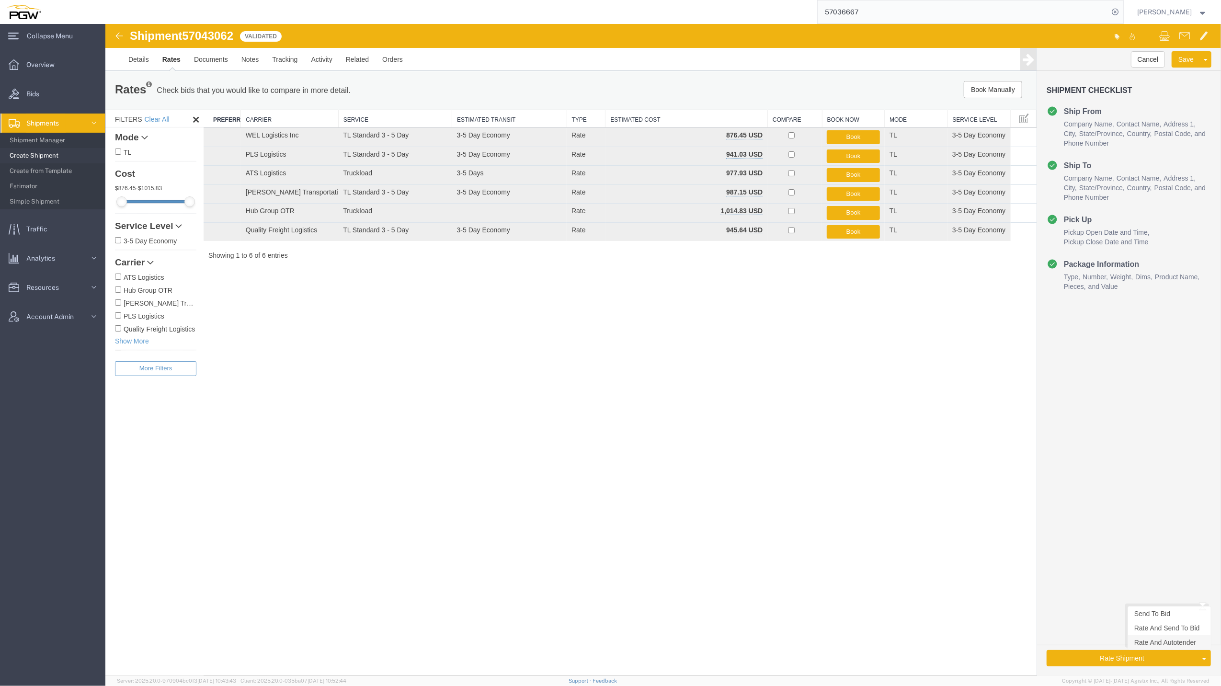
click at [1168, 640] on link "Rate And Autotender" at bounding box center [1168, 642] width 83 height 14
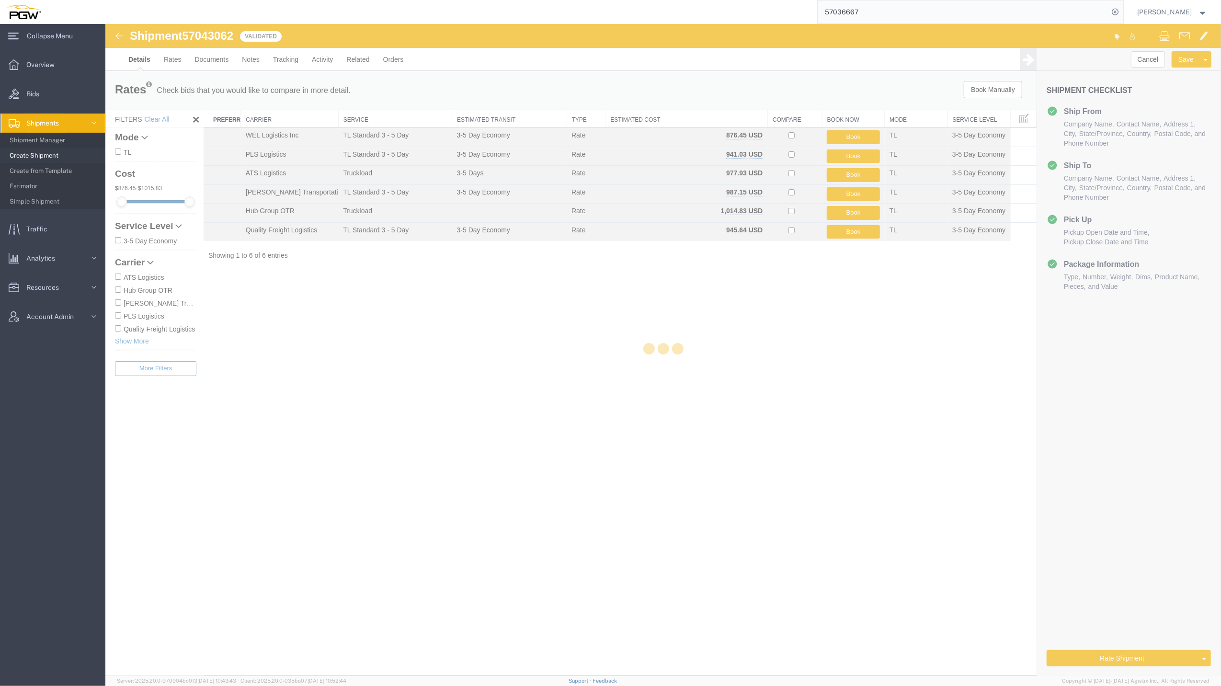
select select "62891"
select select "62691"
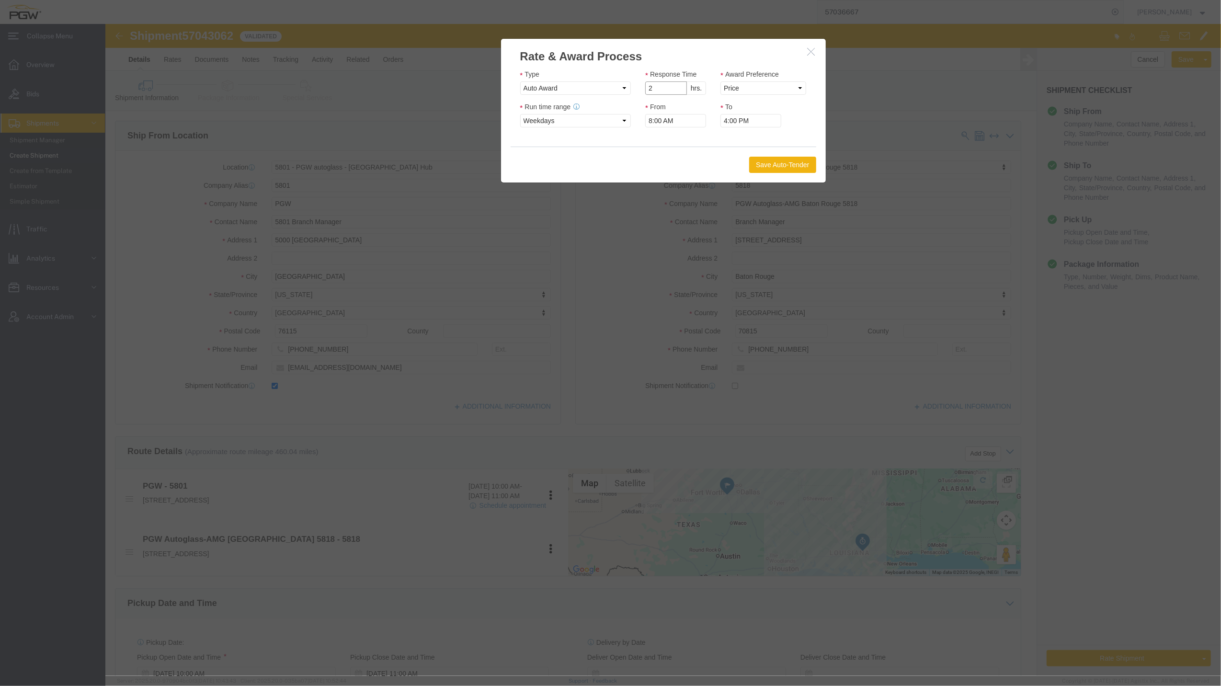
type input "2"
click input "2"
click select "Price Carrier Rank"
select select "LANE_RANK"
click select "Price Carrier Rank"
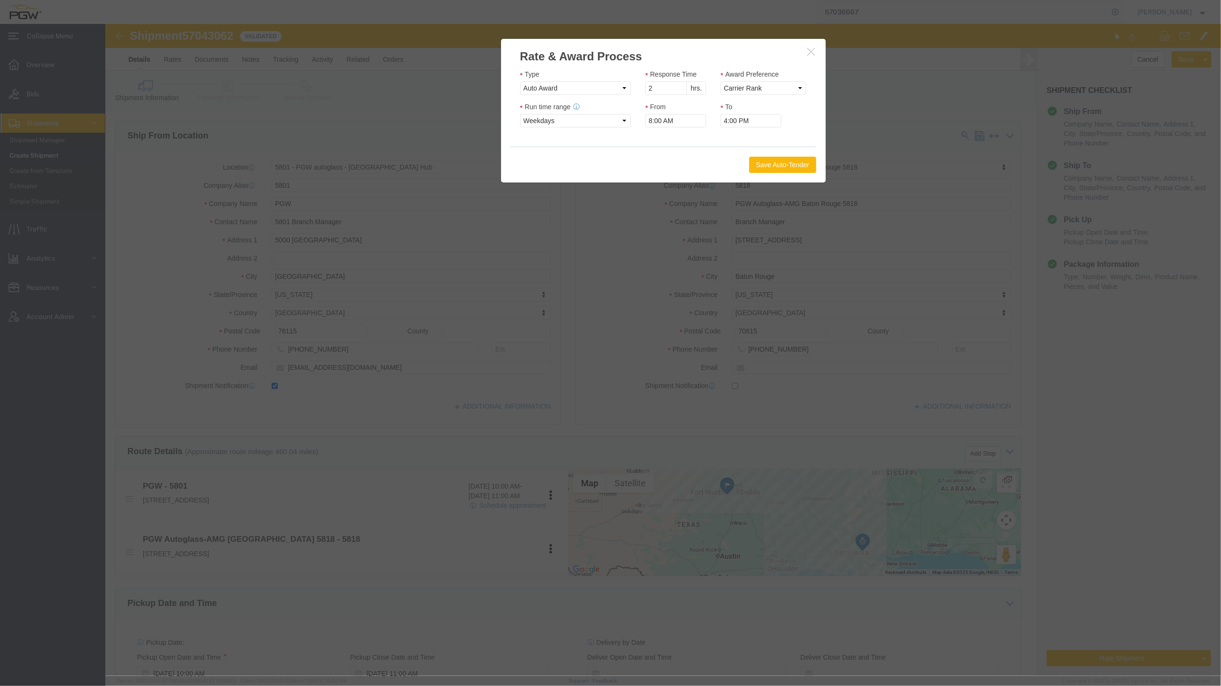
click button "Save Auto-Tender"
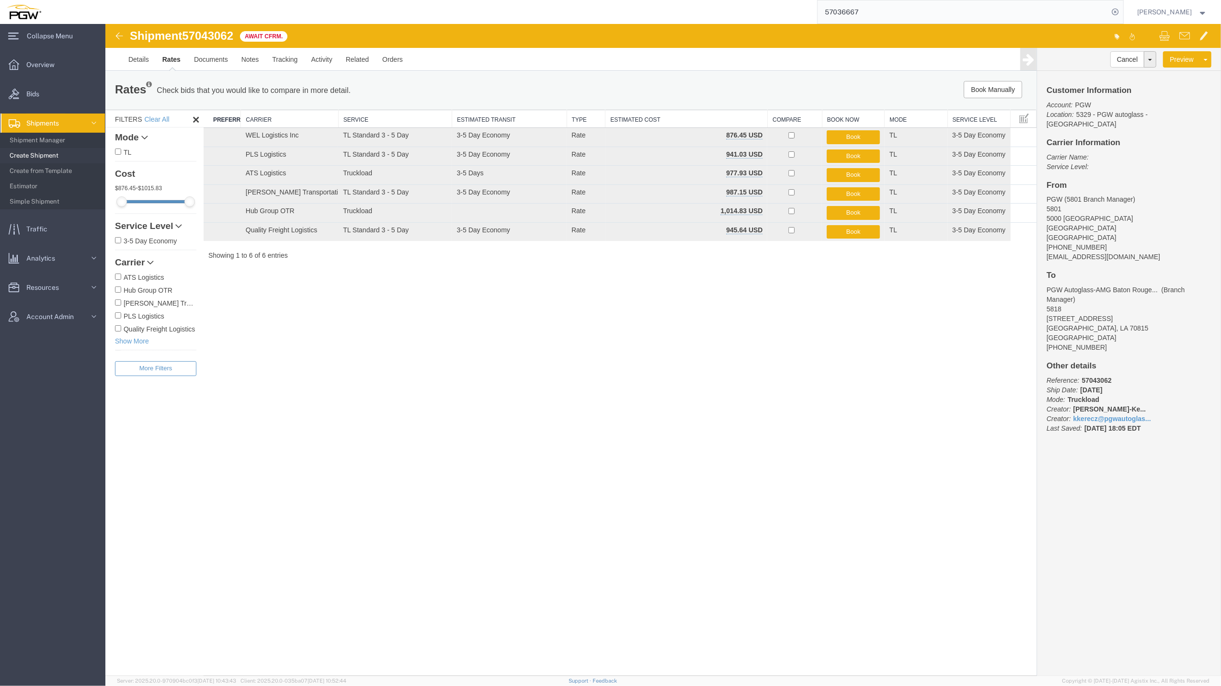
click at [636, 355] on div "Shipment 57043062 6 of 6 Await Cfrm. Details Rates Documents Notes Tracking Act…" at bounding box center [662, 350] width 1115 height 652
click at [134, 62] on link "Details" at bounding box center [138, 59] width 34 height 23
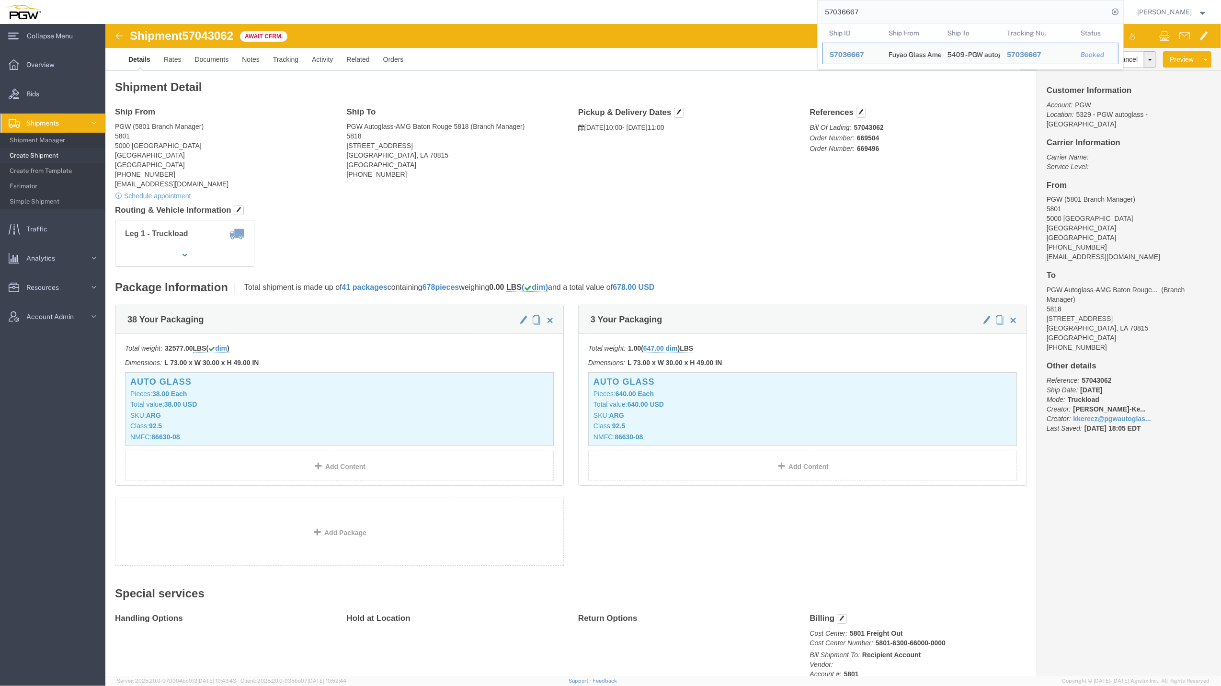
drag, startPoint x: 861, startPoint y: 10, endPoint x: 630, endPoint y: -5, distance: 231.3
click at [630, 0] on html "main_menu Created with Sketch. Collapse Menu Overview Bids Shipments Shipment M…" at bounding box center [610, 343] width 1221 height 686
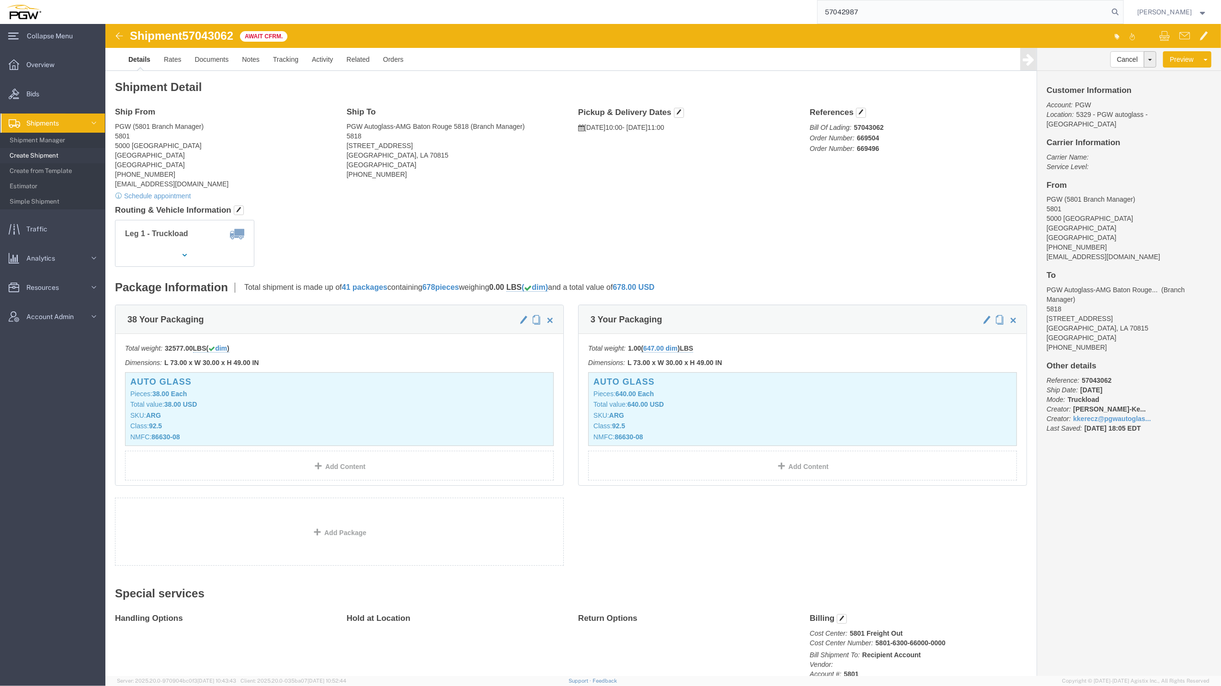
type input "57042987"
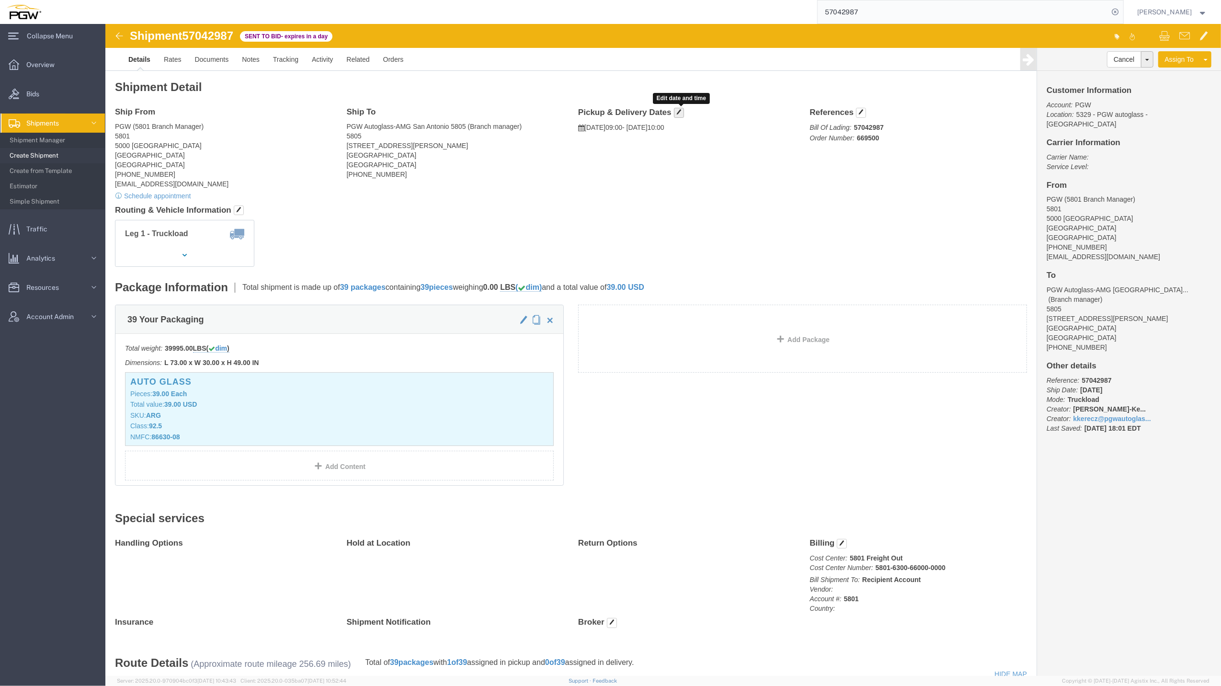
click span "button"
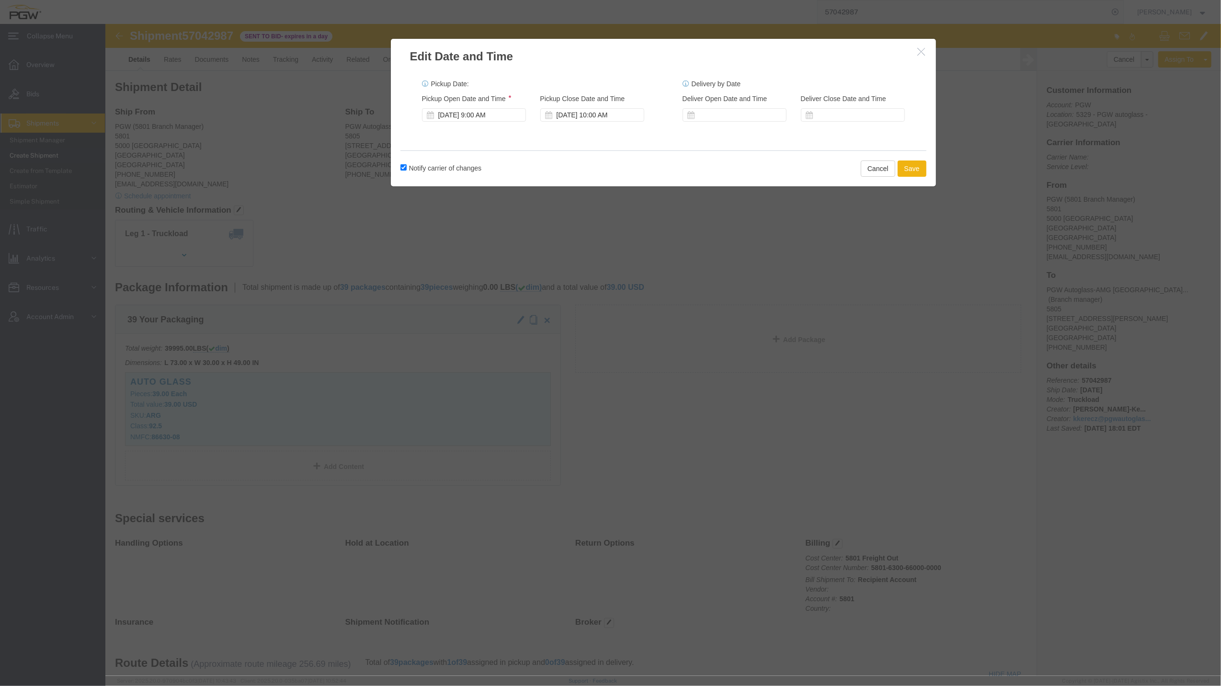
click div "Notify carrier of changes Cancel Save"
click button "Cancel"
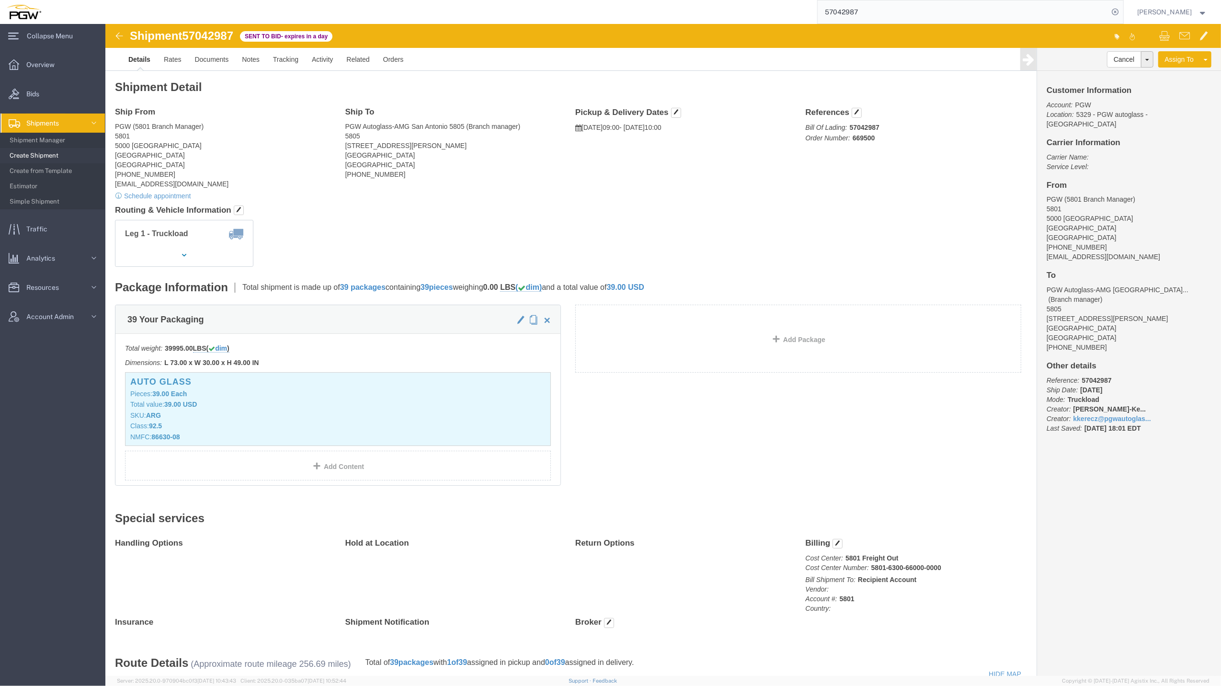
click div "Edit Date and Time Pickup Date: Pickup Start Date Pickup Start Time Pickup Open…"
click at [61, 136] on span "Shipment Manager" at bounding box center [54, 140] width 89 height 19
